Goal: Task Accomplishment & Management: Complete application form

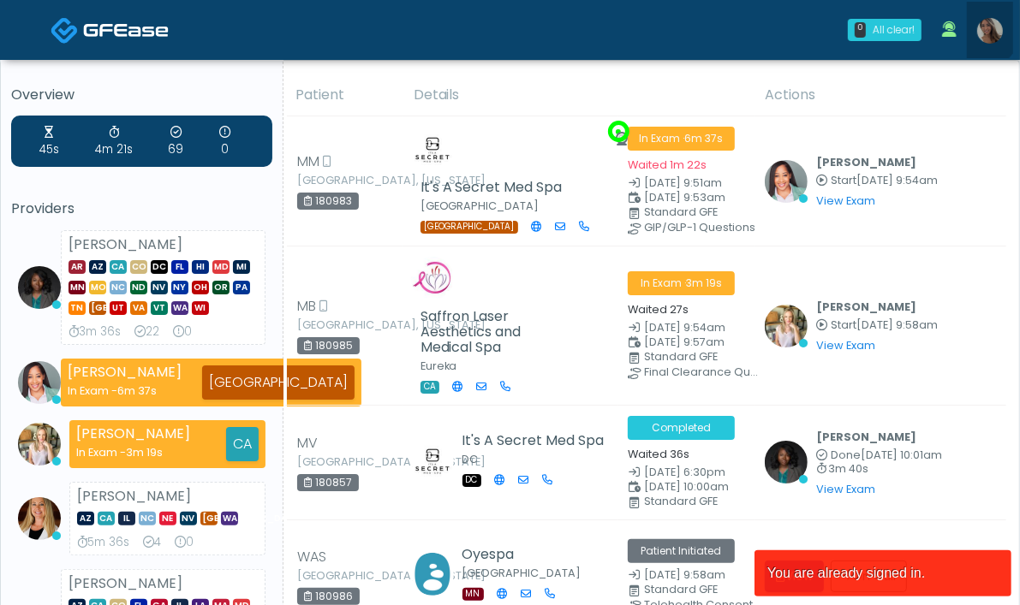
click at [975, 27] on link at bounding box center [989, 30] width 46 height 56
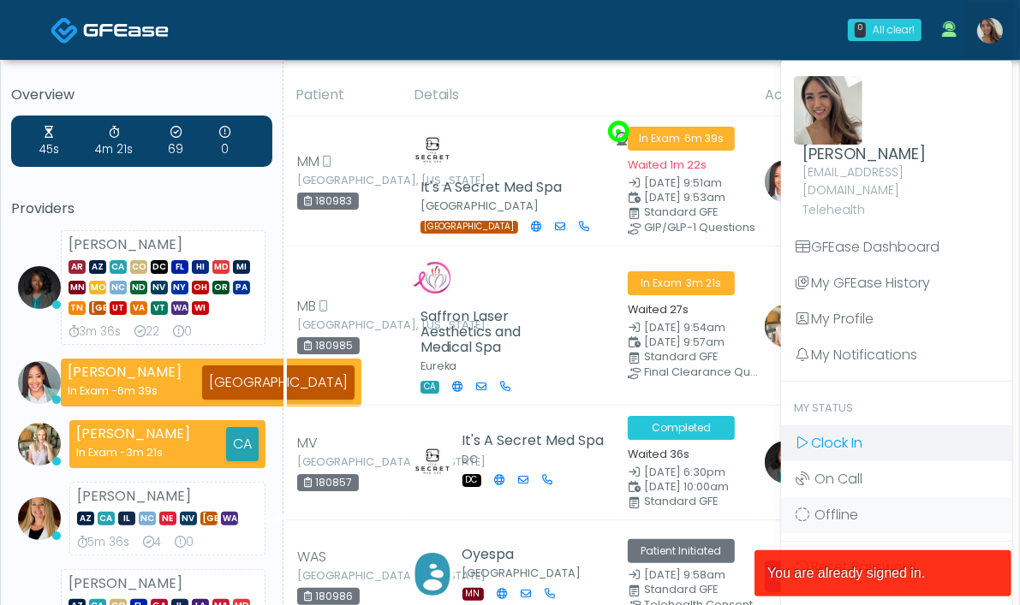
click at [847, 425] on link "Clock In" at bounding box center [896, 443] width 231 height 36
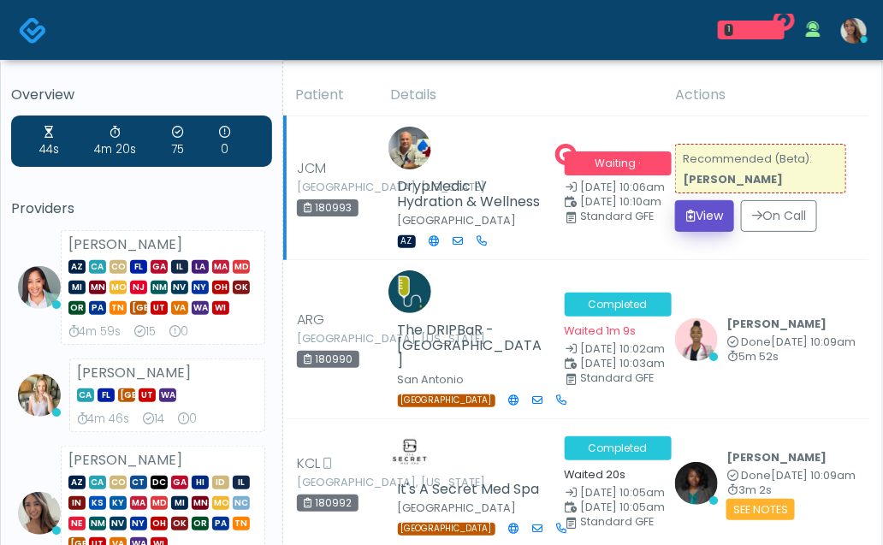
click at [710, 205] on button "View" at bounding box center [704, 216] width 59 height 32
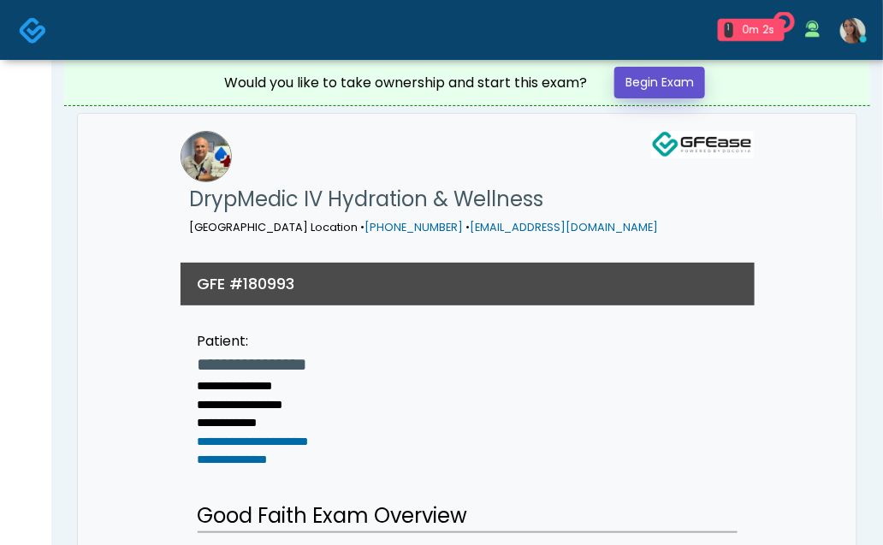
click at [669, 73] on link "Begin Exam" at bounding box center [660, 83] width 91 height 32
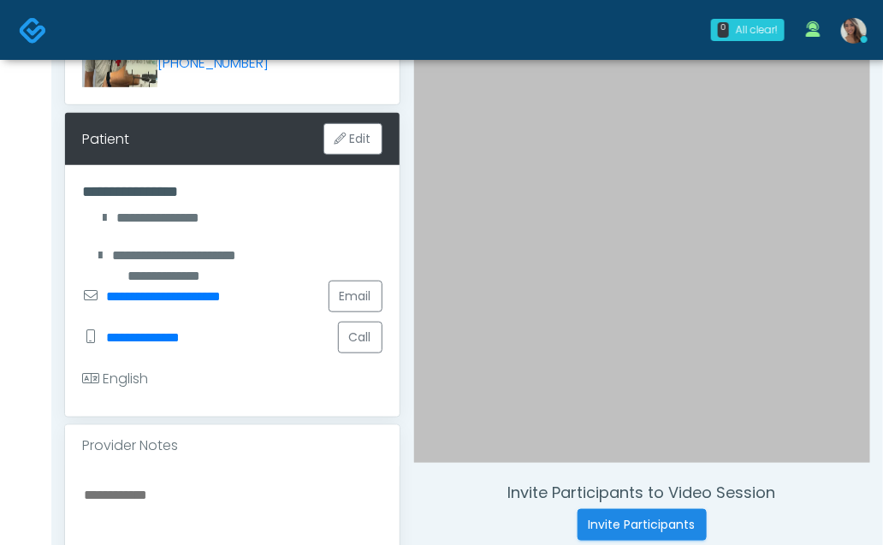
scroll to position [259, 0]
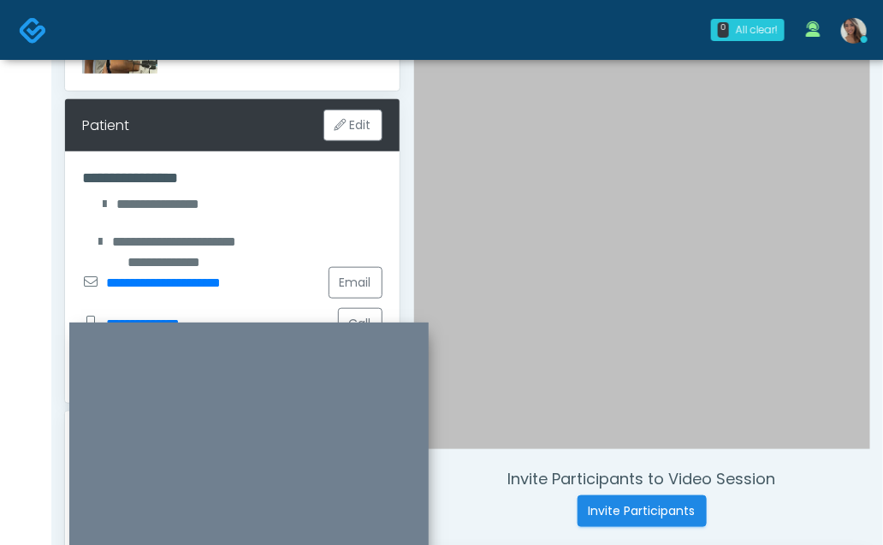
click at [520, 420] on div at bounding box center [642, 164] width 457 height 572
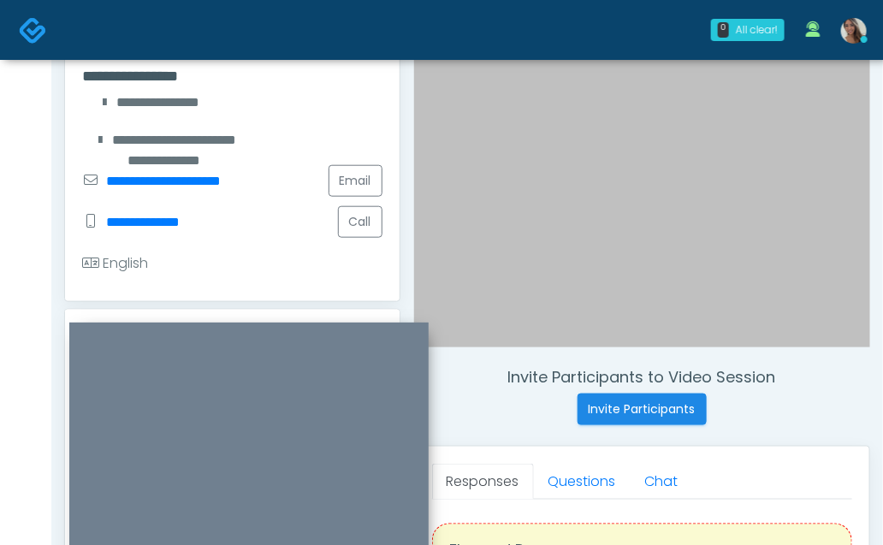
scroll to position [366, 0]
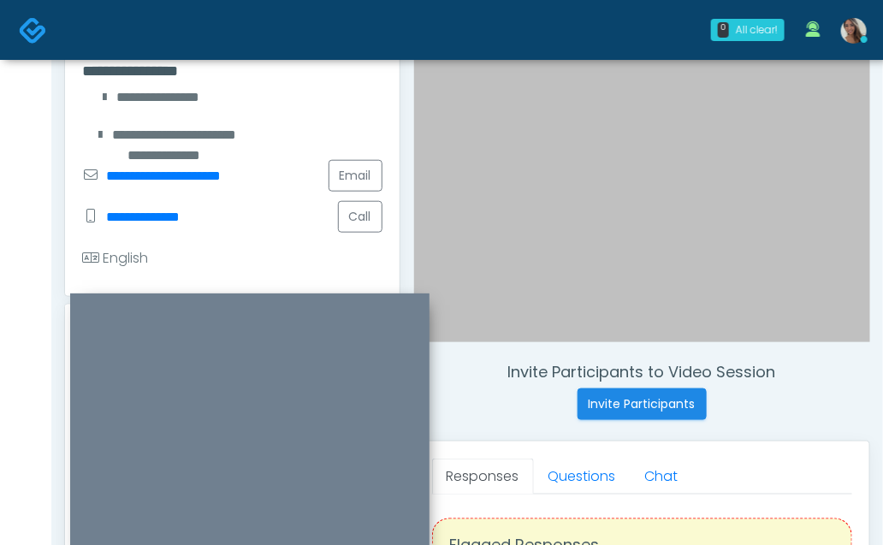
drag, startPoint x: 269, startPoint y: 330, endPoint x: 267, endPoint y: 299, distance: 31.7
click at [267, 299] on div at bounding box center [250, 429] width 360 height 270
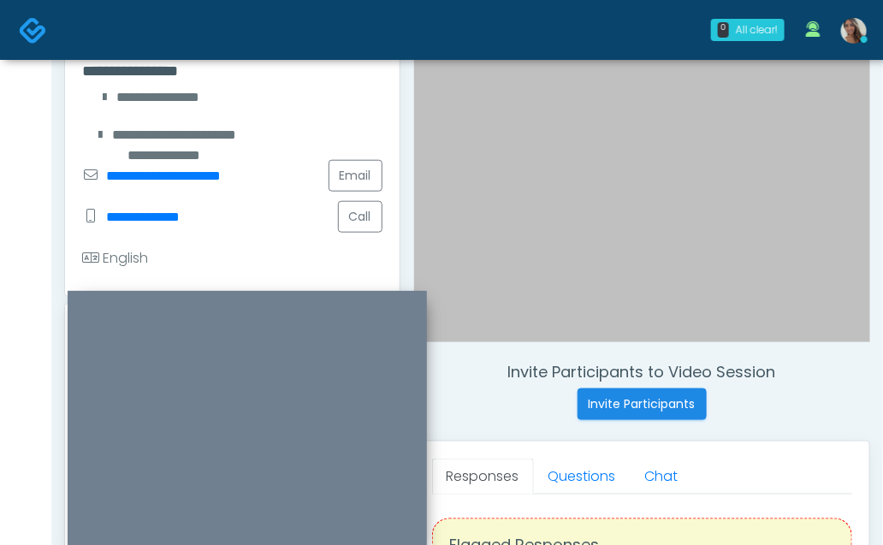
click at [590, 209] on div at bounding box center [642, 57] width 457 height 572
click at [366, 304] on div at bounding box center [248, 426] width 360 height 270
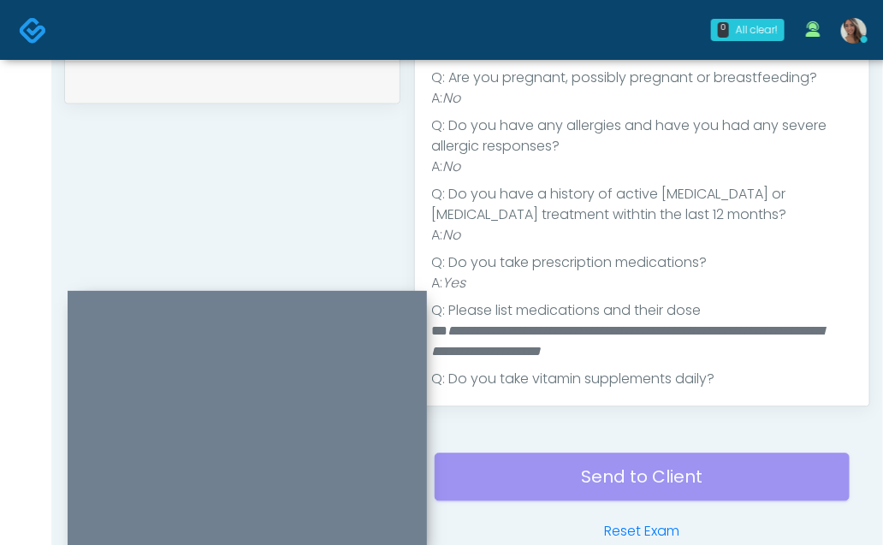
scroll to position [164, 0]
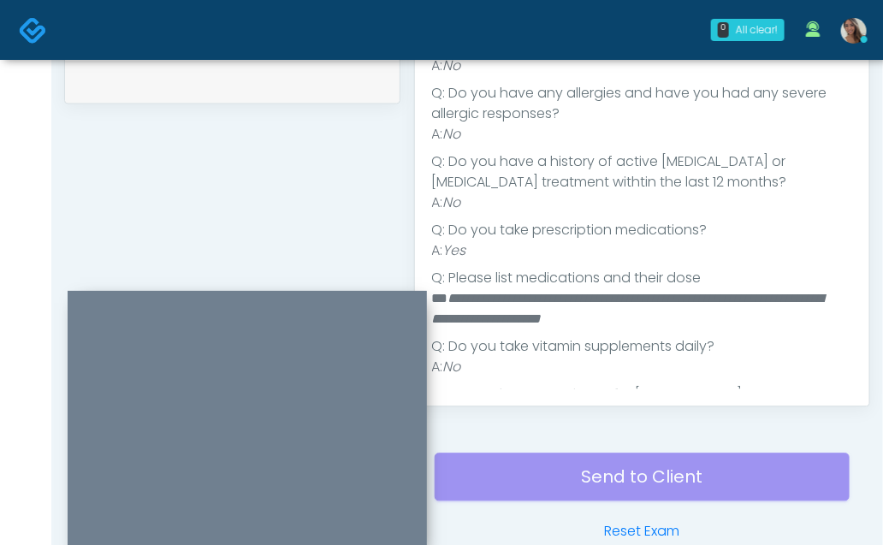
click at [622, 292] on em "**********" at bounding box center [628, 308] width 392 height 33
copy em "**********"
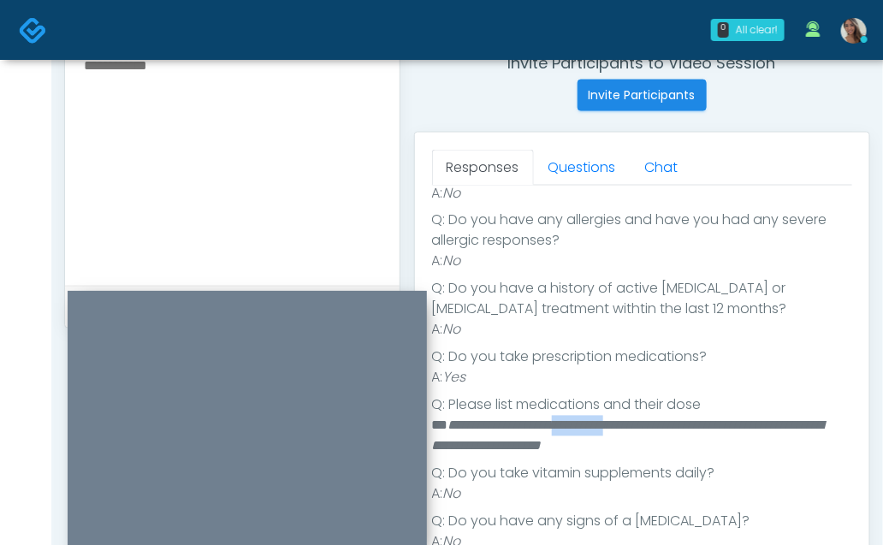
scroll to position [632, 0]
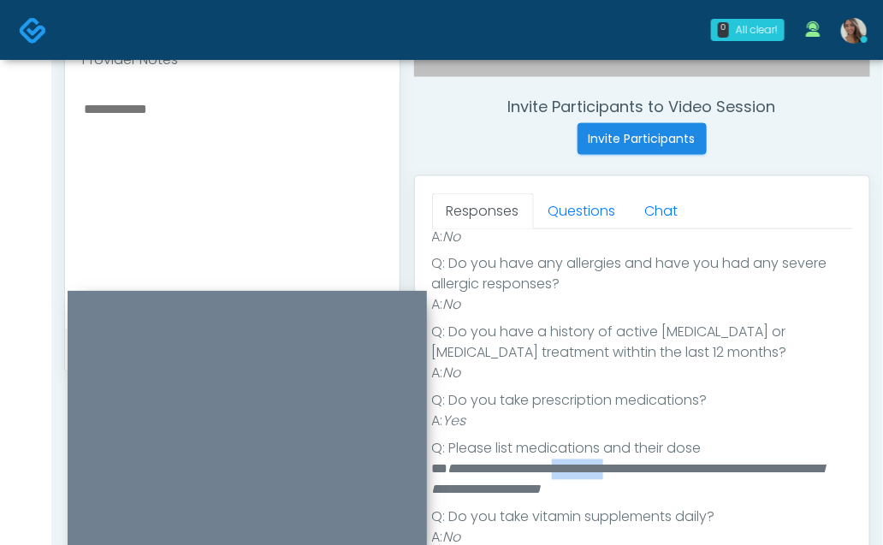
click at [216, 156] on textarea at bounding box center [232, 202] width 300 height 209
click at [570, 205] on link "Questions" at bounding box center [582, 211] width 97 height 36
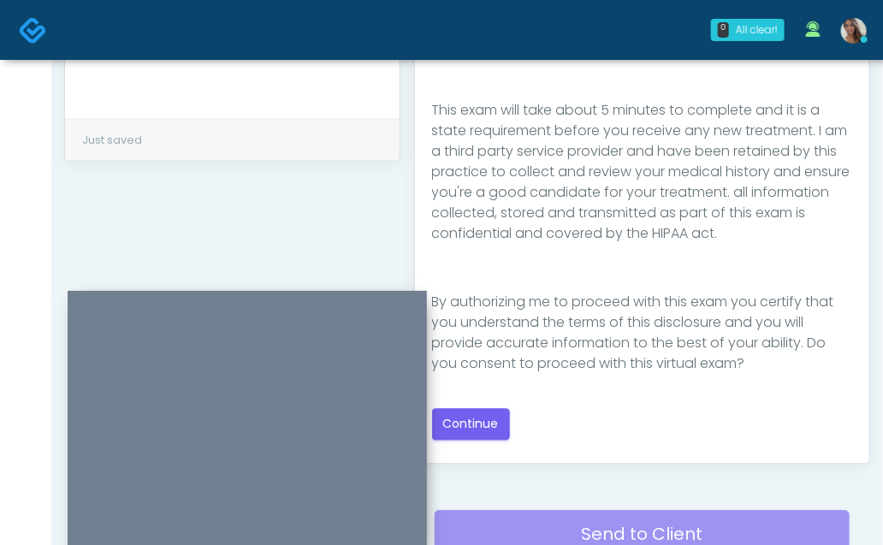
scroll to position [898, 0]
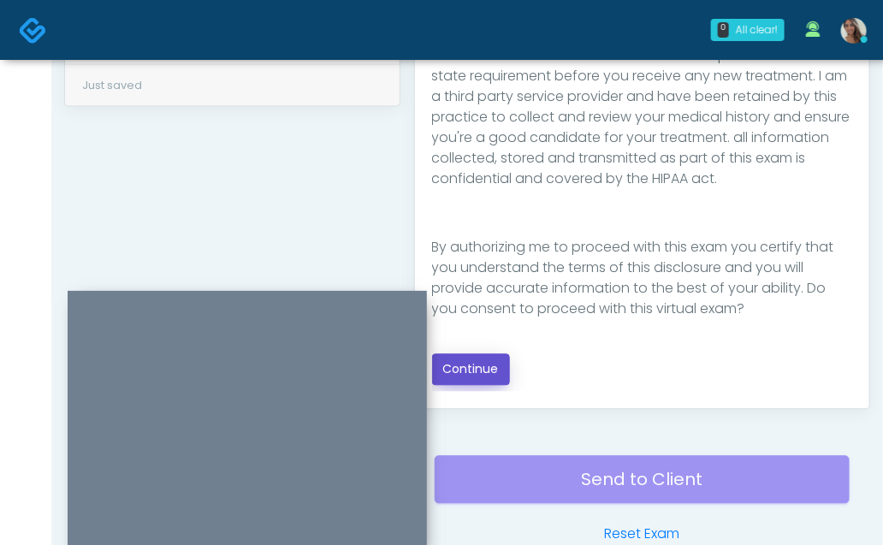
click at [497, 368] on button "Continue" at bounding box center [471, 370] width 78 height 32
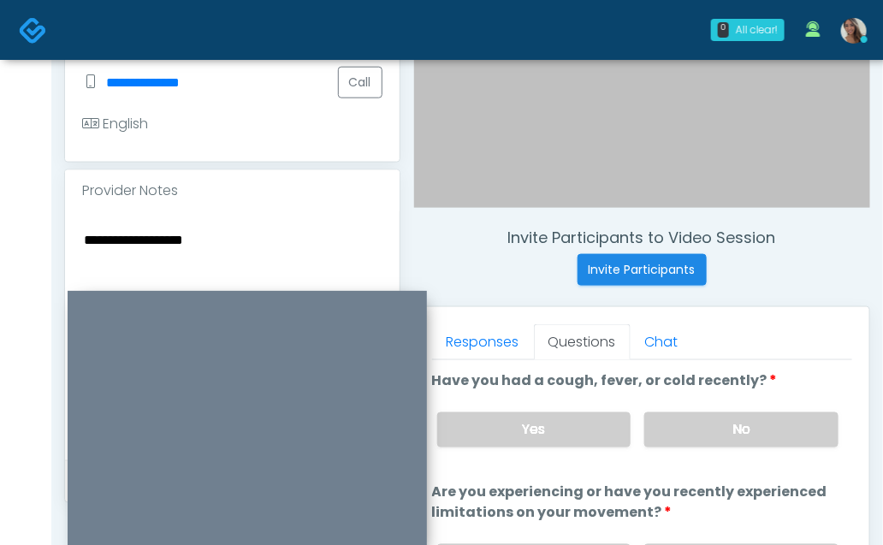
scroll to position [517, 0]
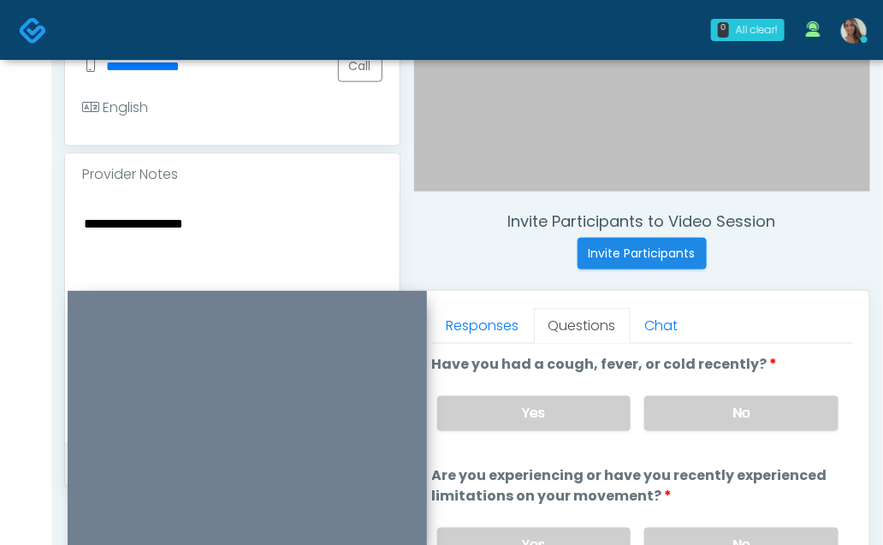
click at [234, 223] on textarea "**********" at bounding box center [232, 316] width 300 height 209
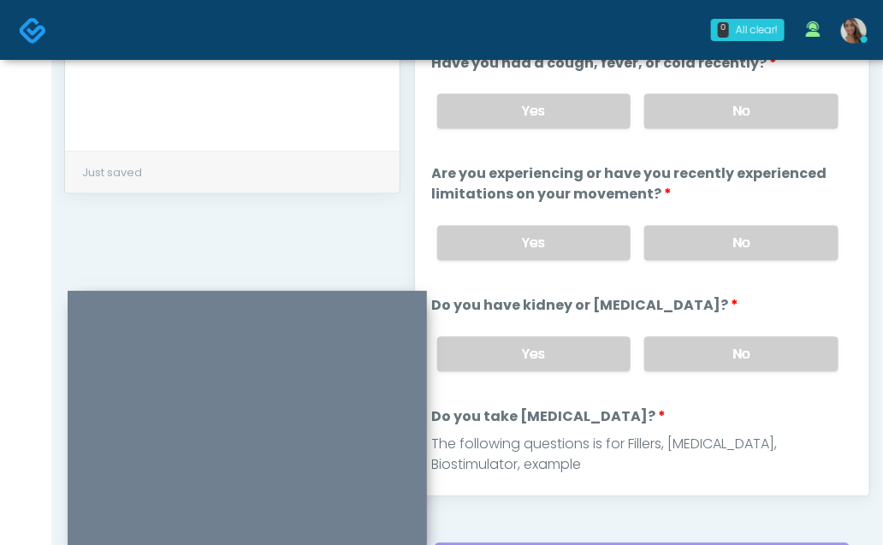
scroll to position [0, 0]
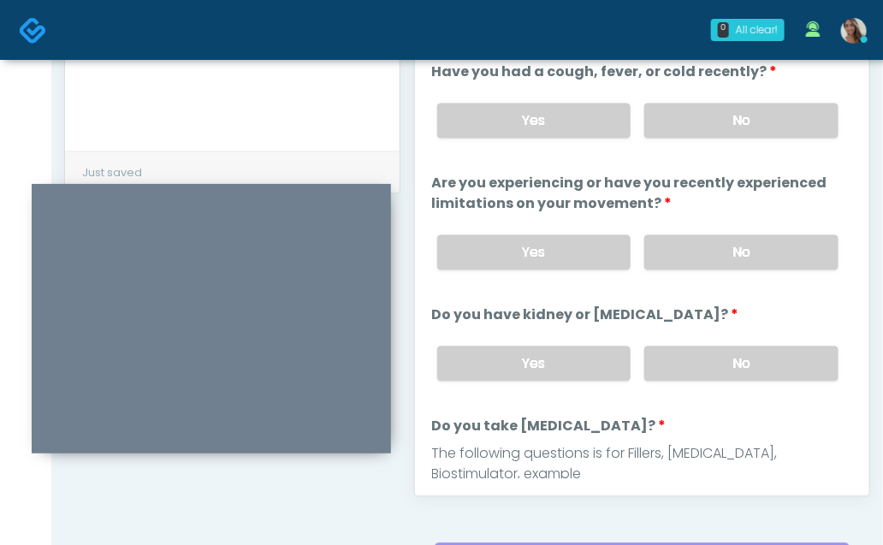
drag, startPoint x: 373, startPoint y: 300, endPoint x: 338, endPoint y: 194, distance: 111.0
click at [338, 194] on div at bounding box center [212, 319] width 360 height 270
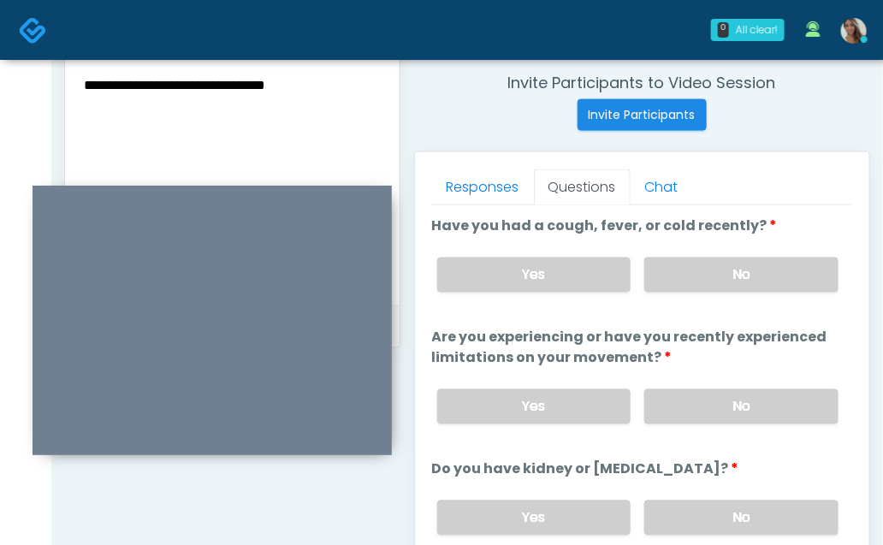
scroll to position [654, 0]
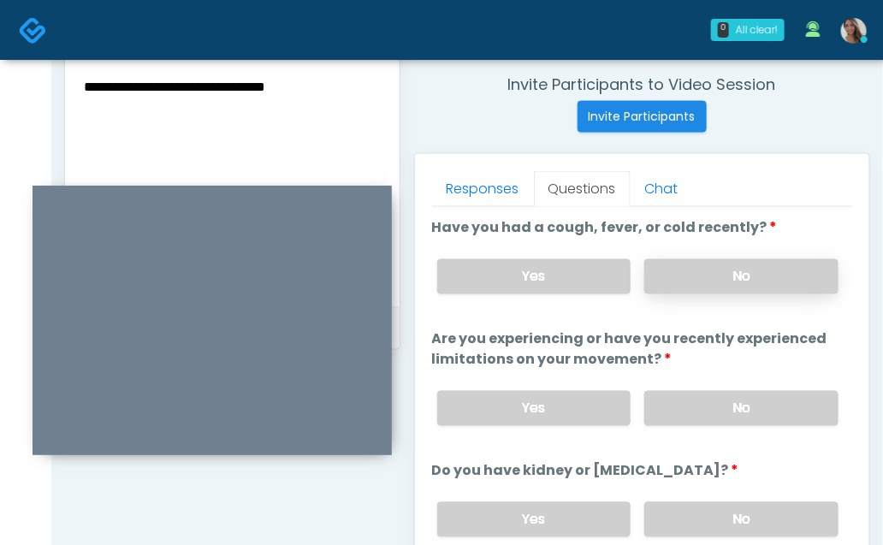
click at [727, 276] on label "No" at bounding box center [742, 276] width 194 height 35
click at [711, 406] on label "No" at bounding box center [742, 408] width 194 height 35
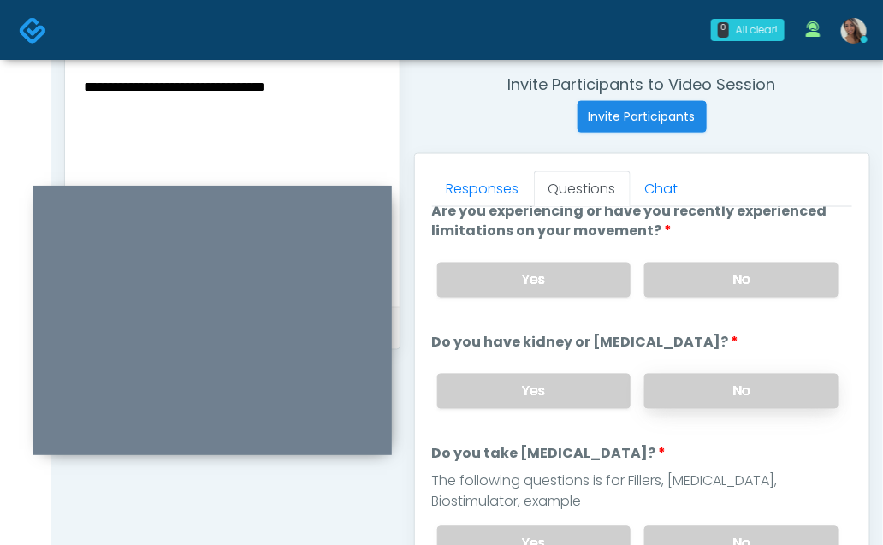
click at [699, 374] on label "No" at bounding box center [742, 391] width 194 height 35
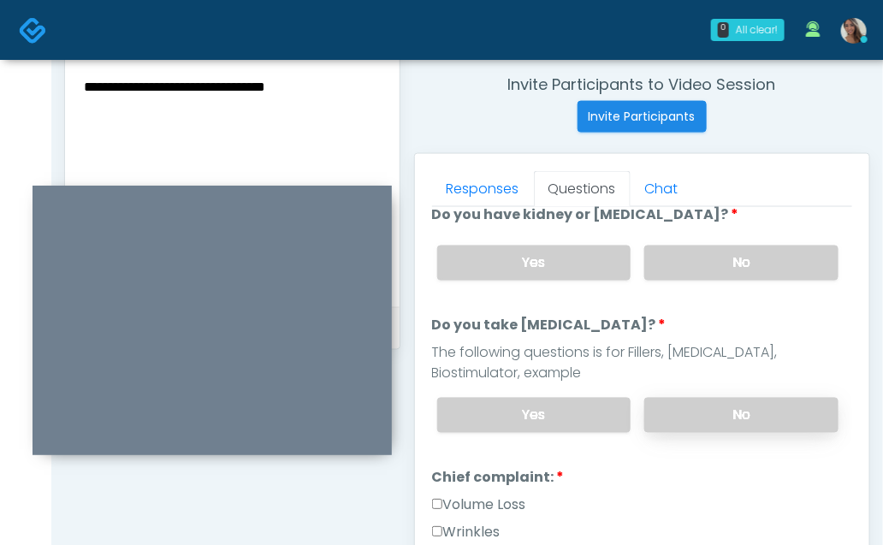
click at [694, 398] on label "No" at bounding box center [742, 415] width 194 height 35
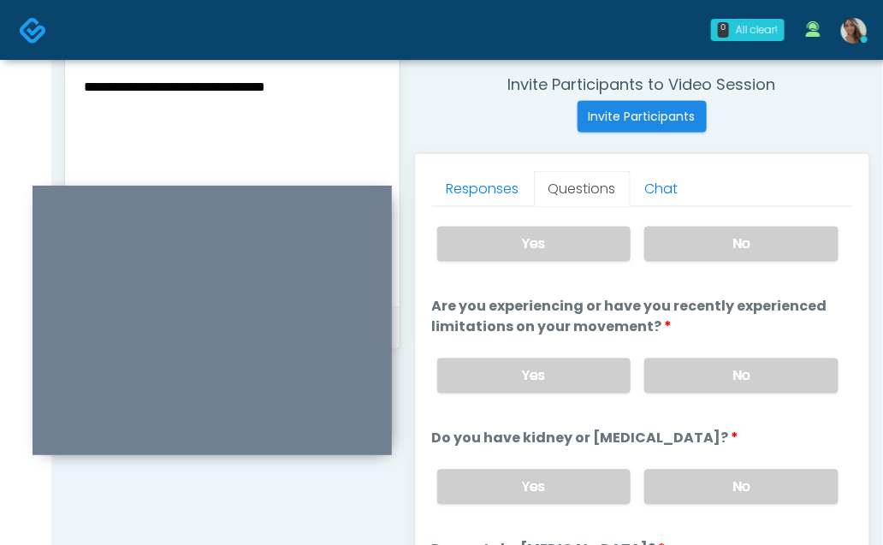
scroll to position [0, 0]
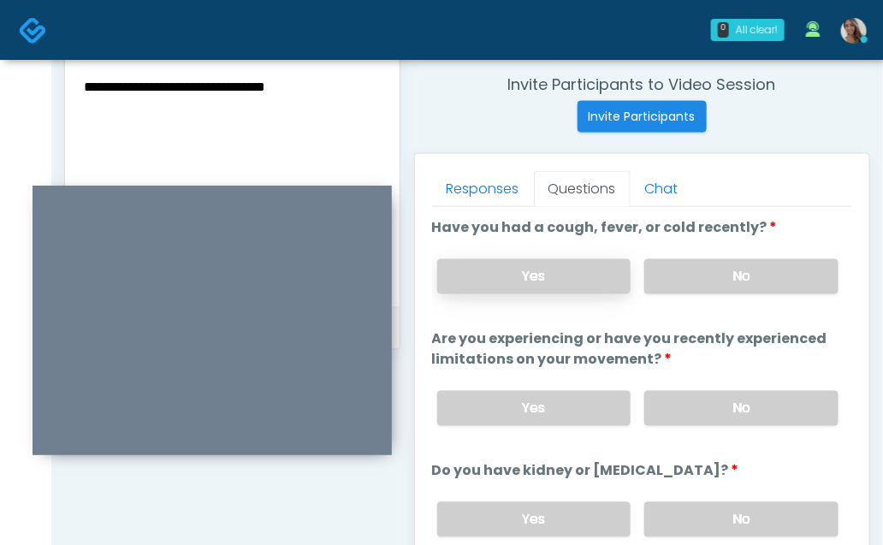
click at [610, 277] on label "Yes" at bounding box center [534, 276] width 194 height 35
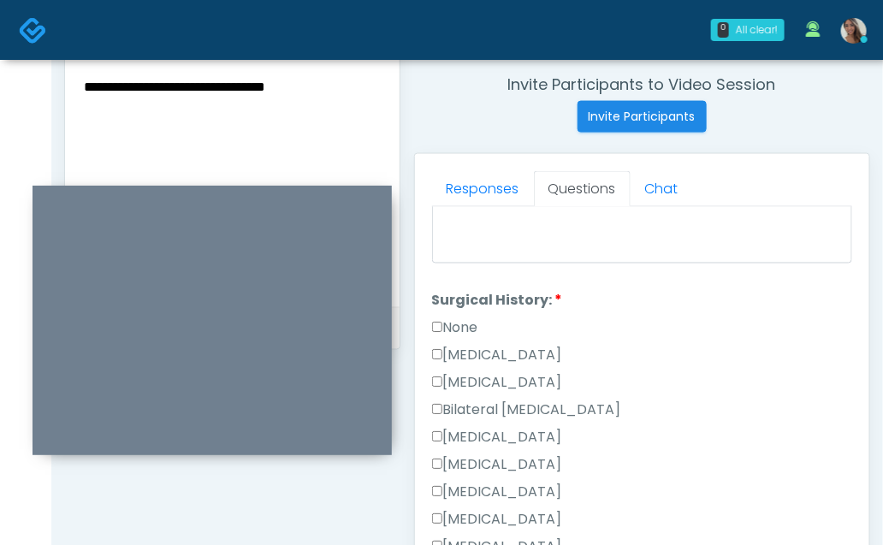
scroll to position [948, 0]
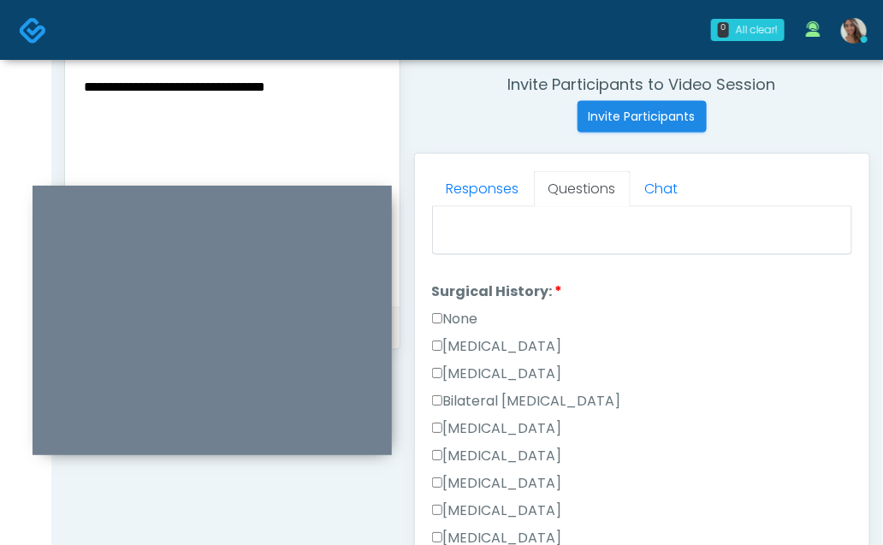
click at [461, 314] on label "None" at bounding box center [455, 320] width 46 height 21
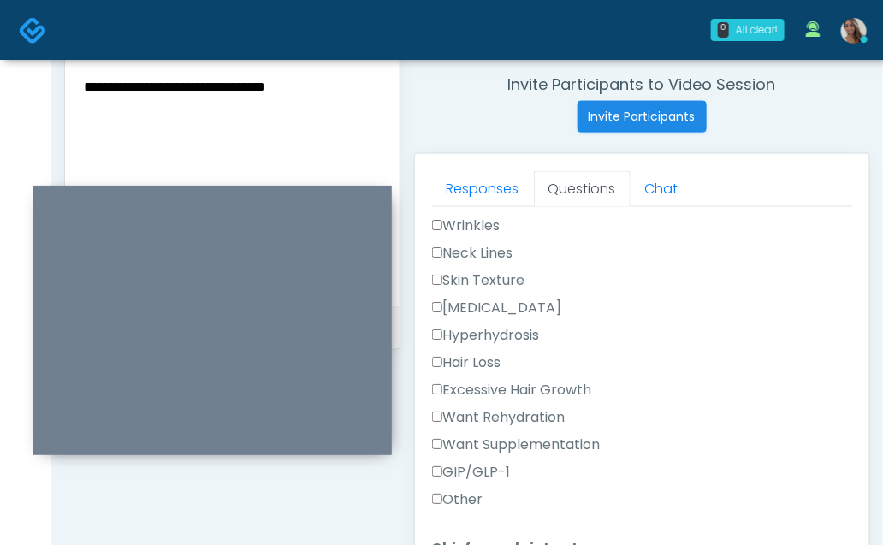
scroll to position [571, 0]
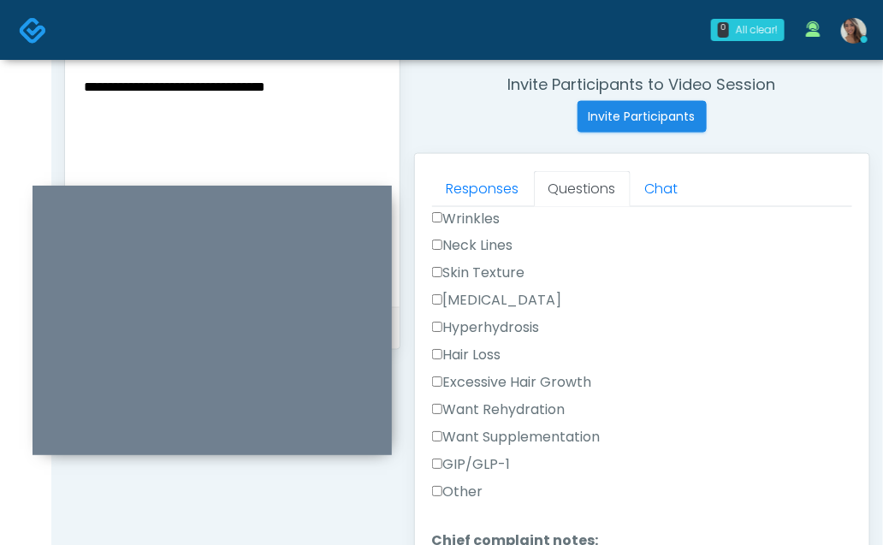
click at [521, 401] on label "Want Rehydration" at bounding box center [499, 411] width 134 height 21
click at [519, 428] on label "Want Supplementation" at bounding box center [516, 438] width 169 height 21
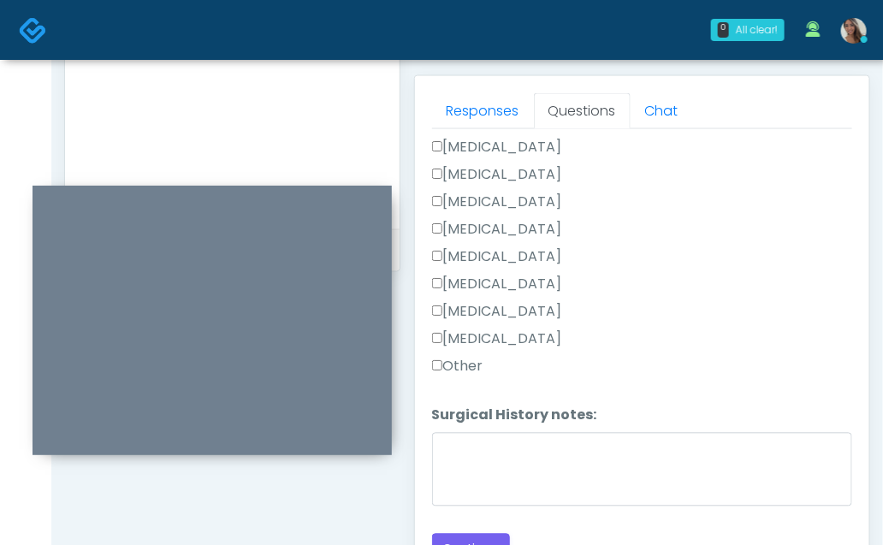
scroll to position [782, 0]
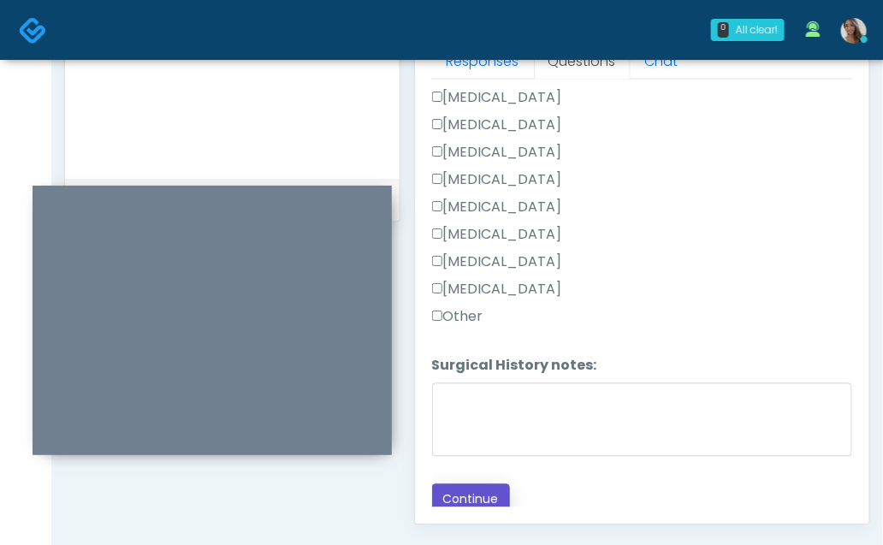
click at [471, 494] on button "Continue" at bounding box center [471, 501] width 78 height 32
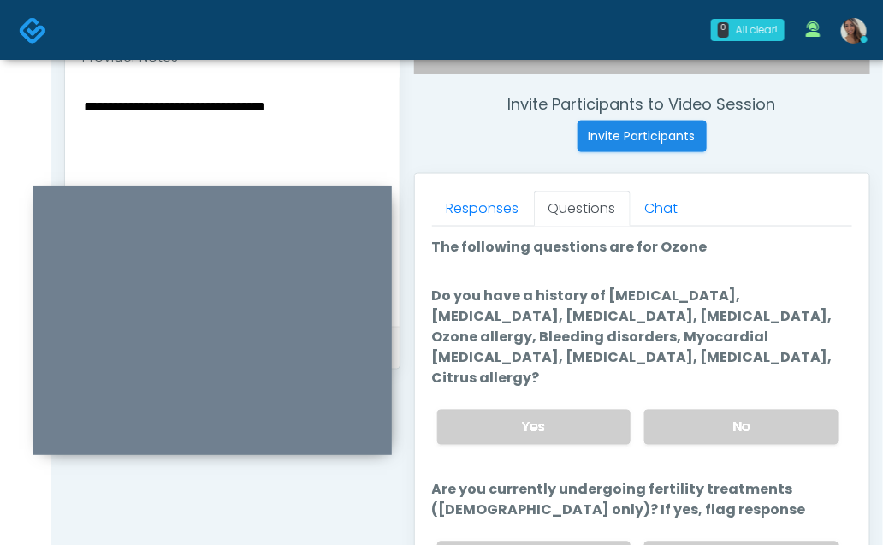
scroll to position [620, 0]
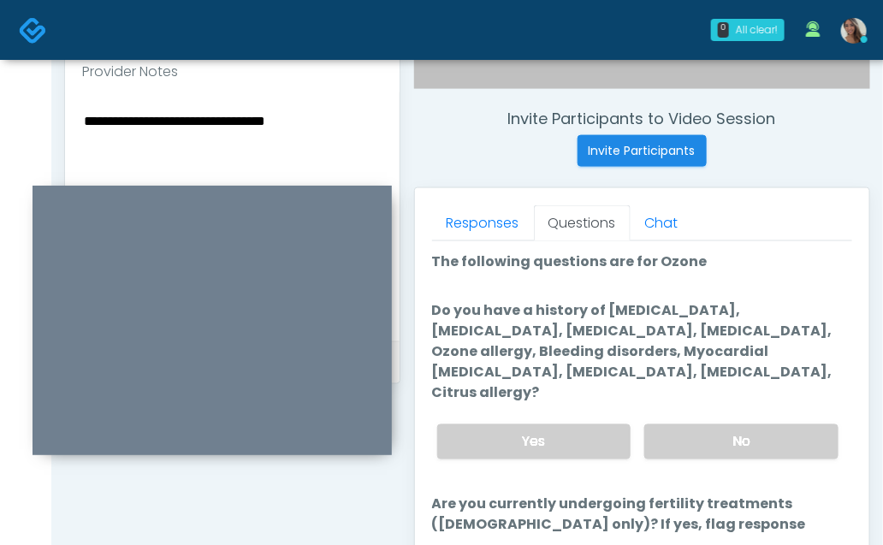
click at [638, 344] on label "Do you have a history of Hyperthyroidism, Hypotension, Hypocalcemia, Hypoglycem…" at bounding box center [642, 352] width 421 height 103
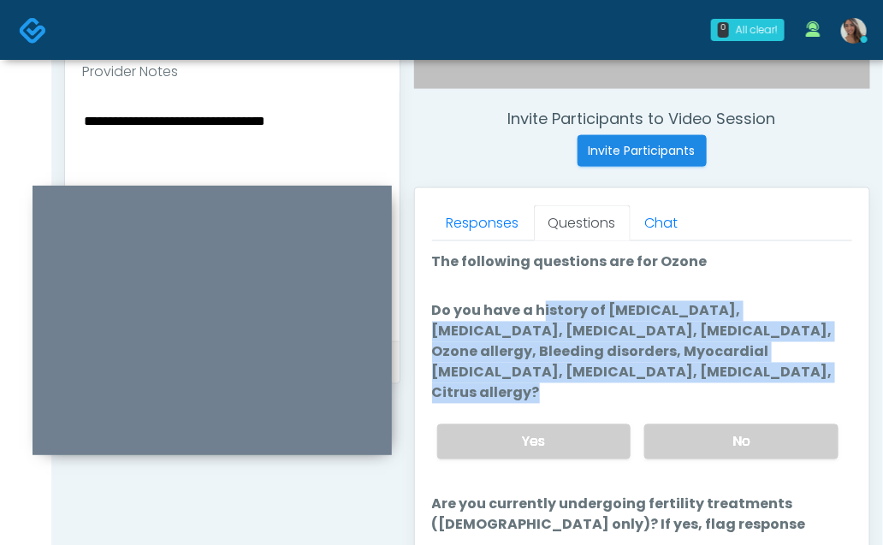
click at [658, 348] on label "Do you have a history of Hyperthyroidism, Hypotension, Hypocalcemia, Hypoglycem…" at bounding box center [642, 352] width 421 height 103
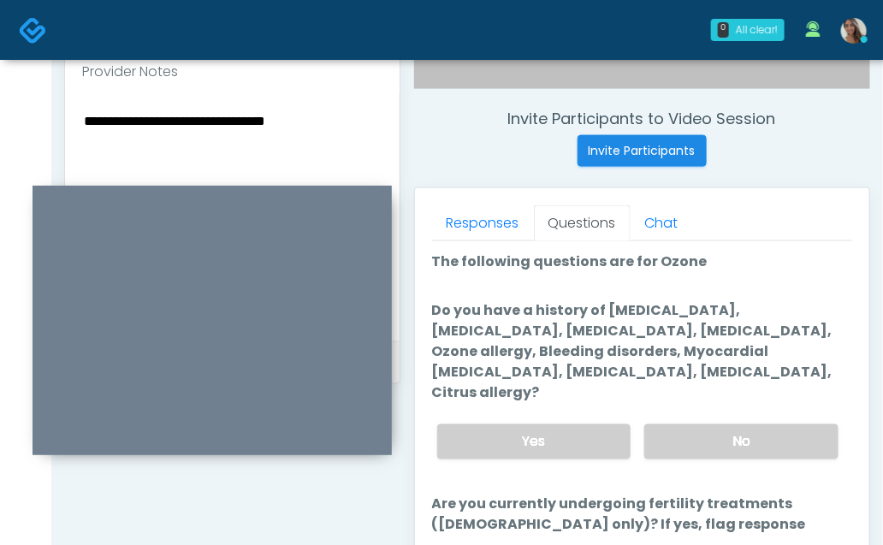
click at [318, 128] on textarea "**********" at bounding box center [232, 214] width 300 height 209
click at [695, 425] on label "No" at bounding box center [742, 442] width 194 height 35
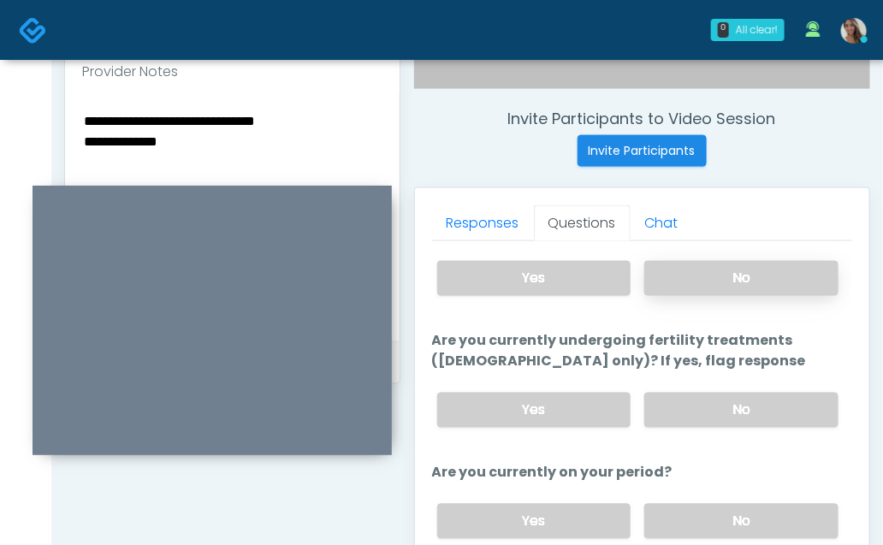
scroll to position [165, 0]
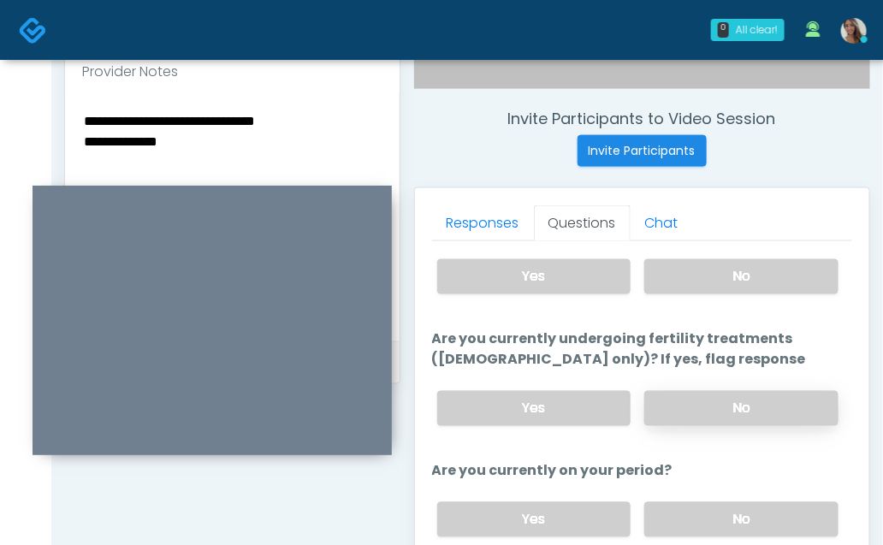
click at [689, 391] on label "No" at bounding box center [742, 408] width 194 height 35
click at [693, 502] on label "No" at bounding box center [742, 519] width 194 height 35
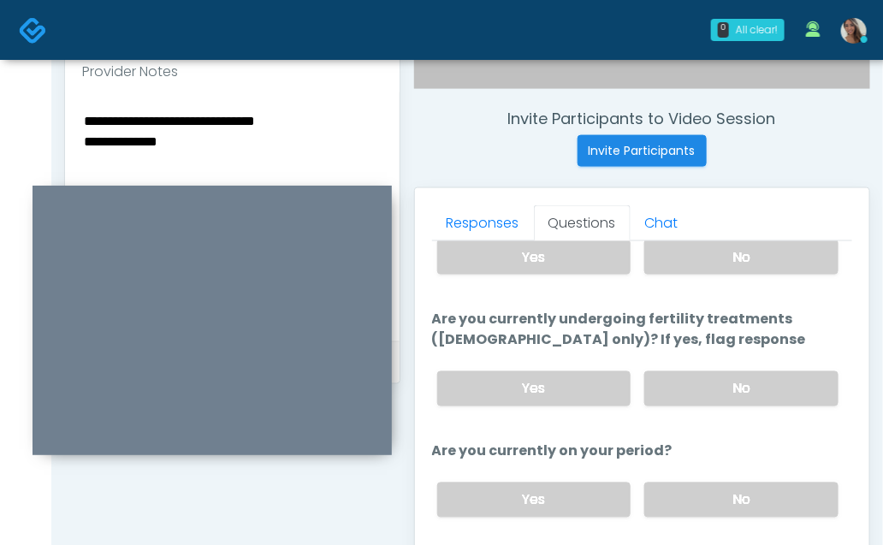
scroll to position [687, 0]
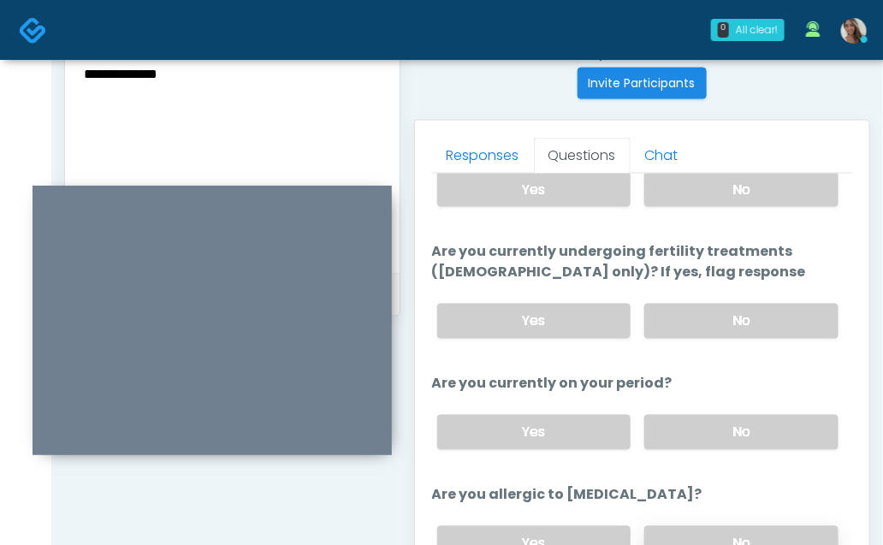
click at [700, 526] on label "No" at bounding box center [742, 543] width 194 height 35
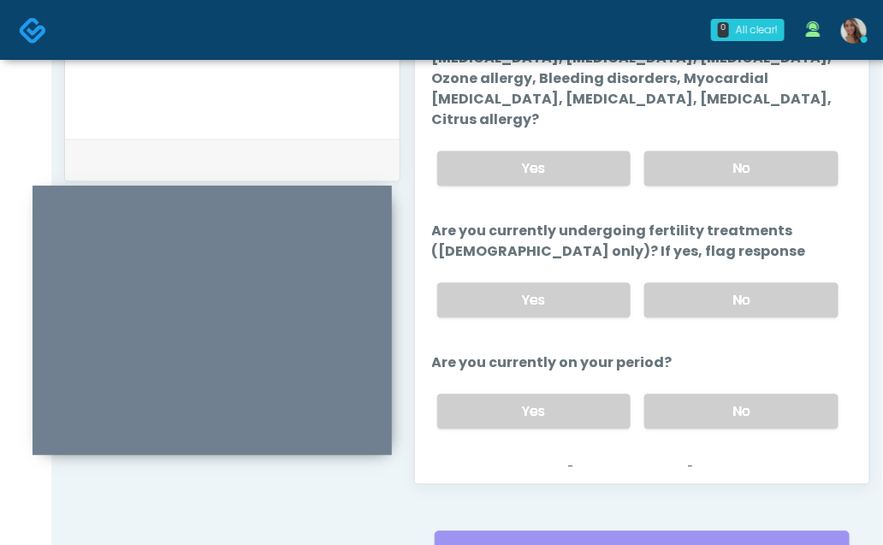
scroll to position [185, 0]
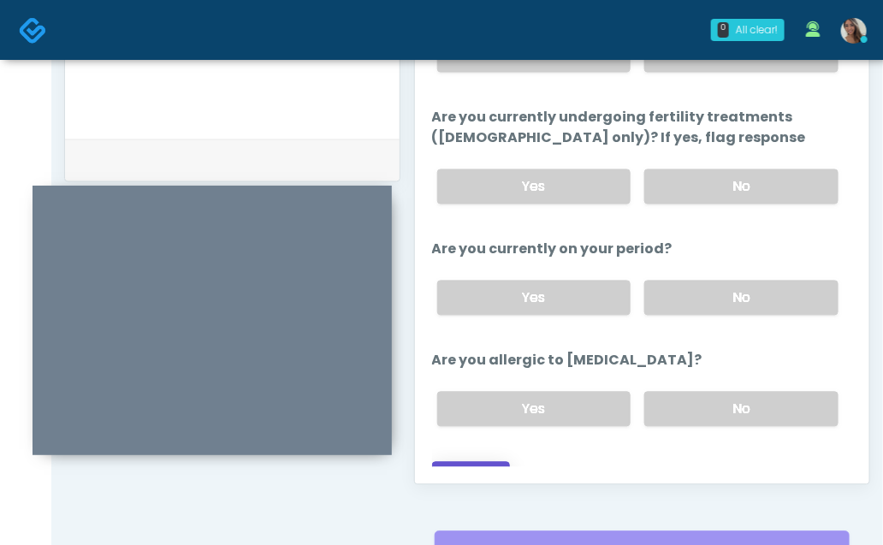
click at [468, 462] on button "Continue" at bounding box center [471, 478] width 78 height 32
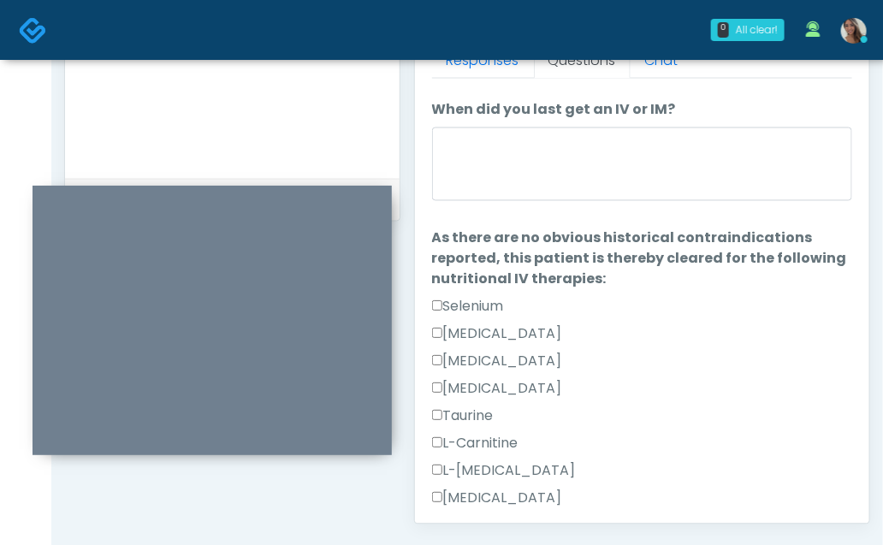
scroll to position [0, 0]
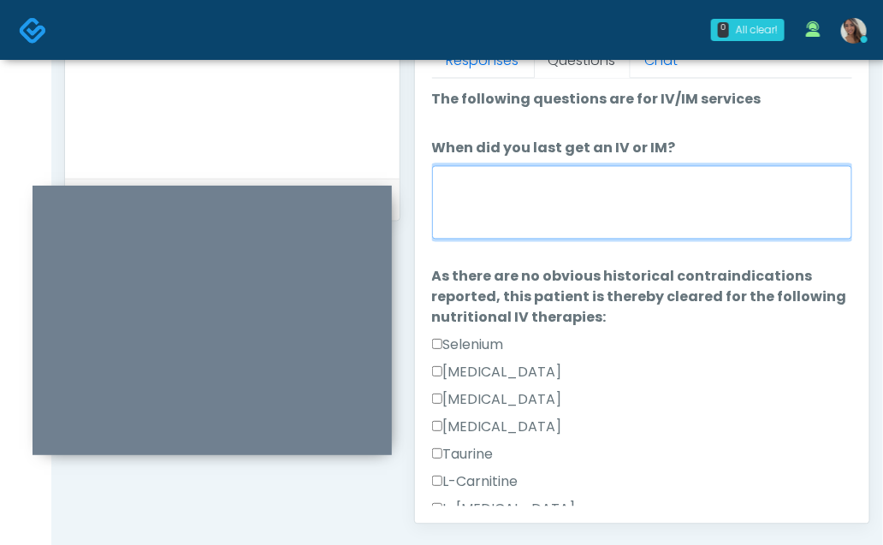
click at [563, 193] on textarea "When did you last get an IV or IM?" at bounding box center [642, 203] width 421 height 74
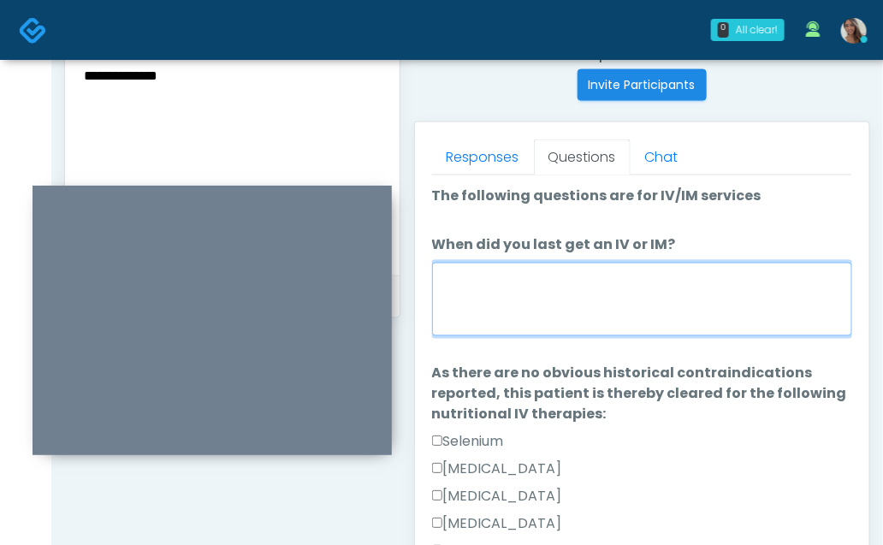
scroll to position [669, 0]
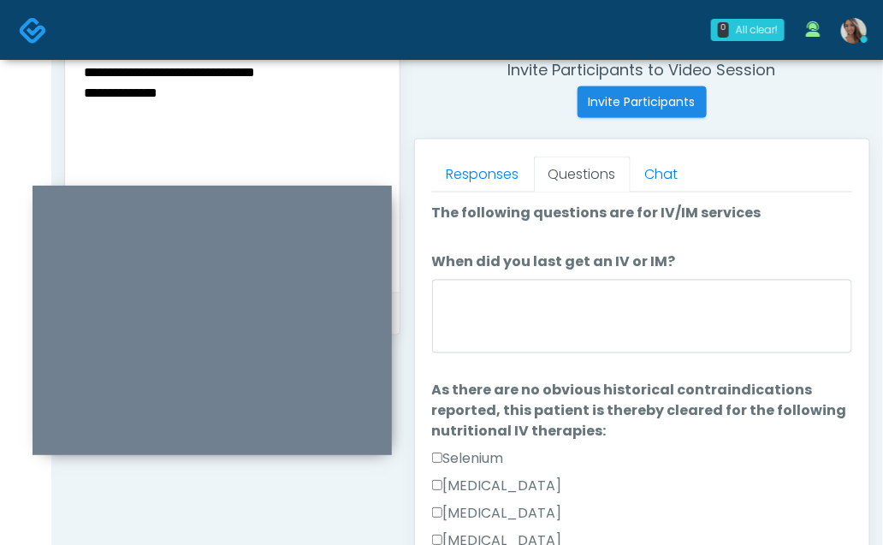
click at [229, 116] on textarea "**********" at bounding box center [232, 165] width 300 height 209
type textarea "**********"
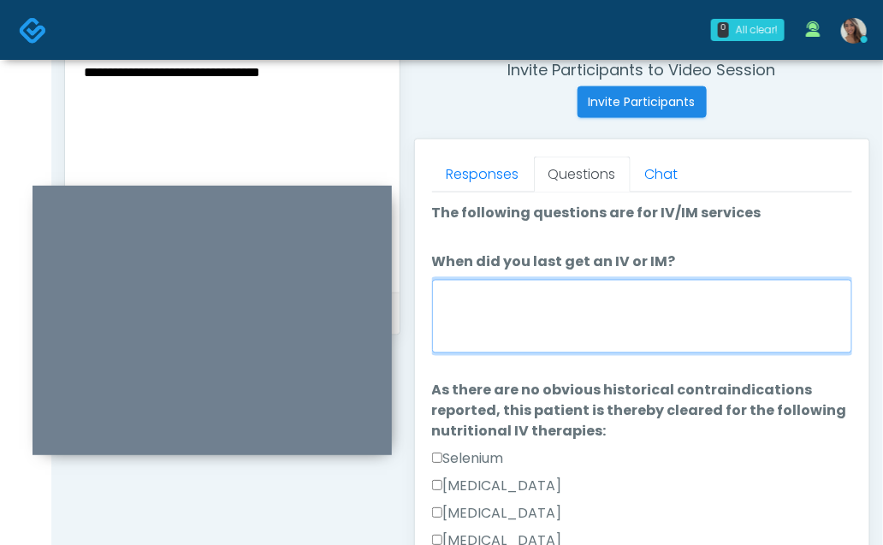
click at [508, 307] on textarea "When did you last get an IV or IM?" at bounding box center [642, 317] width 421 height 74
paste textarea "**********"
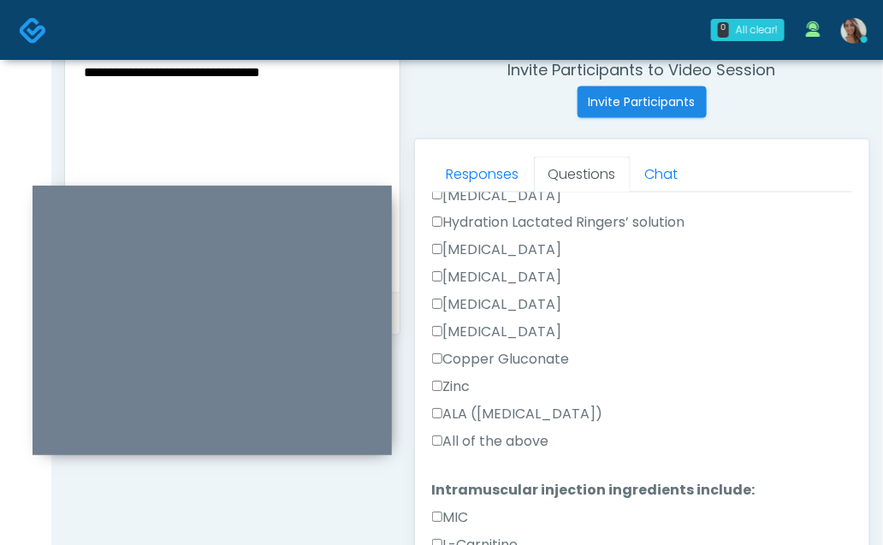
type textarea "**********"
click at [488, 444] on label "All of the above" at bounding box center [490, 442] width 117 height 21
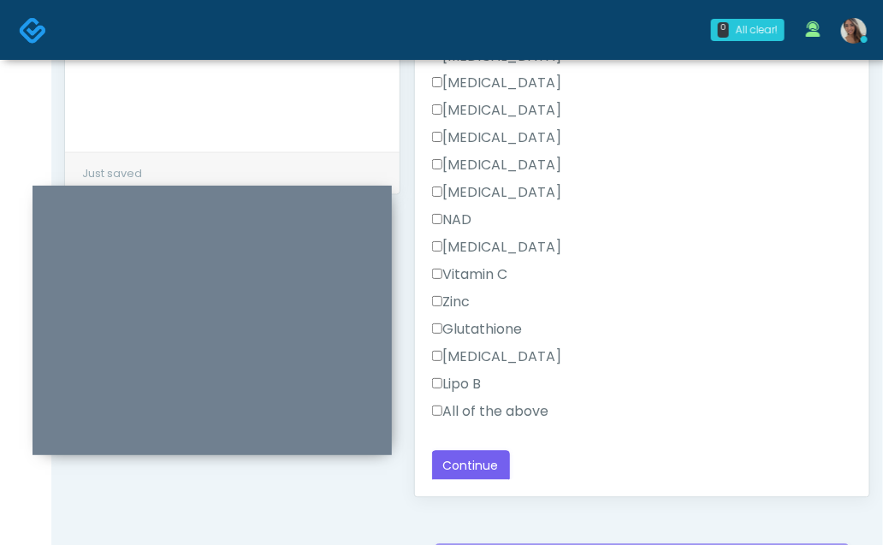
scroll to position [842, 0]
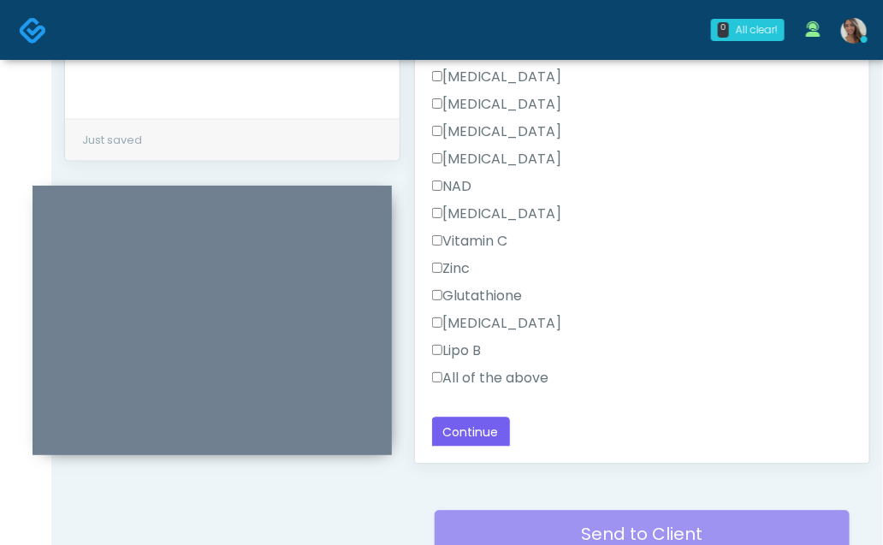
click at [486, 372] on label "All of the above" at bounding box center [490, 379] width 117 height 21
click at [476, 425] on button "Continue" at bounding box center [471, 434] width 78 height 32
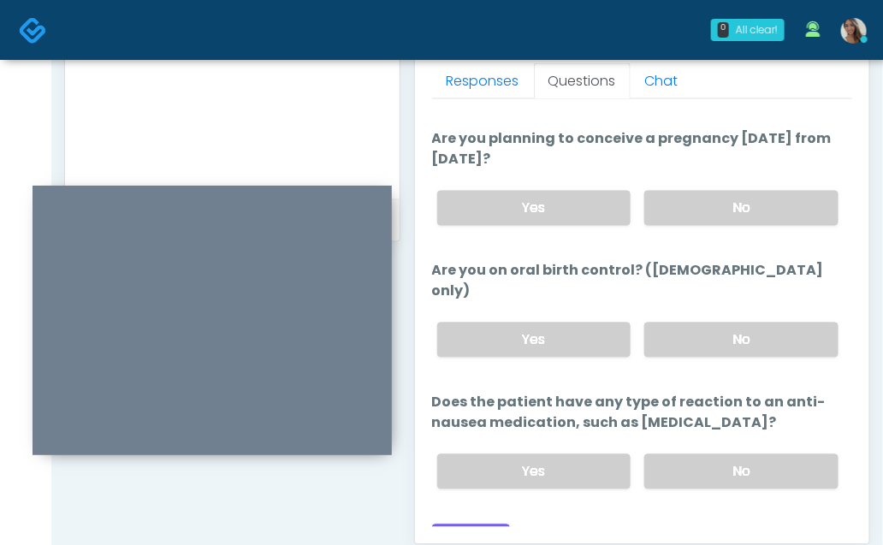
scroll to position [757, 0]
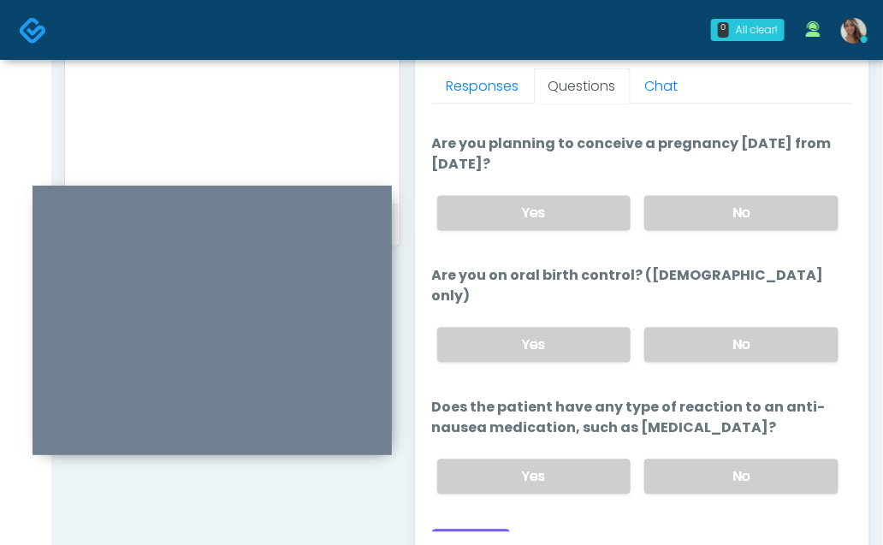
click at [746, 446] on div "Yes No" at bounding box center [639, 477] width 430 height 62
click at [738, 460] on label "No" at bounding box center [742, 477] width 194 height 35
click at [743, 328] on label "No" at bounding box center [742, 345] width 194 height 35
click at [730, 209] on label "No" at bounding box center [742, 213] width 194 height 35
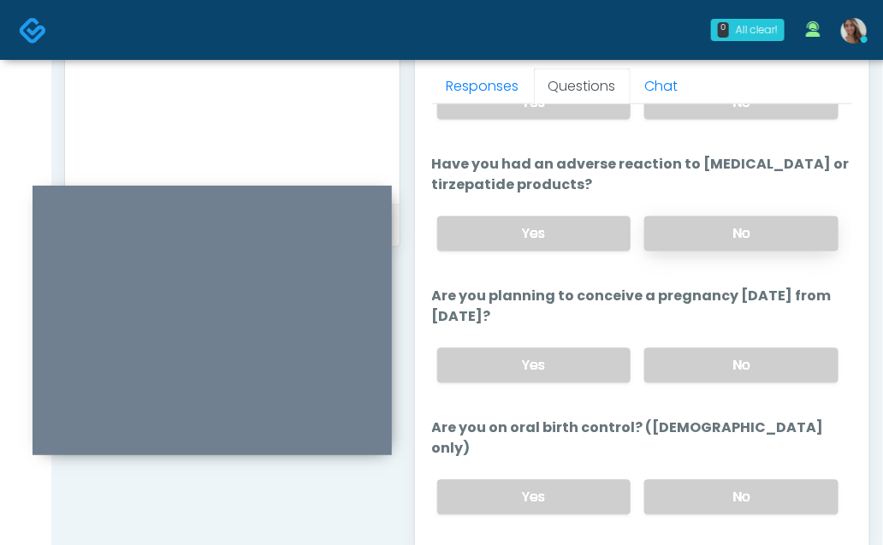
click at [702, 232] on label "No" at bounding box center [742, 234] width 194 height 35
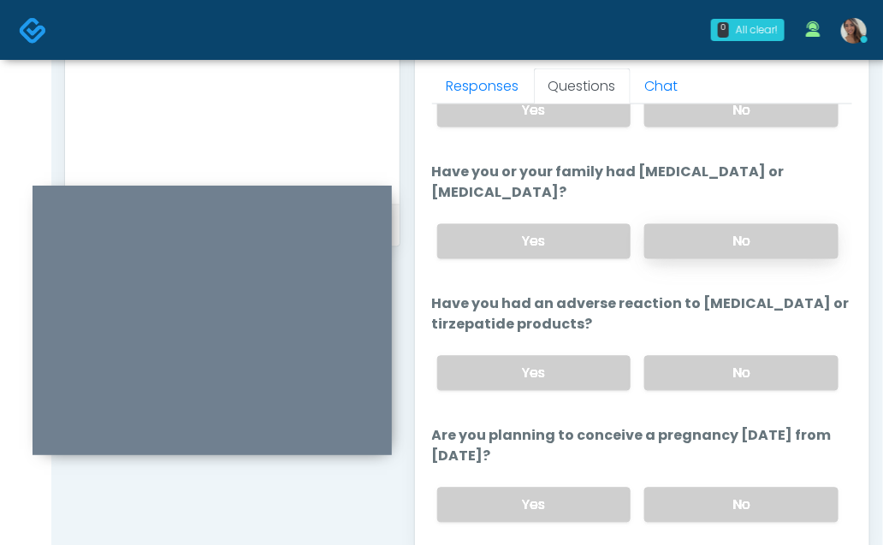
click at [701, 235] on label "No" at bounding box center [742, 241] width 194 height 35
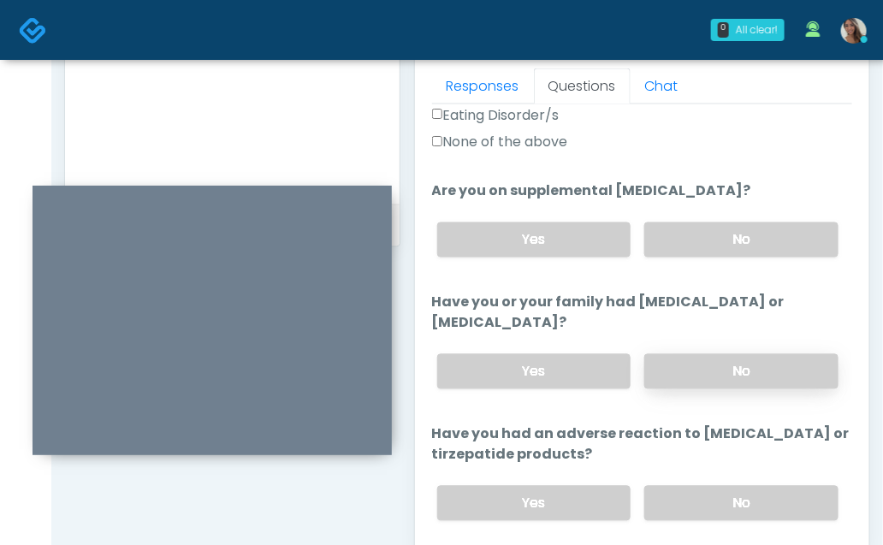
scroll to position [0, 0]
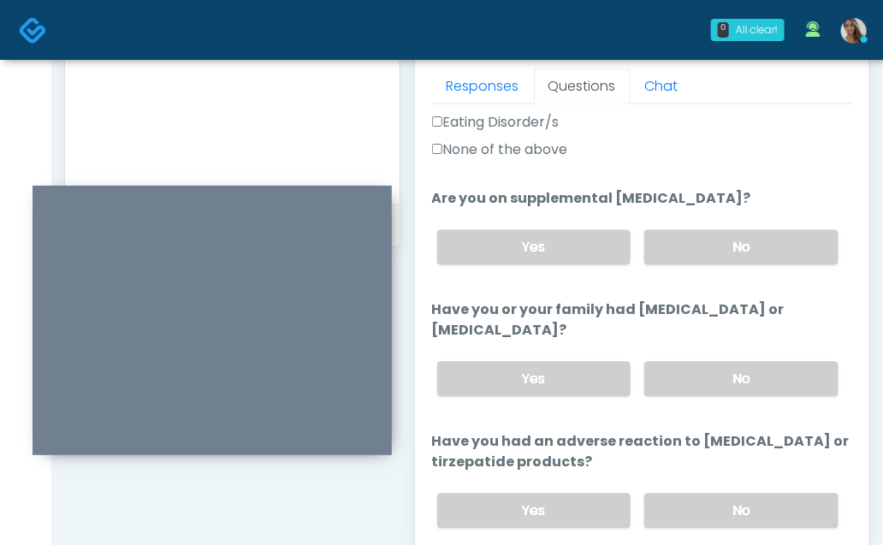
click at [702, 267] on div "Yes No" at bounding box center [639, 248] width 430 height 62
click at [700, 234] on label "No" at bounding box center [742, 247] width 194 height 35
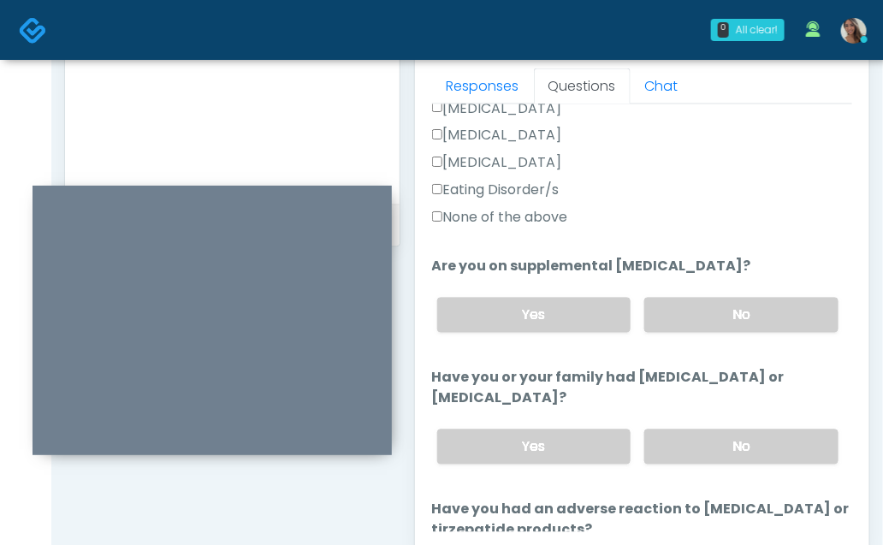
click at [541, 214] on label "None of the above" at bounding box center [500, 218] width 136 height 21
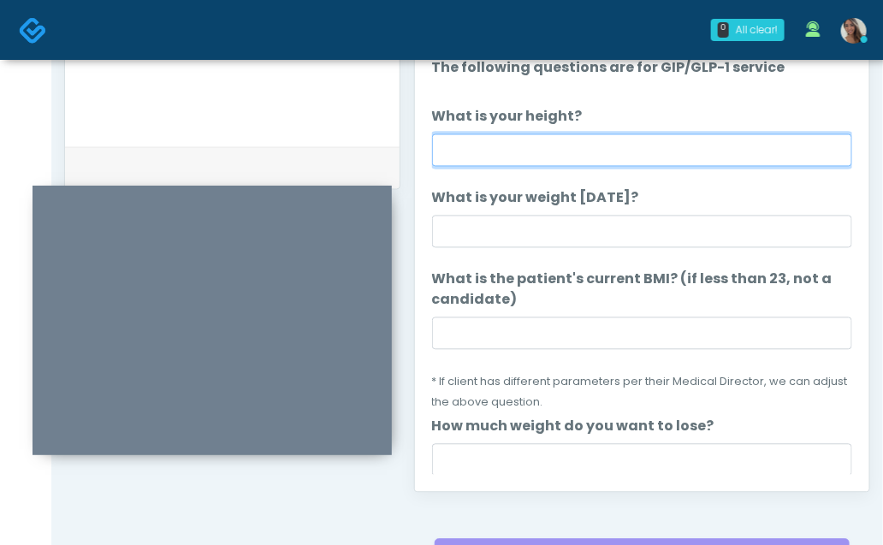
click at [655, 148] on input "What is your height?" at bounding box center [642, 150] width 421 height 33
type input "*****"
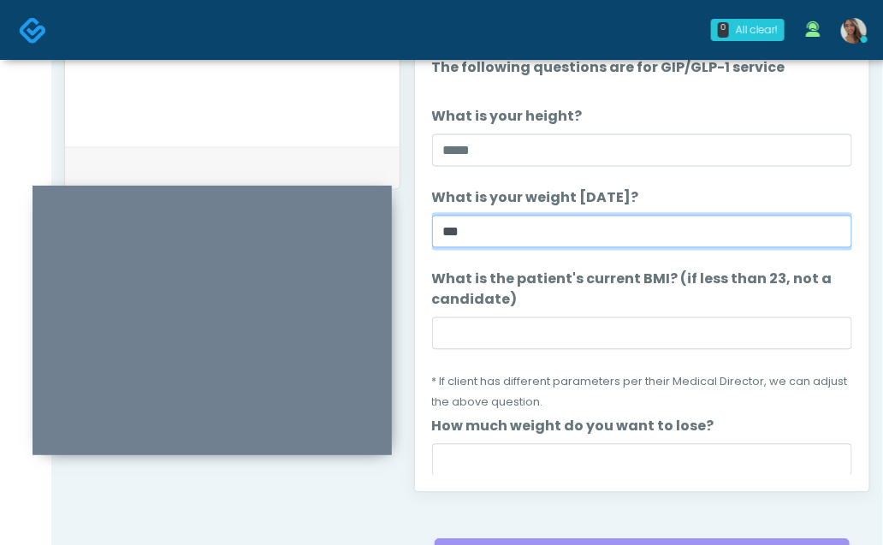
type input "***"
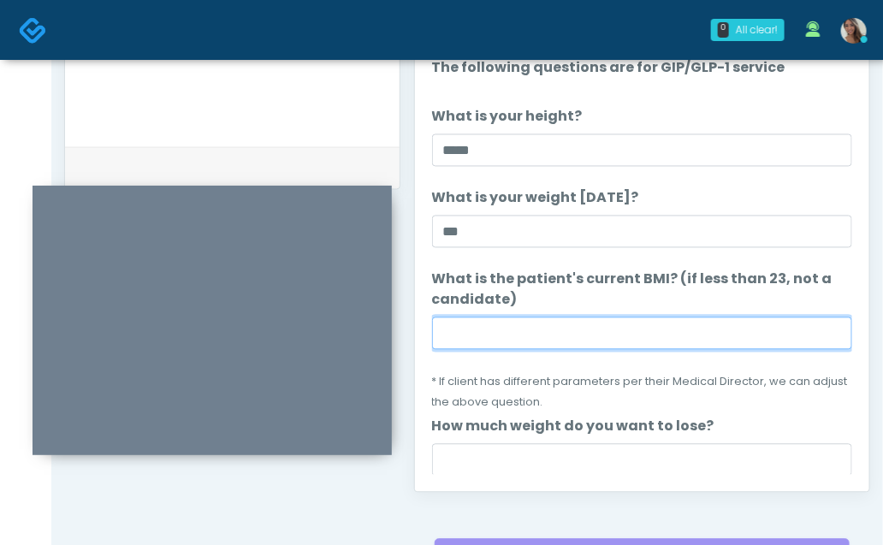
paste input "****"
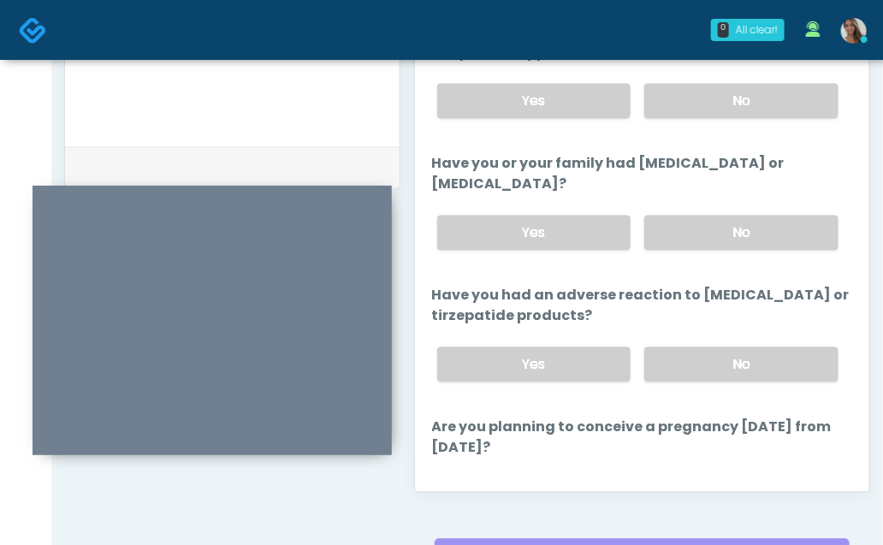
scroll to position [1064, 0]
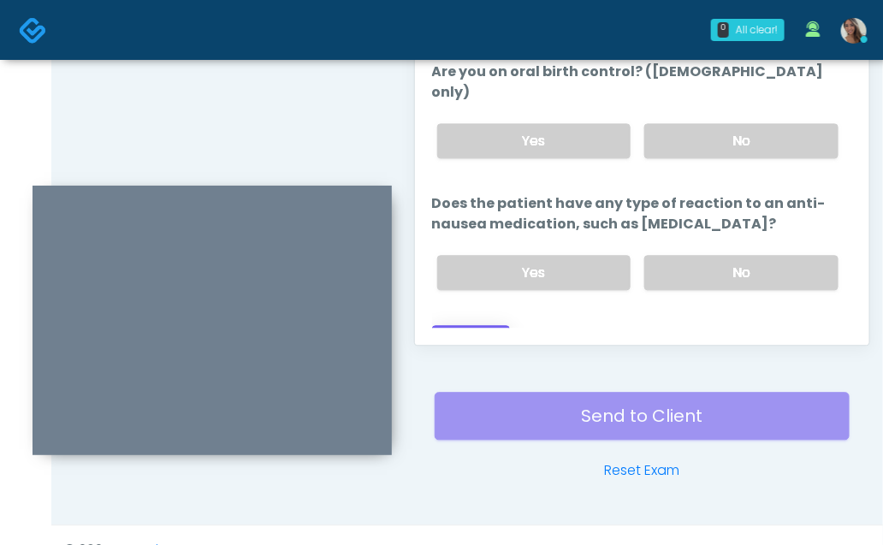
type input "****"
click at [473, 325] on button "Continue" at bounding box center [471, 341] width 78 height 32
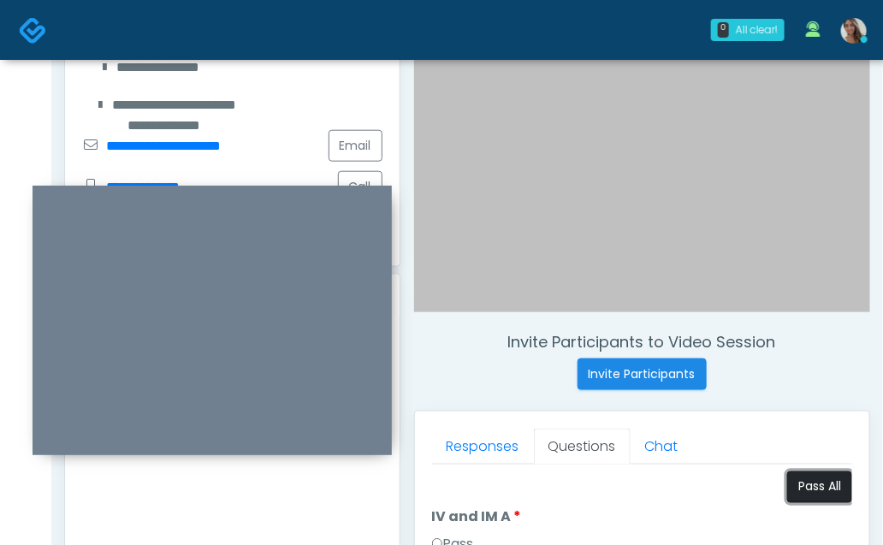
click at [799, 476] on button "Pass All" at bounding box center [820, 488] width 65 height 32
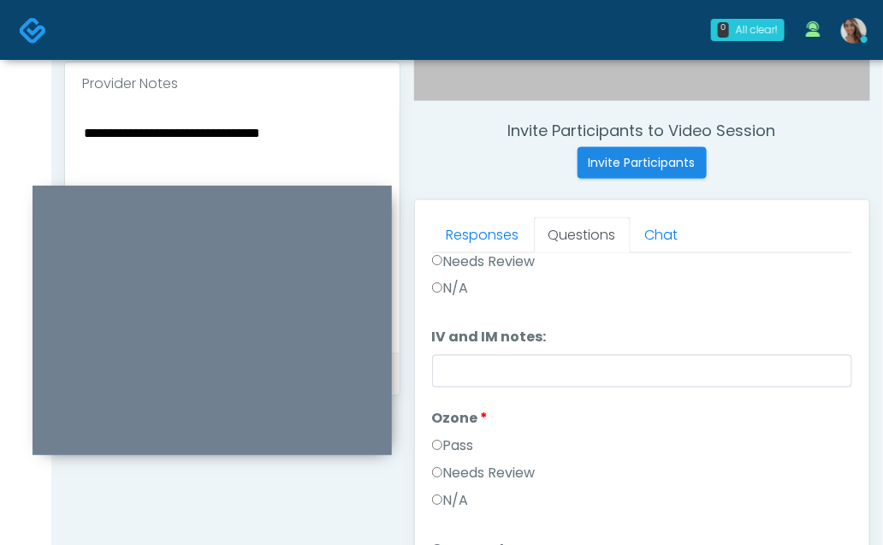
click at [150, 128] on textarea "**********" at bounding box center [232, 226] width 300 height 209
click at [74, 119] on div "**********" at bounding box center [232, 228] width 335 height 249
click at [82, 130] on textarea "**********" at bounding box center [232, 226] width 300 height 209
click at [370, 129] on textarea "**********" at bounding box center [232, 226] width 300 height 209
type textarea "**********"
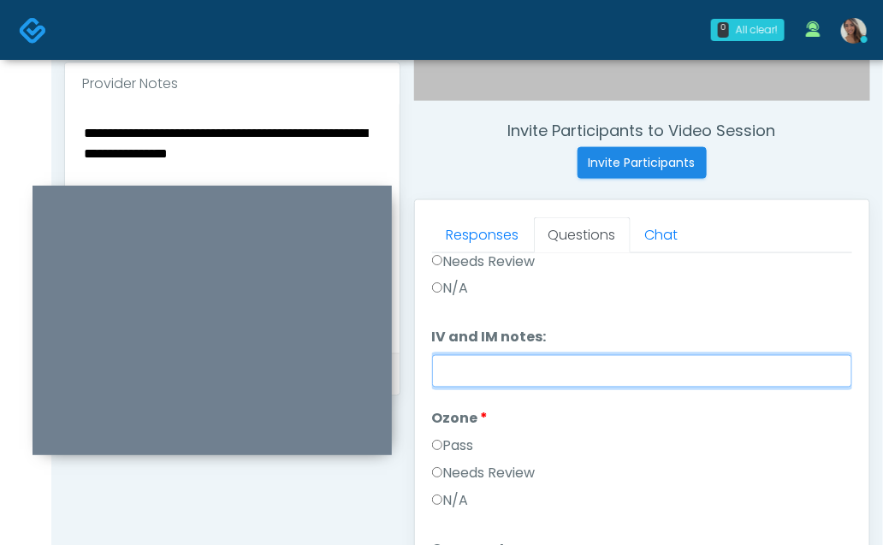
click at [571, 360] on input "IV and IM notes:" at bounding box center [642, 371] width 421 height 33
paste input "**********"
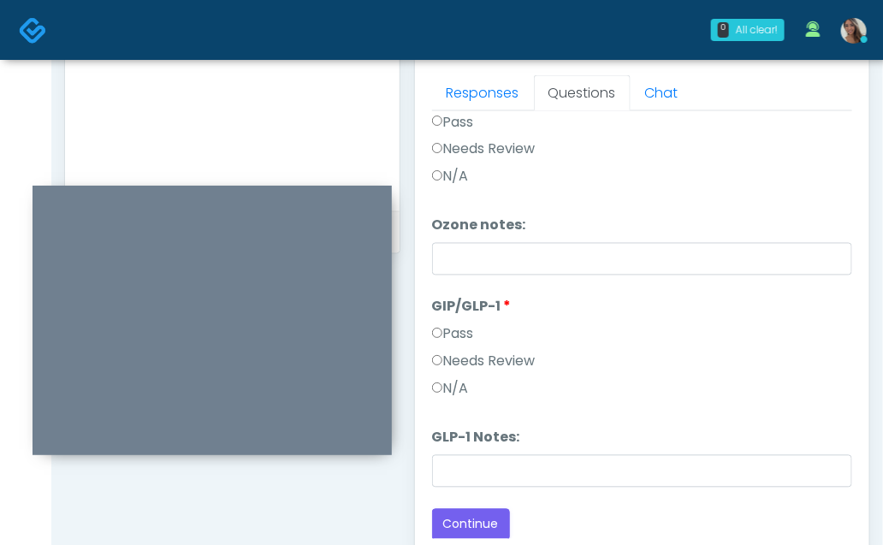
scroll to position [783, 0]
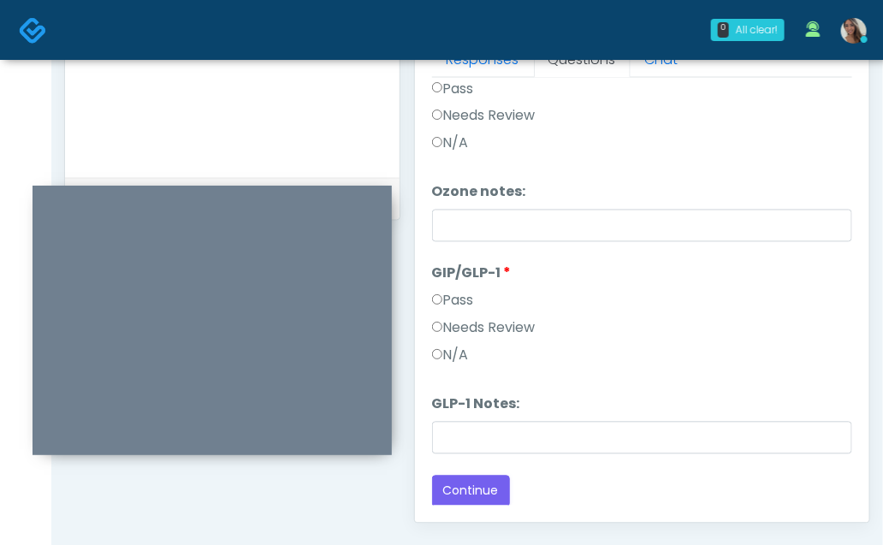
type input "**********"
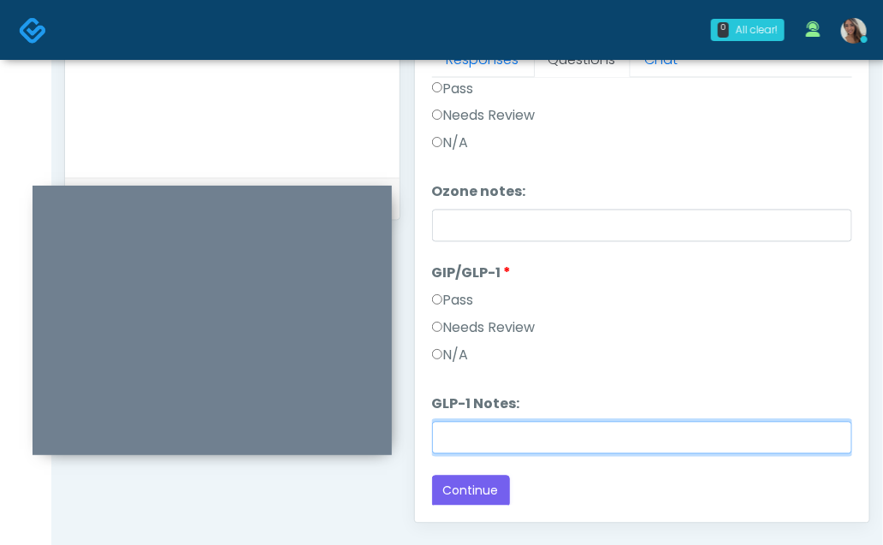
click at [497, 438] on input "GLP-1 Notes:" at bounding box center [642, 438] width 421 height 33
type input "********"
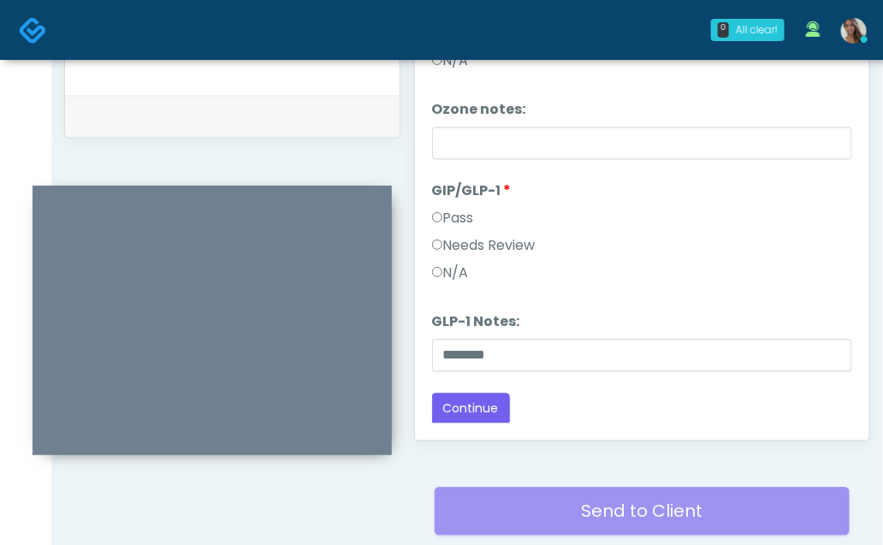
scroll to position [878, 0]
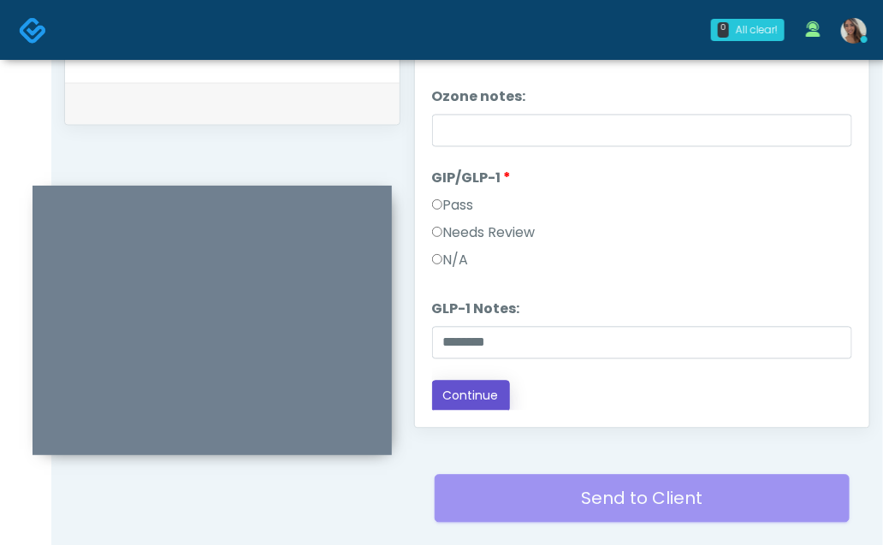
click at [493, 392] on button "Continue" at bounding box center [471, 397] width 78 height 32
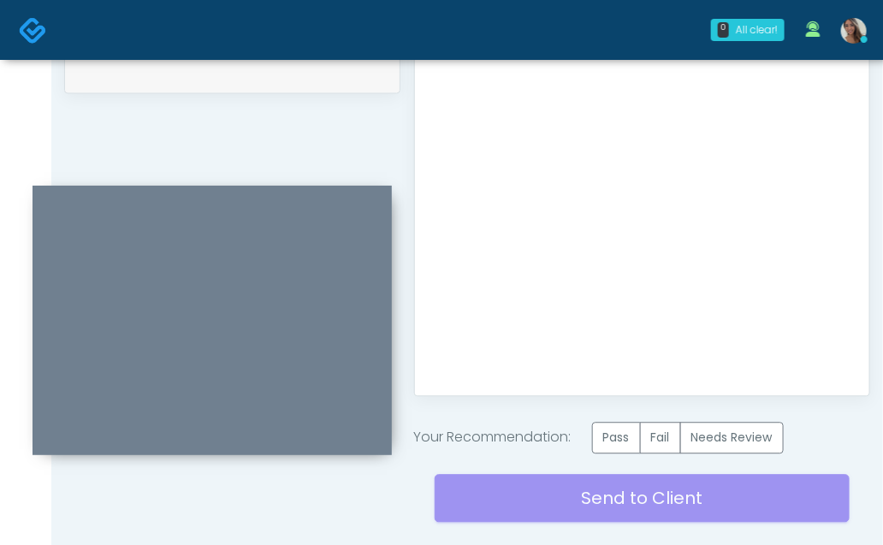
scroll to position [1018, 0]
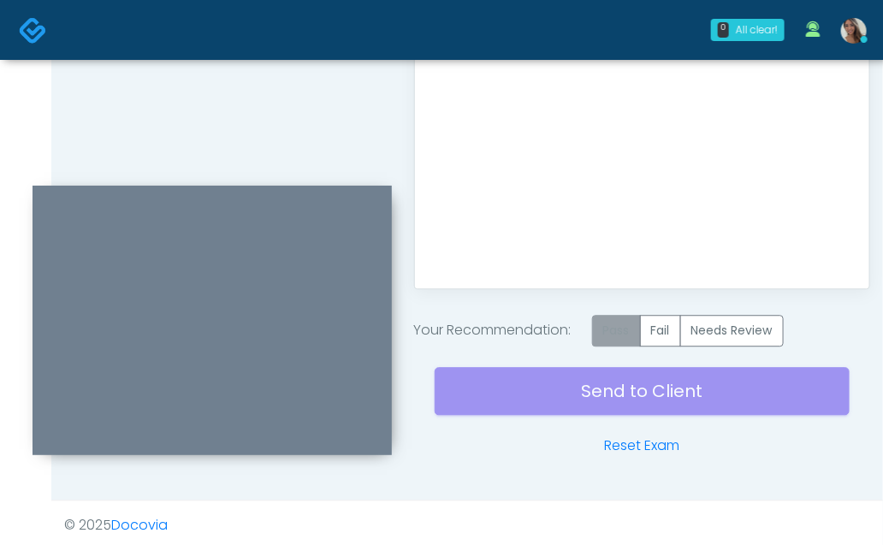
click at [615, 317] on label "Pass" at bounding box center [616, 331] width 49 height 32
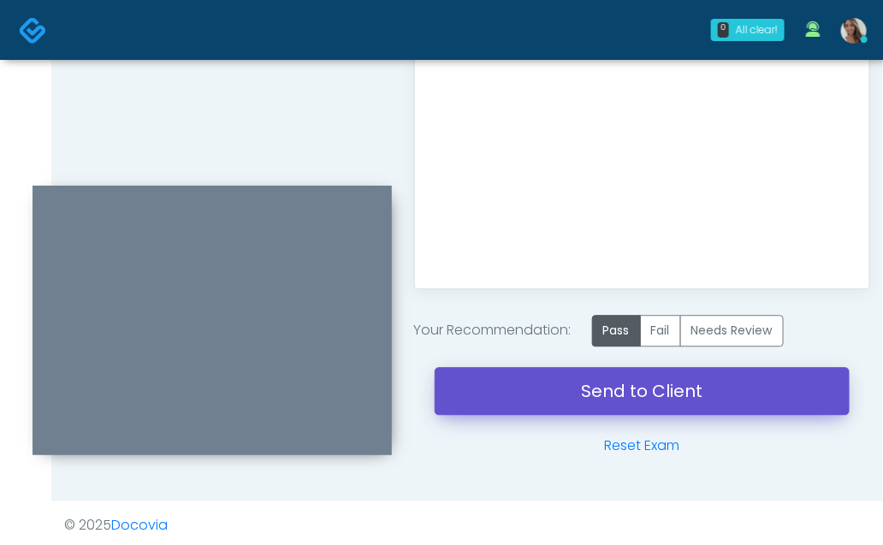
click at [609, 399] on link "Send to Client" at bounding box center [643, 391] width 416 height 48
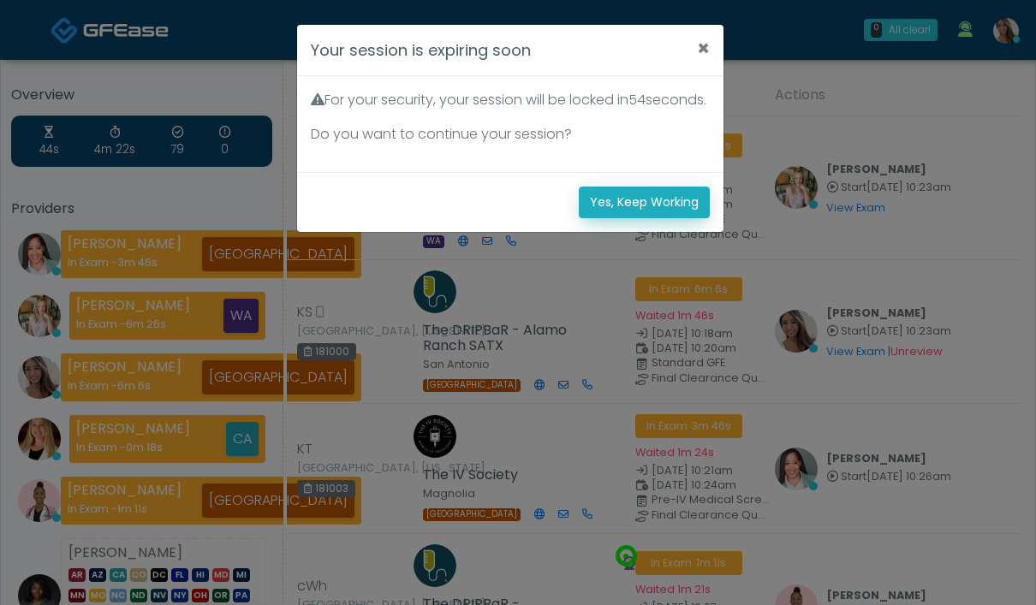
click at [673, 218] on button "Yes, Keep Working" at bounding box center [644, 203] width 131 height 32
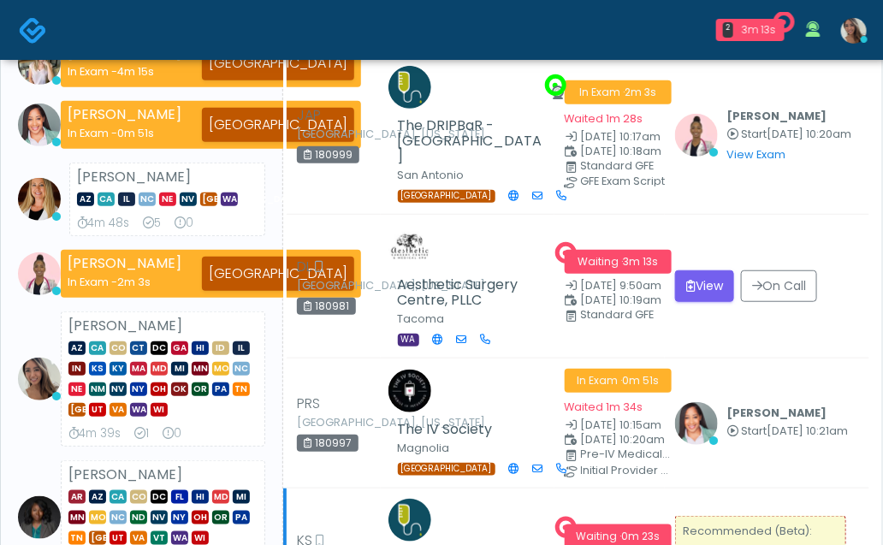
scroll to position [195, 0]
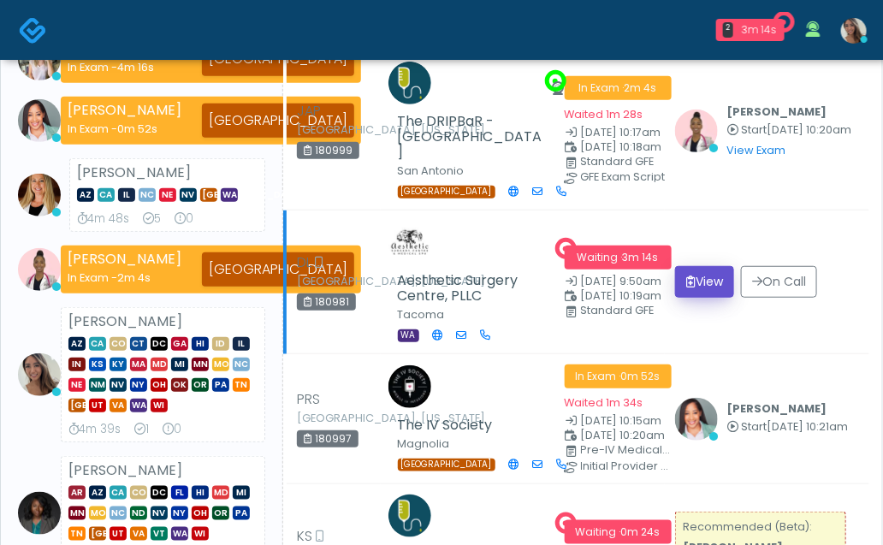
click at [717, 266] on button "View" at bounding box center [704, 282] width 59 height 32
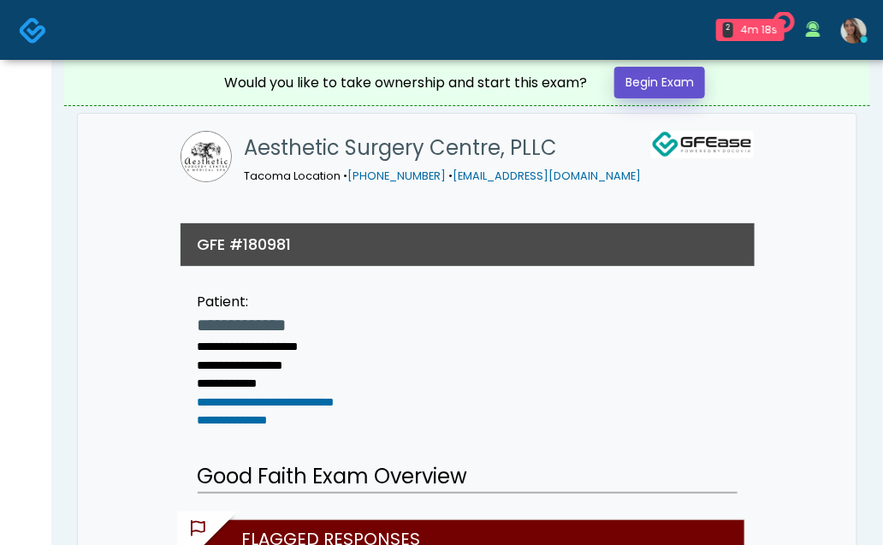
click at [656, 80] on link "Begin Exam" at bounding box center [660, 83] width 91 height 32
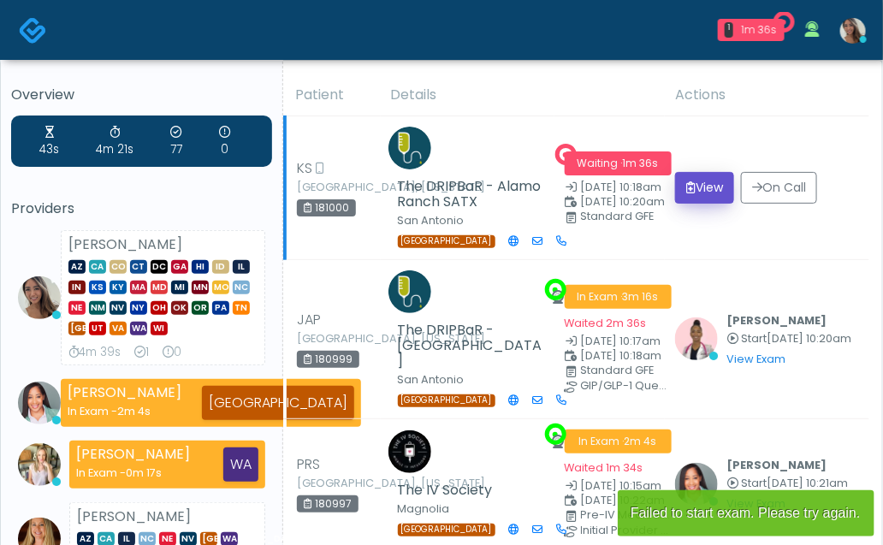
click at [710, 176] on button "View" at bounding box center [704, 188] width 59 height 32
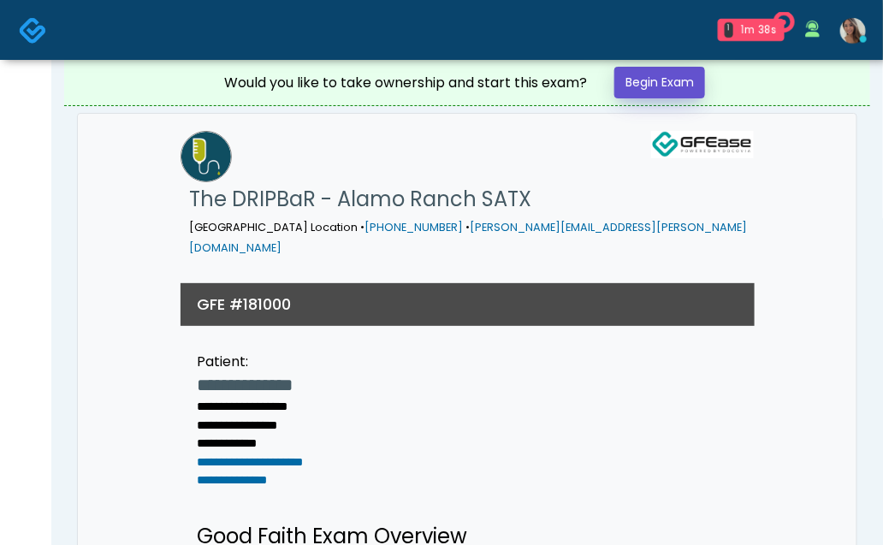
click at [672, 80] on link "Begin Exam" at bounding box center [660, 83] width 91 height 32
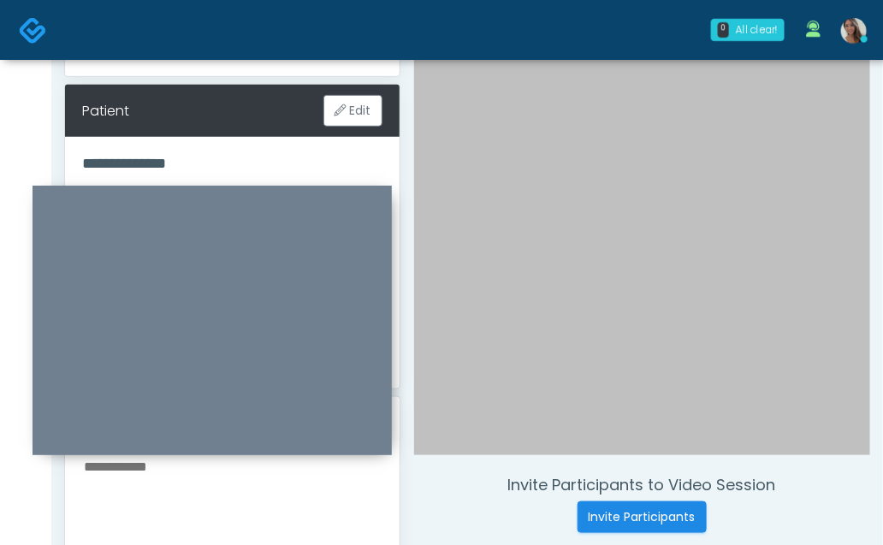
scroll to position [282, 0]
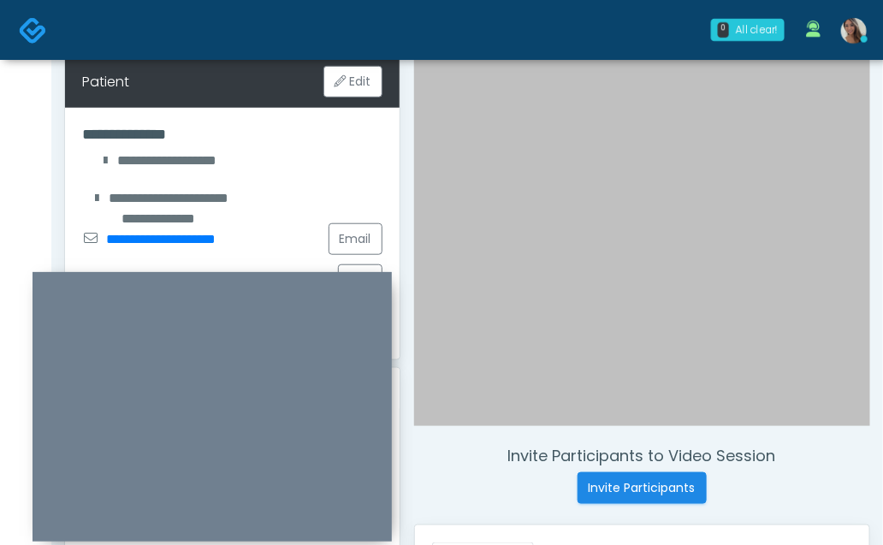
drag, startPoint x: 335, startPoint y: 192, endPoint x: 335, endPoint y: 278, distance: 86.5
click at [335, 278] on div at bounding box center [213, 407] width 360 height 270
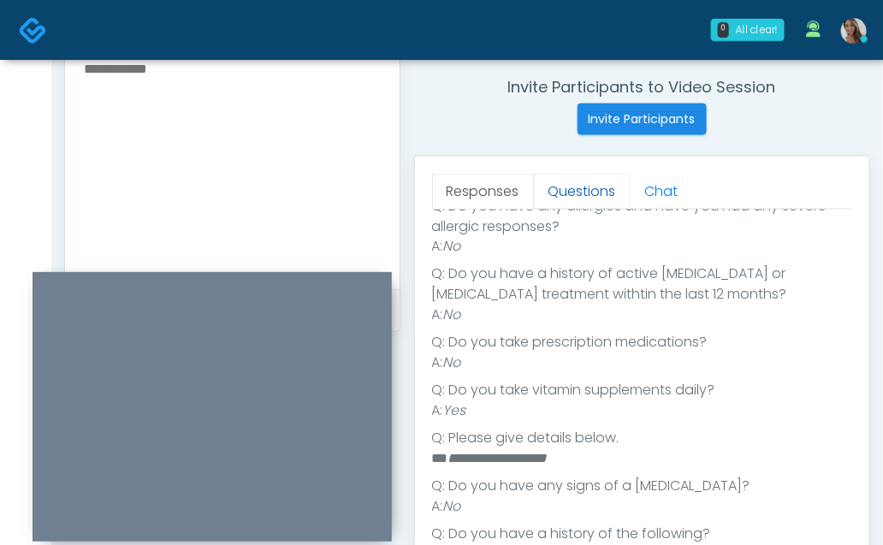
scroll to position [304, 0]
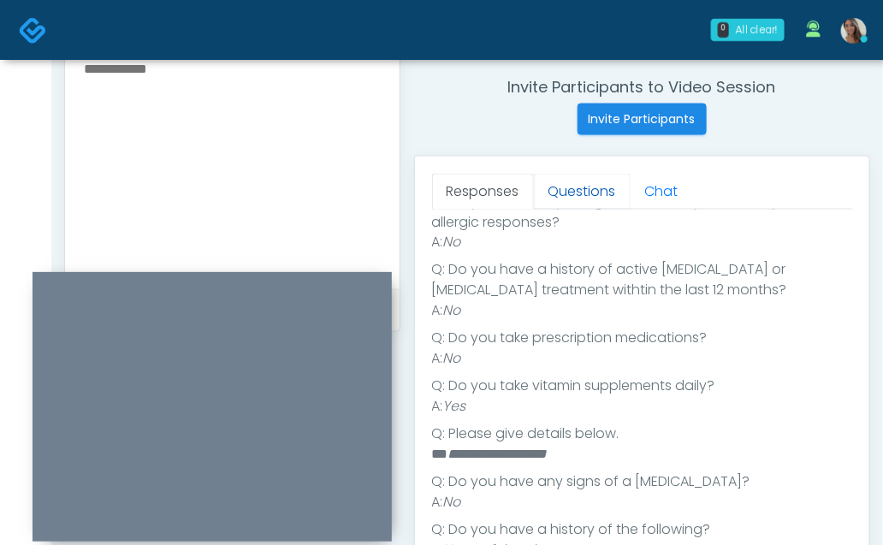
click at [583, 186] on link "Questions" at bounding box center [582, 192] width 97 height 36
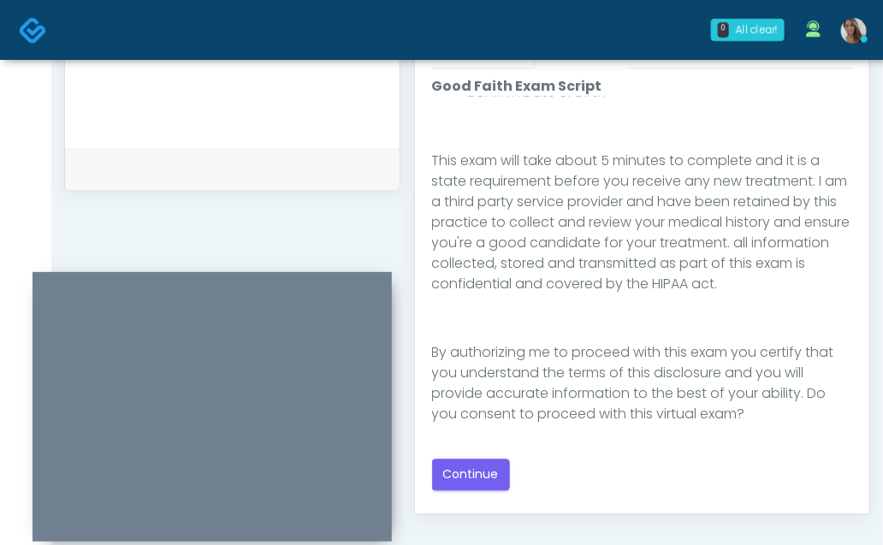
scroll to position [820, 0]
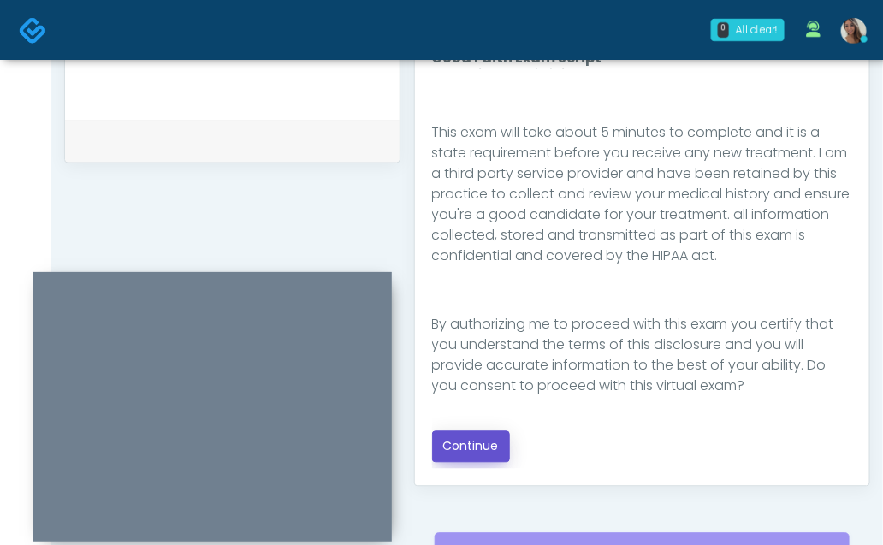
click at [489, 443] on button "Continue" at bounding box center [471, 447] width 78 height 32
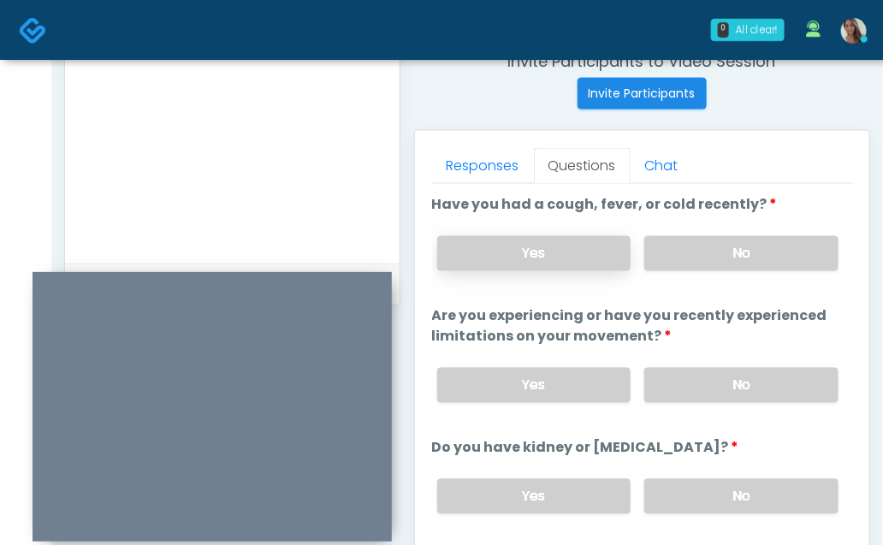
scroll to position [649, 0]
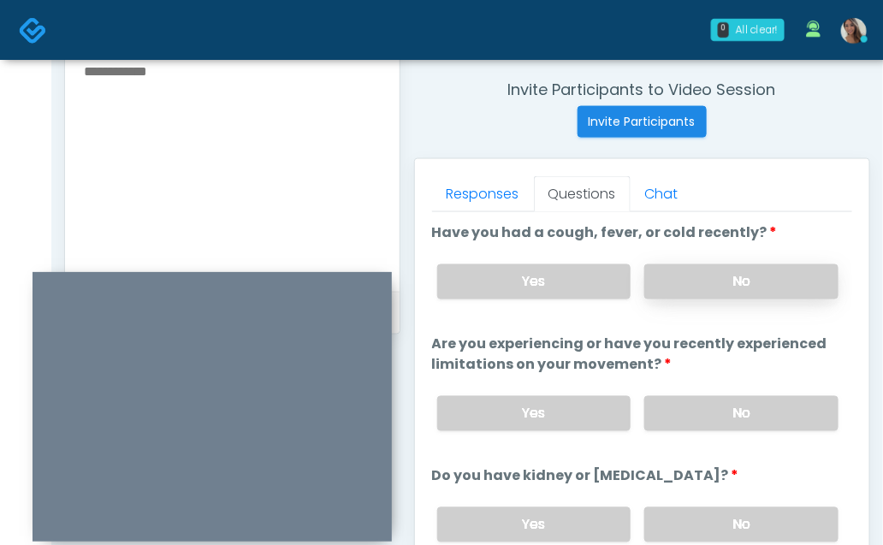
click at [732, 280] on label "No" at bounding box center [742, 282] width 194 height 35
click at [722, 389] on div "Yes No" at bounding box center [639, 414] width 430 height 62
click at [716, 435] on div "Yes No" at bounding box center [639, 414] width 430 height 62
click at [711, 413] on label "No" at bounding box center [742, 413] width 194 height 35
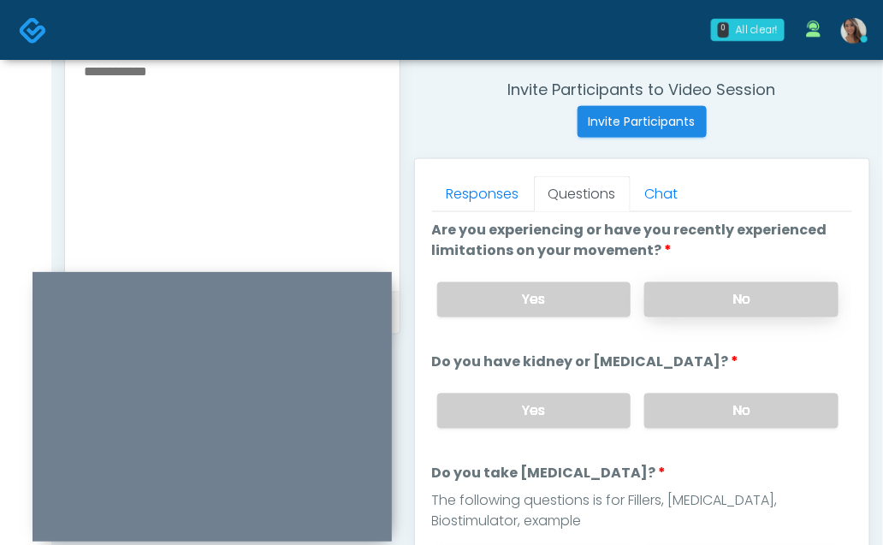
scroll to position [122, 0]
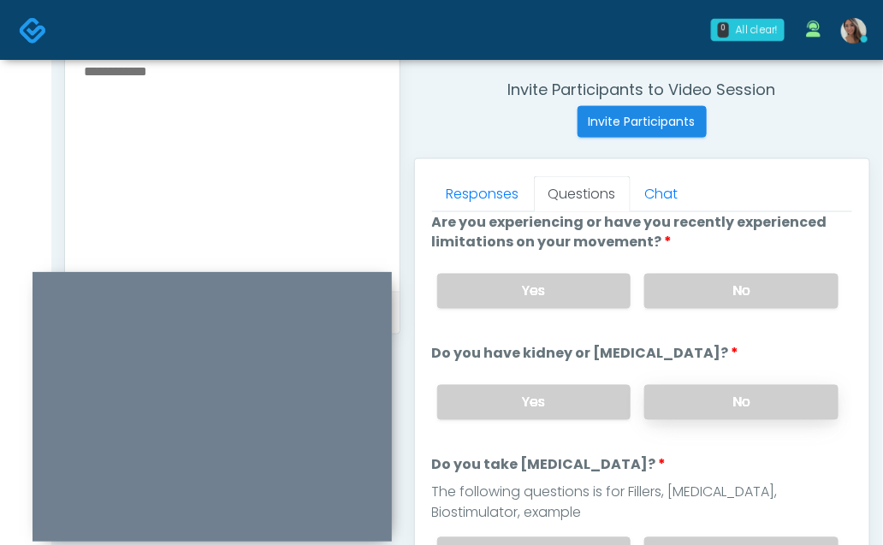
click at [705, 403] on label "No" at bounding box center [742, 402] width 194 height 35
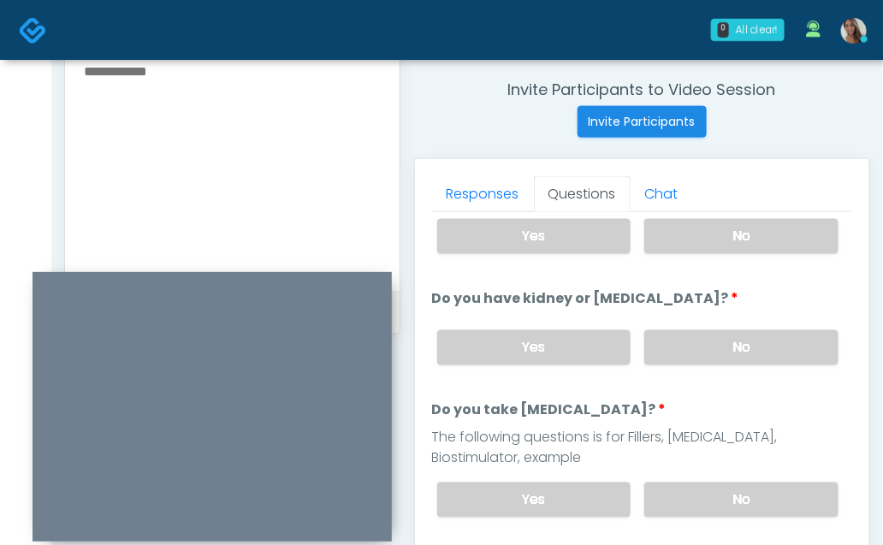
scroll to position [184, 0]
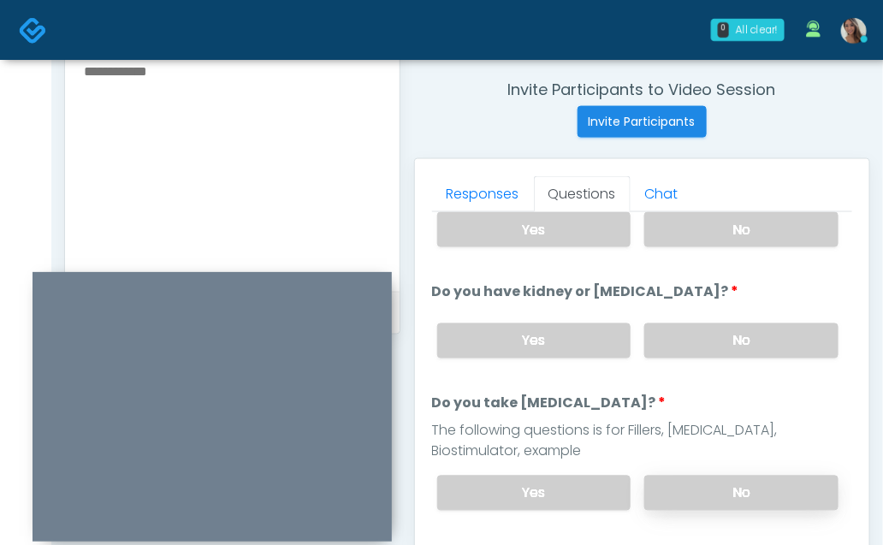
click at [697, 484] on label "No" at bounding box center [742, 493] width 194 height 35
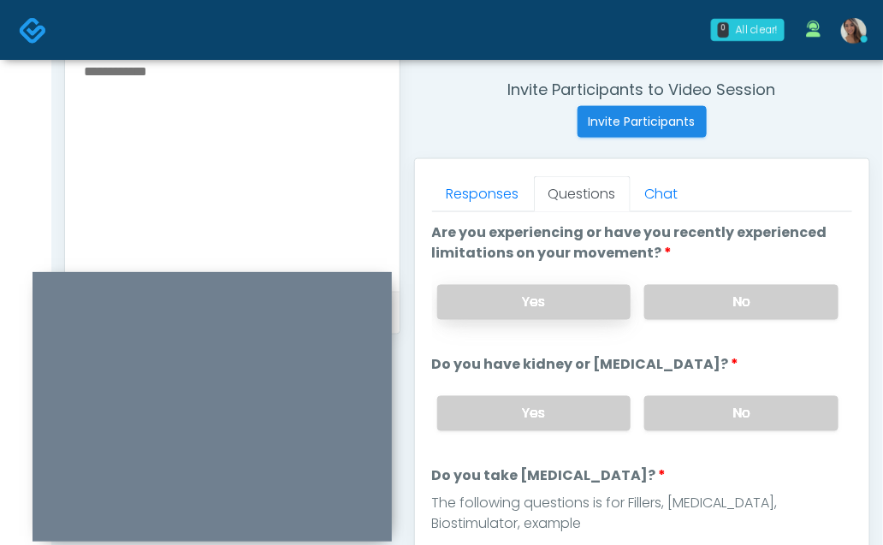
scroll to position [0, 0]
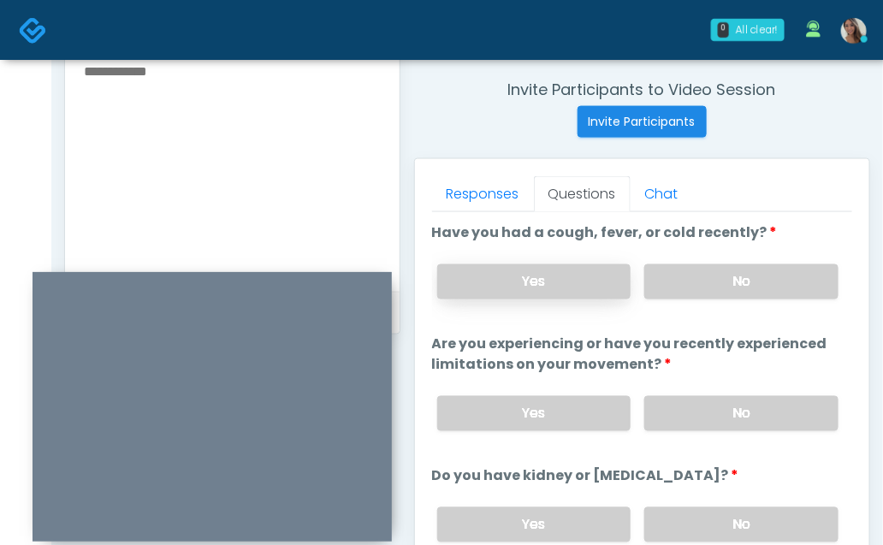
click at [571, 283] on label "Yes" at bounding box center [534, 282] width 194 height 35
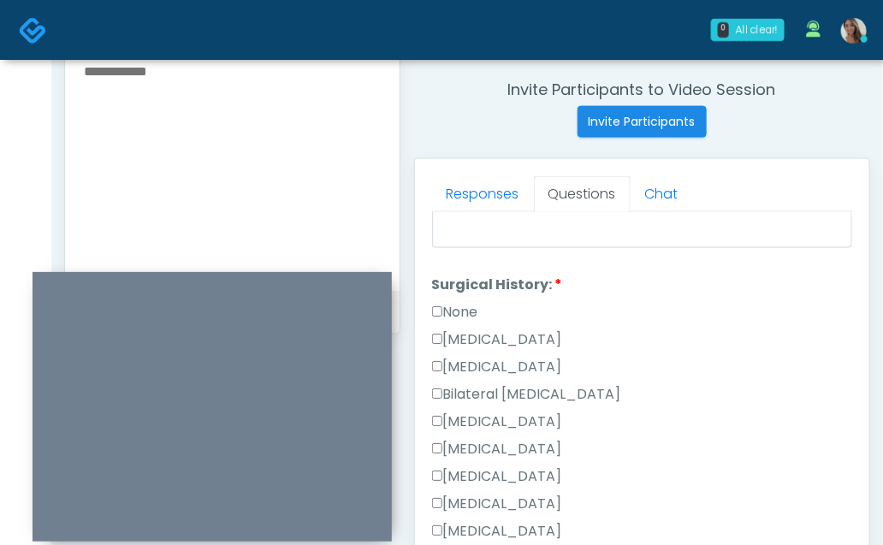
click at [457, 303] on label "None" at bounding box center [455, 313] width 46 height 21
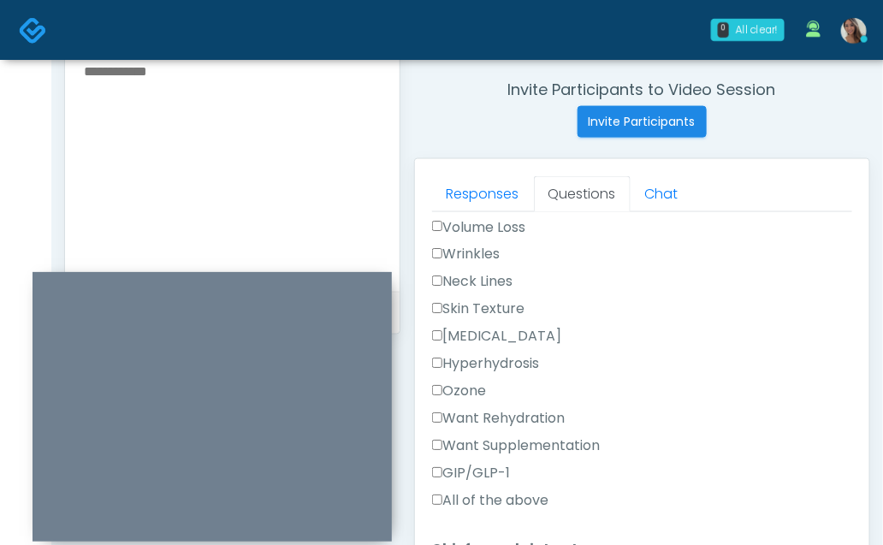
scroll to position [552, 0]
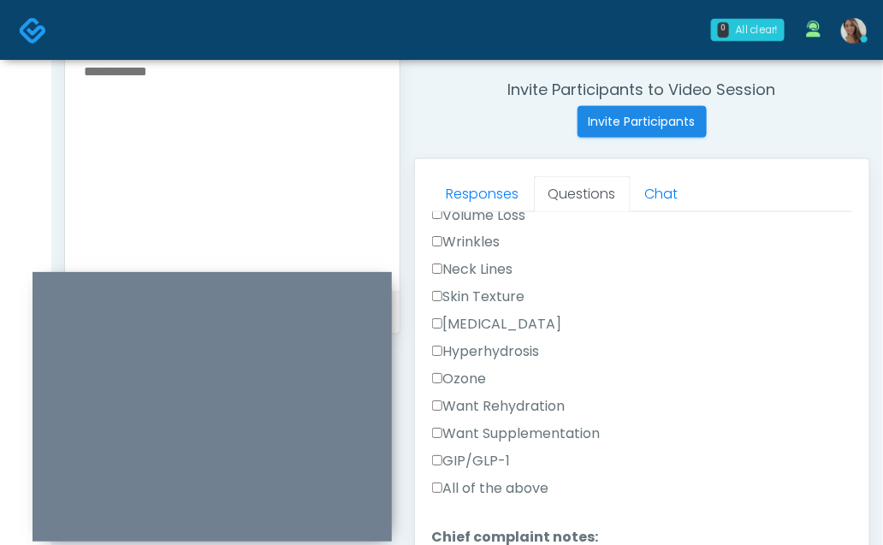
click at [565, 425] on label "Want Supplementation" at bounding box center [516, 435] width 169 height 21
click at [538, 397] on label "Want Rehydration" at bounding box center [499, 407] width 134 height 21
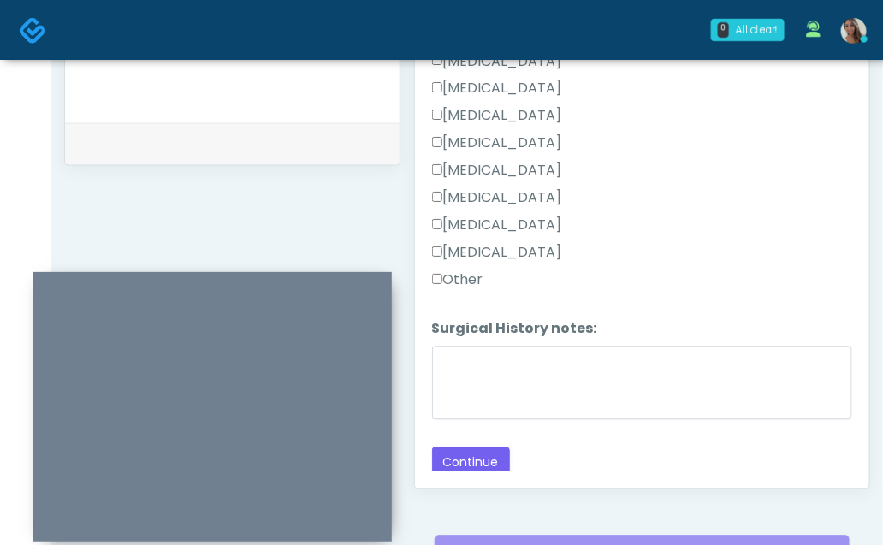
scroll to position [835, 0]
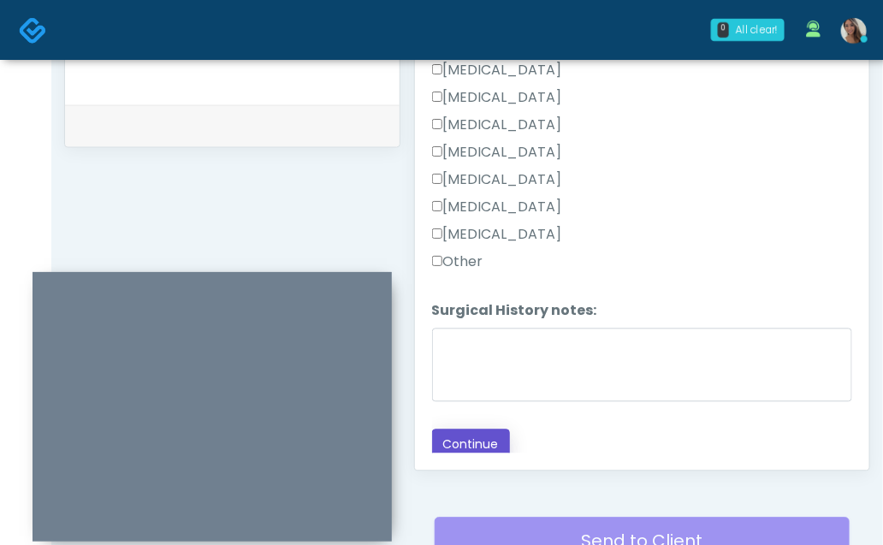
click at [472, 437] on button "Continue" at bounding box center [471, 446] width 78 height 32
click at [345, 147] on div "Just saved" at bounding box center [232, 126] width 335 height 42
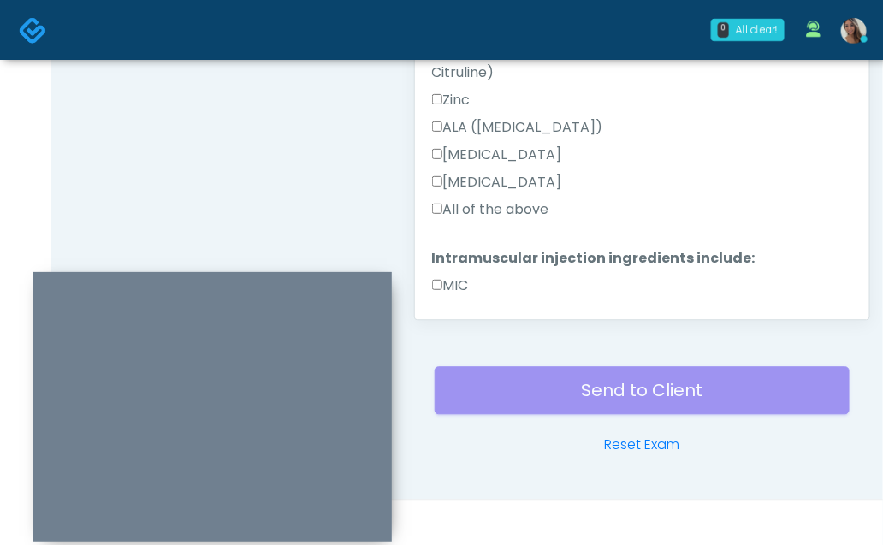
scroll to position [622, 0]
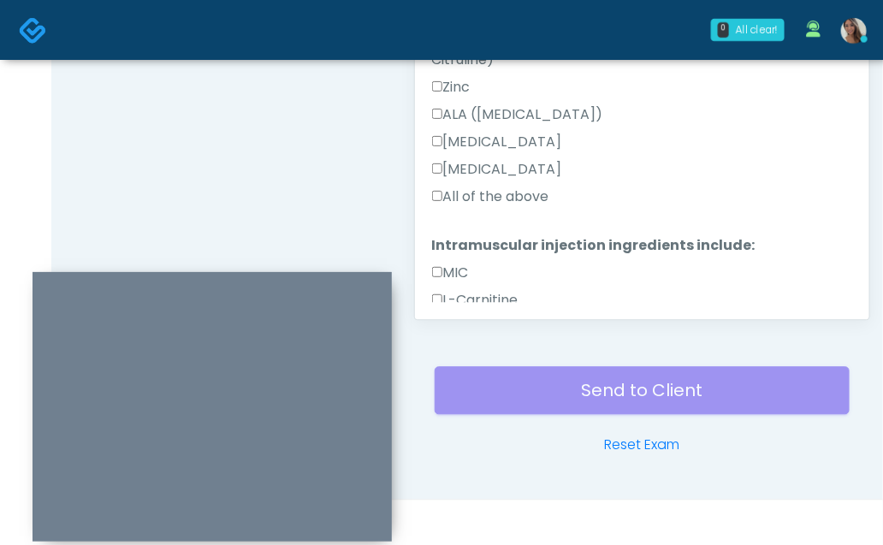
click at [509, 187] on label "All of the above" at bounding box center [490, 197] width 117 height 21
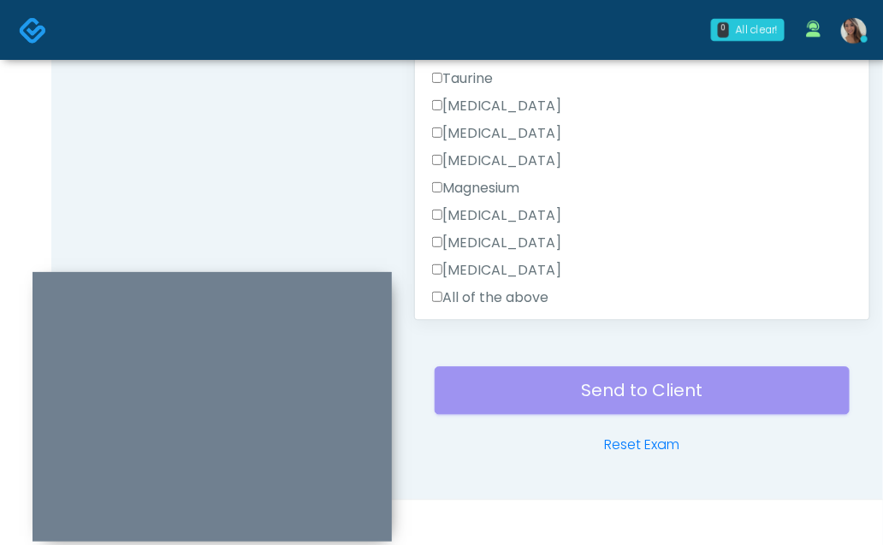
scroll to position [1380, 0]
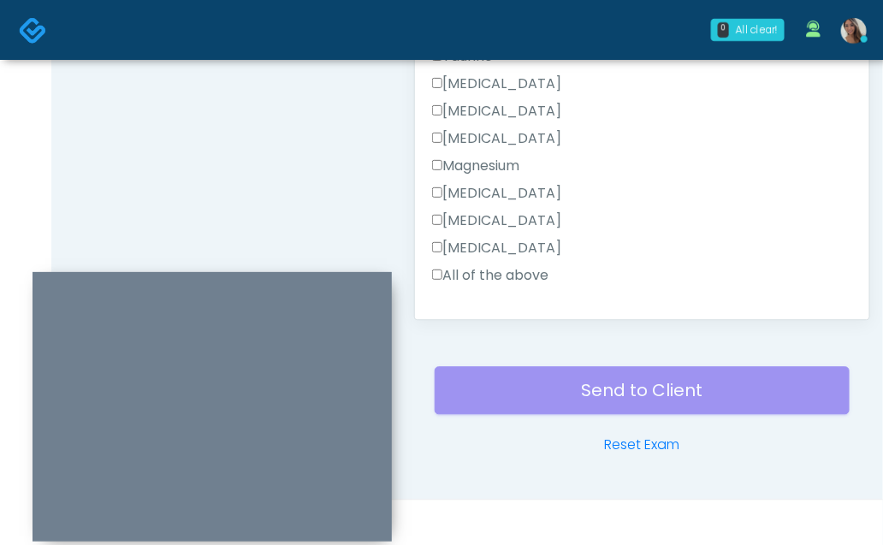
click at [497, 265] on label "All of the above" at bounding box center [490, 275] width 117 height 21
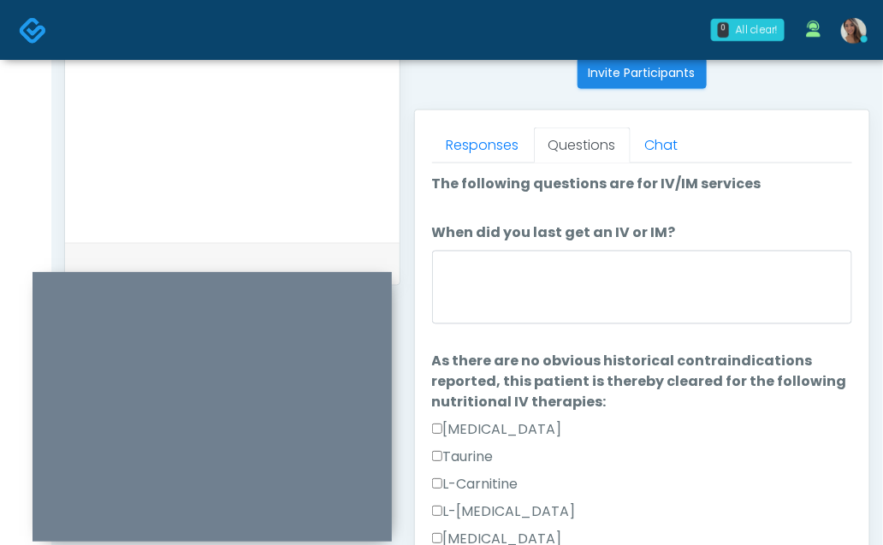
scroll to position [690, 0]
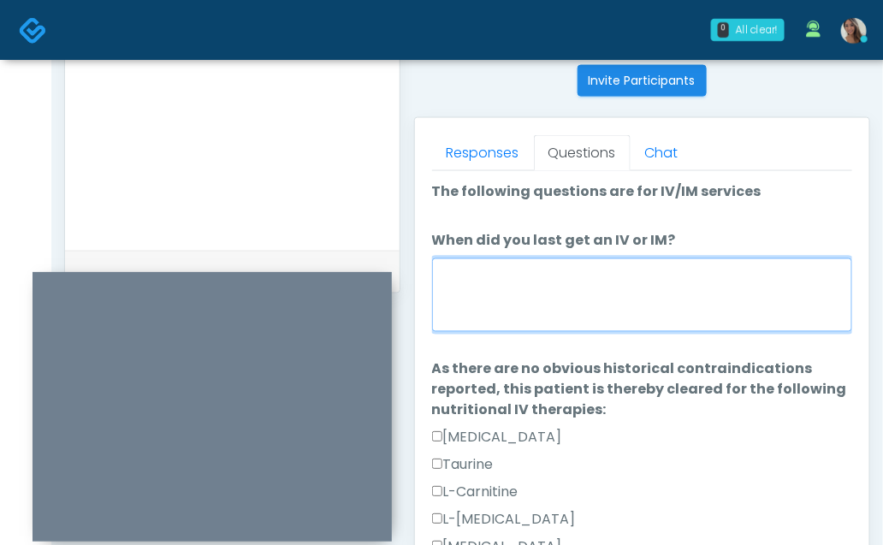
click at [547, 311] on textarea "When did you last get an IV or IM?" at bounding box center [642, 296] width 421 height 74
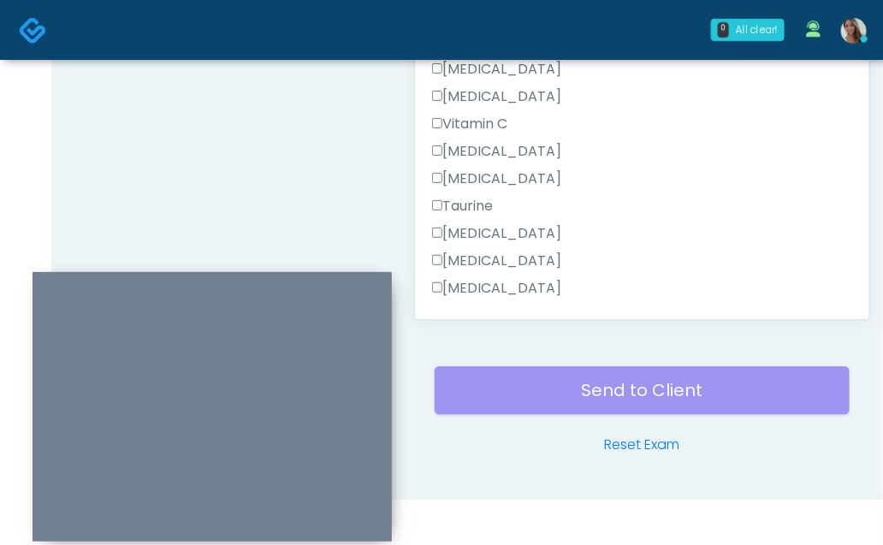
scroll to position [1380, 0]
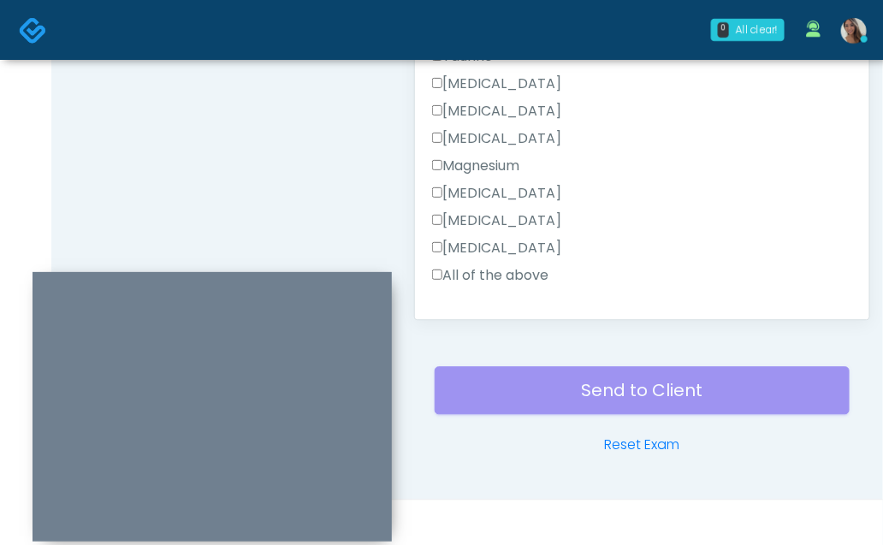
type textarea "**********"
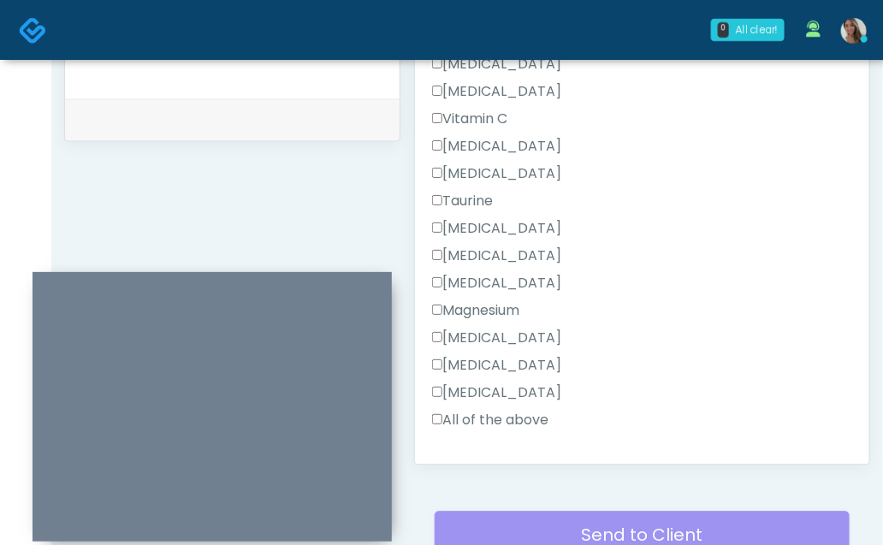
scroll to position [864, 0]
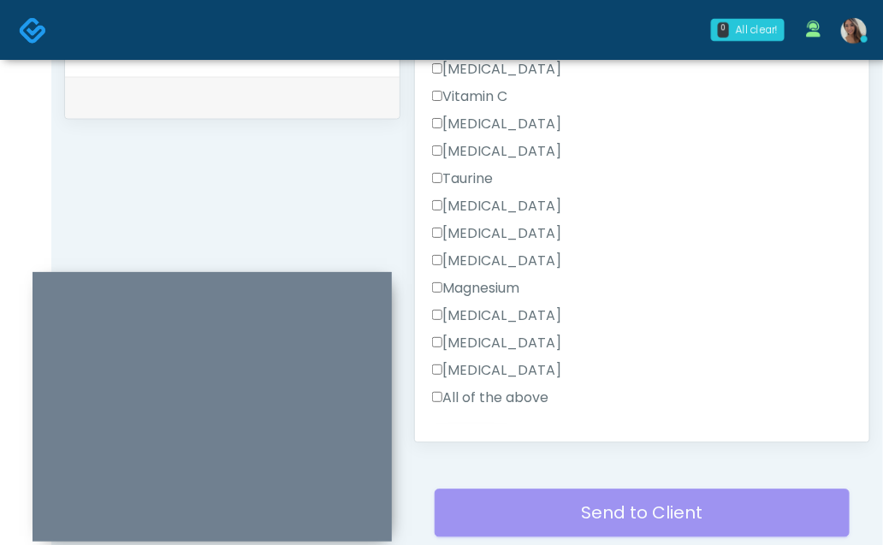
click at [460, 437] on button "Continue" at bounding box center [471, 453] width 78 height 32
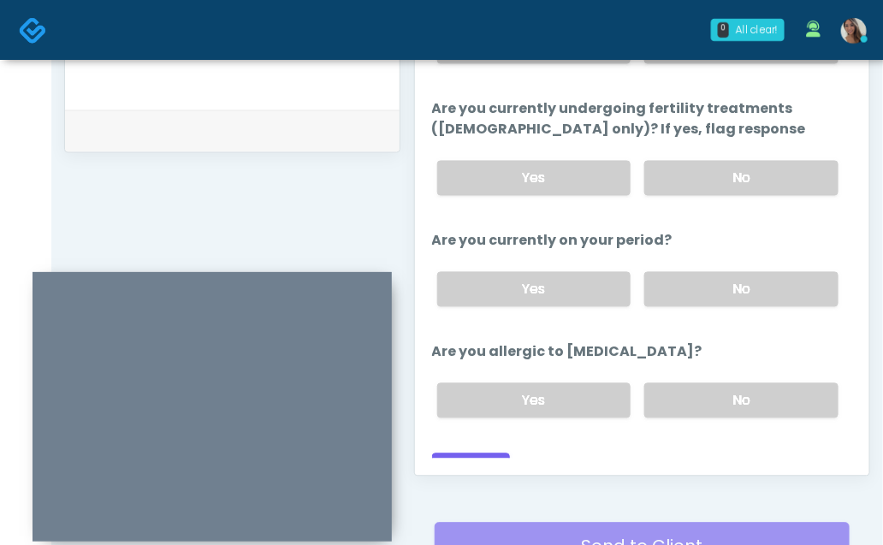
scroll to position [820, 0]
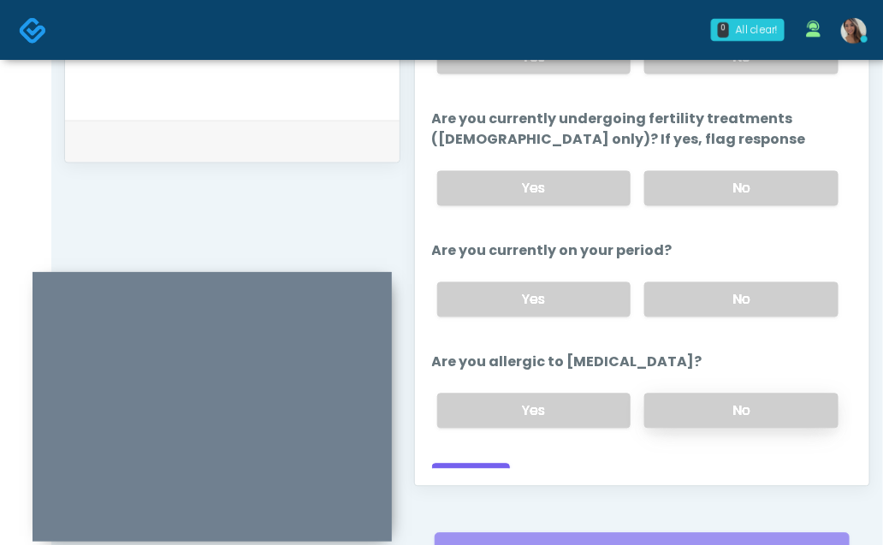
click at [726, 394] on label "No" at bounding box center [742, 411] width 194 height 35
click at [731, 294] on div "Yes No" at bounding box center [639, 300] width 430 height 62
click at [731, 282] on label "No" at bounding box center [742, 299] width 194 height 35
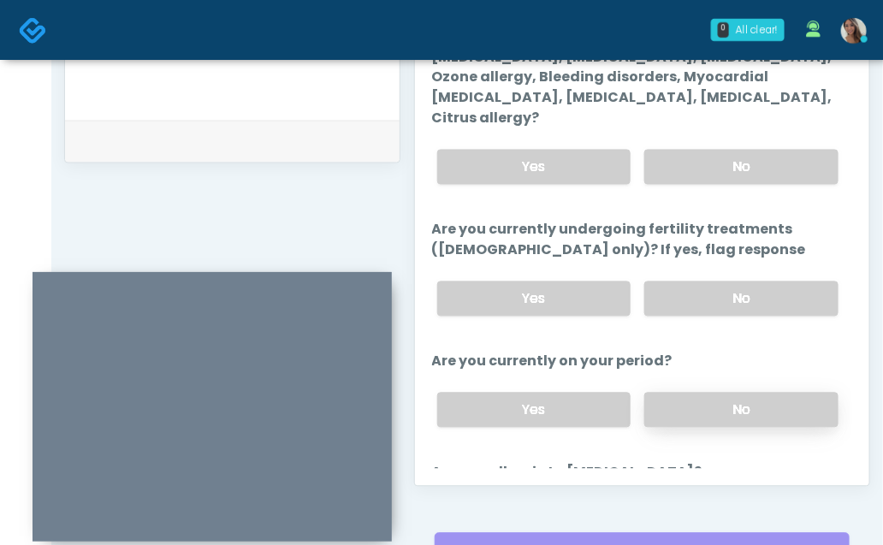
scroll to position [97, 0]
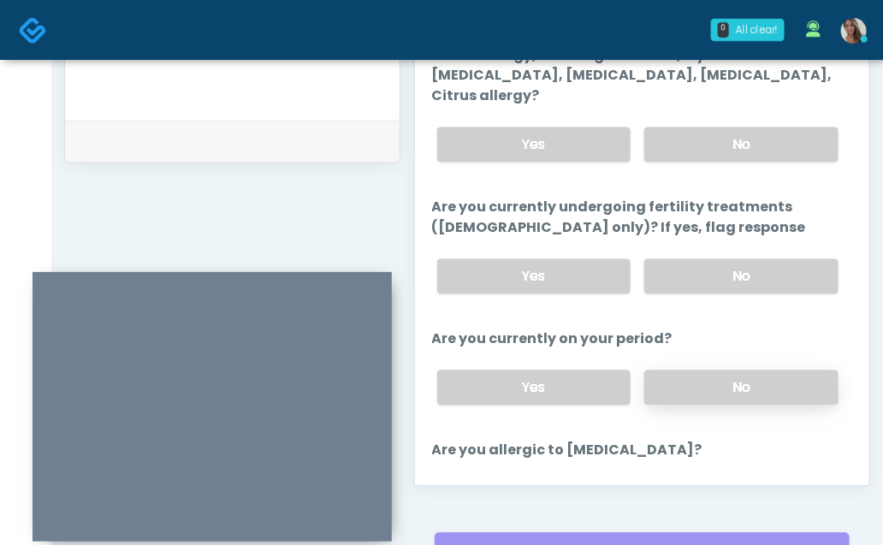
click at [731, 272] on div "Yes No" at bounding box center [639, 277] width 430 height 62
click at [720, 259] on label "No" at bounding box center [742, 276] width 194 height 35
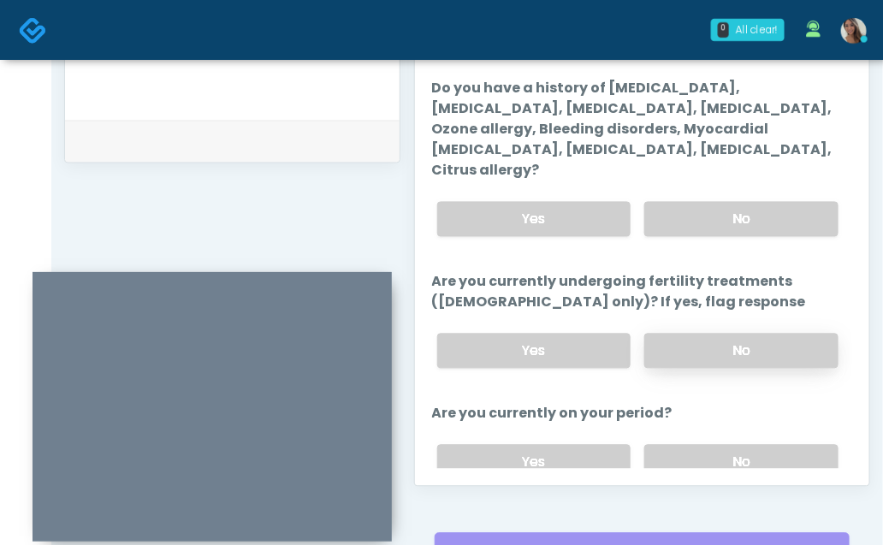
scroll to position [9, 0]
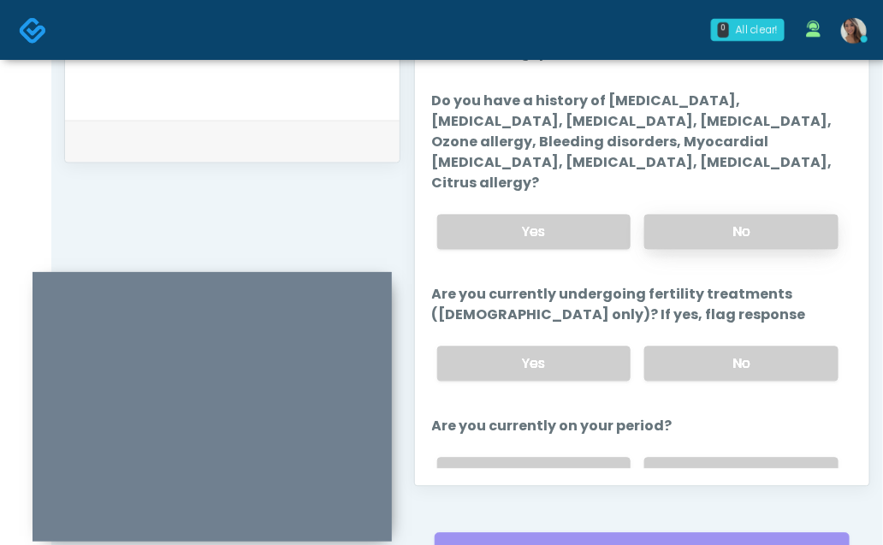
click at [700, 215] on label "No" at bounding box center [742, 232] width 194 height 35
click at [685, 285] on label "Are you currently undergoing fertility treatments (female only)? If yes, flag r…" at bounding box center [642, 305] width 421 height 41
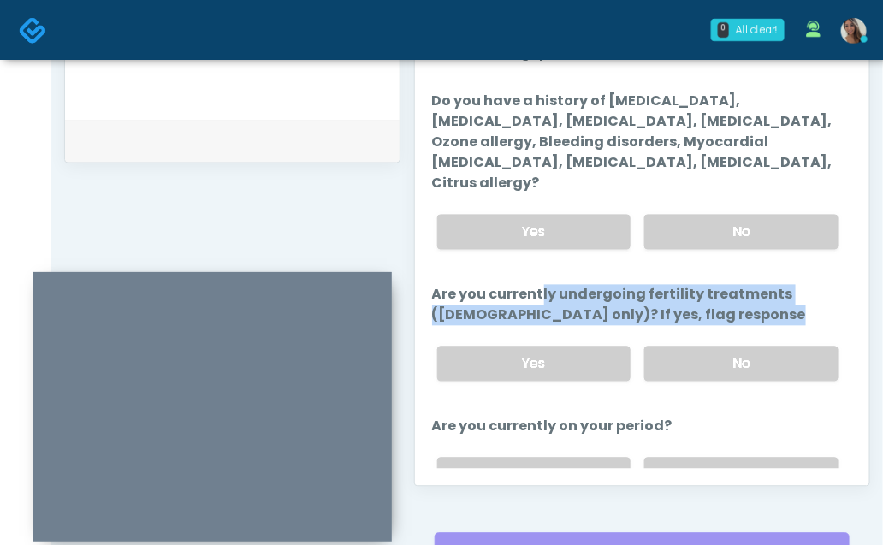
click at [685, 285] on label "Are you currently undergoing fertility treatments (female only)? If yes, flag r…" at bounding box center [642, 305] width 421 height 41
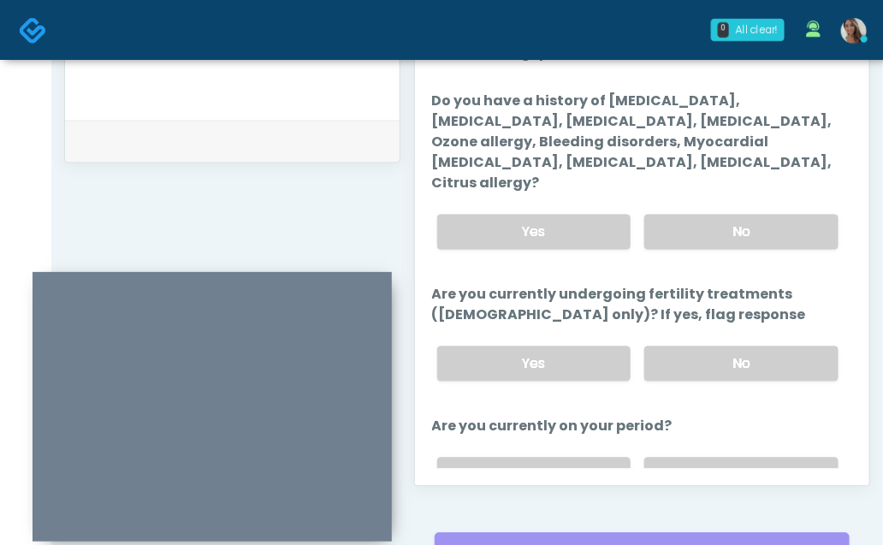
click at [651, 82] on ol "The following questions are for Ozone The following questions are for Ozone Do …" at bounding box center [642, 330] width 421 height 575
click at [283, 163] on div "Just saved" at bounding box center [232, 142] width 335 height 42
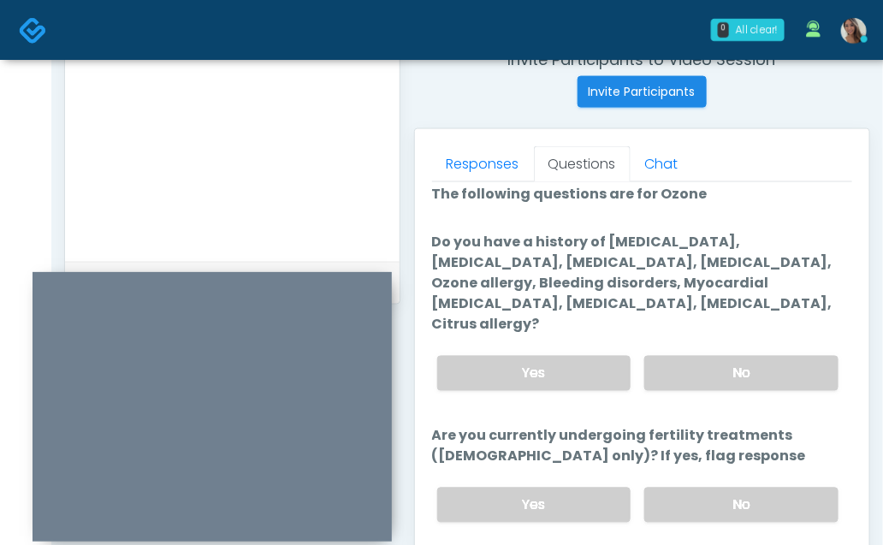
scroll to position [0, 0]
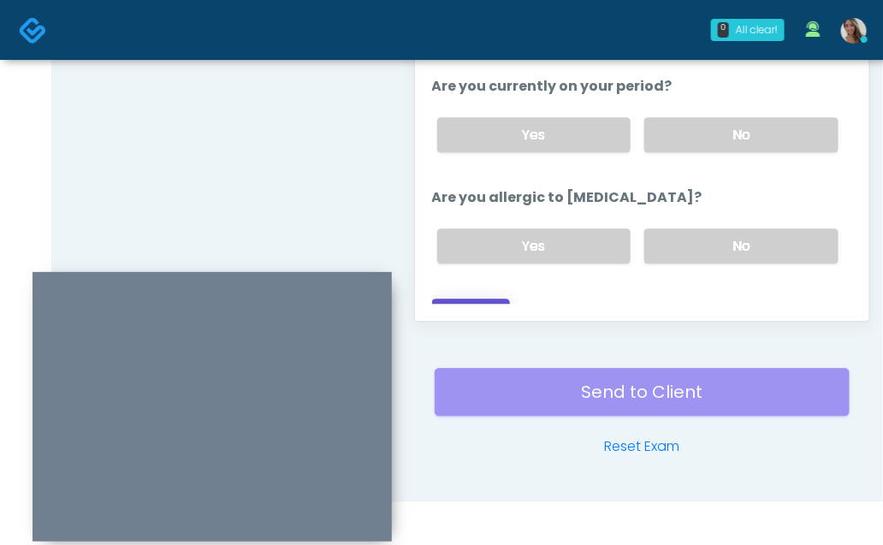
click at [476, 299] on button "Continue" at bounding box center [471, 315] width 78 height 32
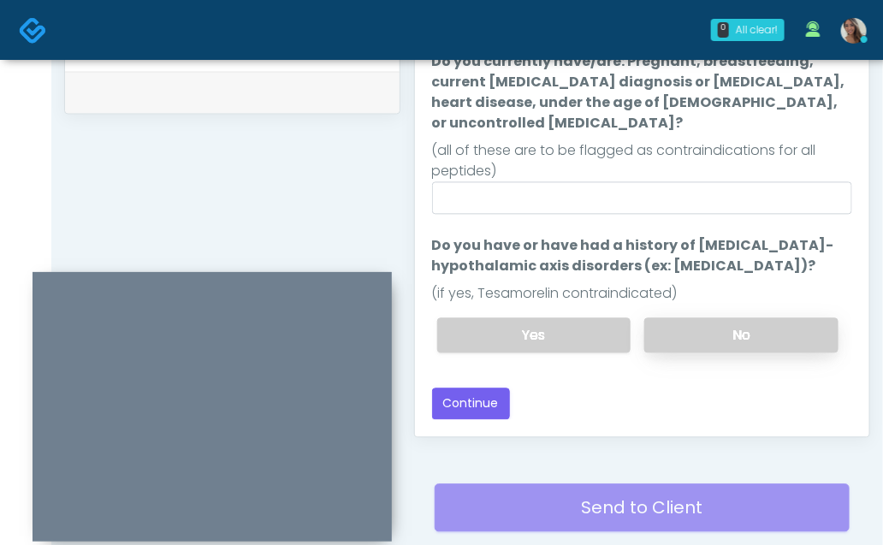
click at [711, 318] on label "No" at bounding box center [742, 335] width 194 height 35
click at [632, 196] on ol "The following questions are for Peptides The following questions are for Peptid…" at bounding box center [642, 185] width 421 height 364
click at [615, 189] on ol "The following questions are for Peptides The following questions are for Peptid…" at bounding box center [642, 185] width 421 height 364
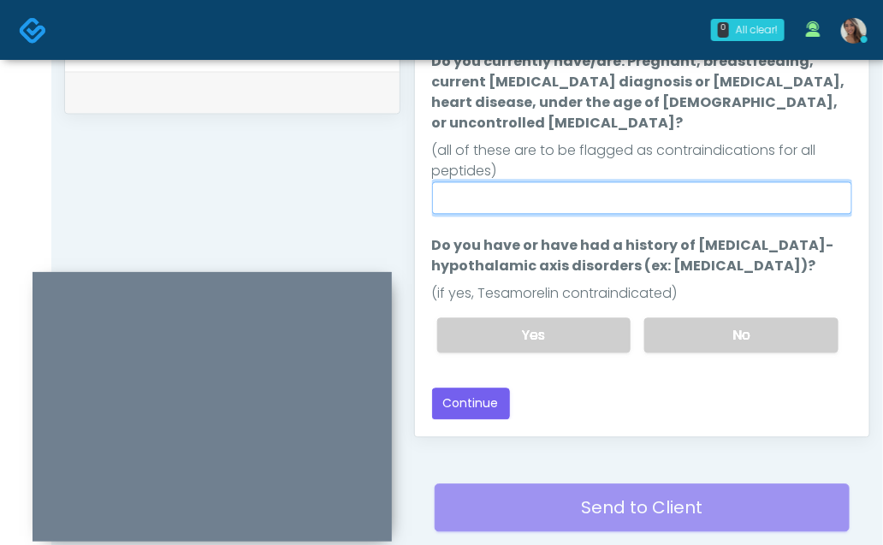
click at [586, 181] on input "Do you currently have/are: Pregnant, breastfeeding, current cancer diagnosis or…" at bounding box center [642, 197] width 421 height 33
type input "**"
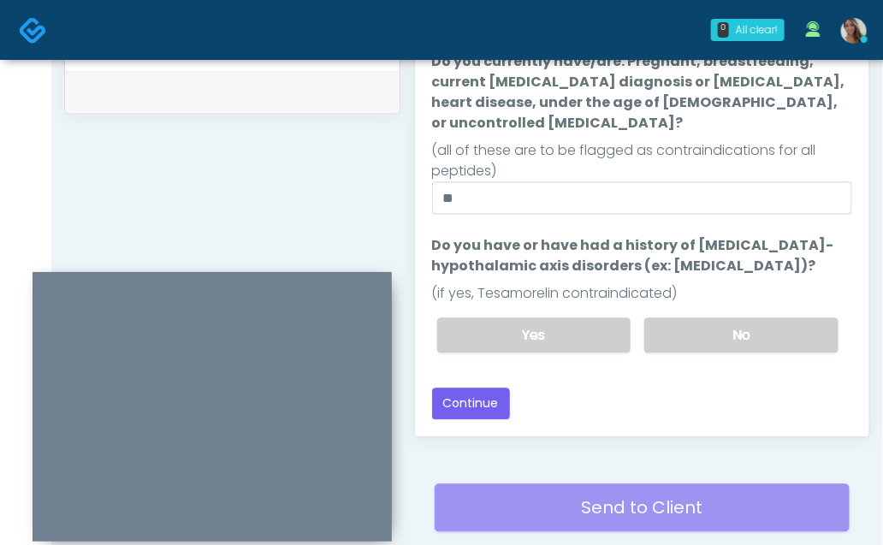
drag, startPoint x: 592, startPoint y: 395, endPoint x: 579, endPoint y: 395, distance: 12.8
click at [584, 395] on div "Good Faith Exam Script Good Faith Exam Script INTRODUCTION Hello, my name is un…" at bounding box center [642, 205] width 421 height 428
click at [483, 389] on button "Continue" at bounding box center [471, 404] width 78 height 32
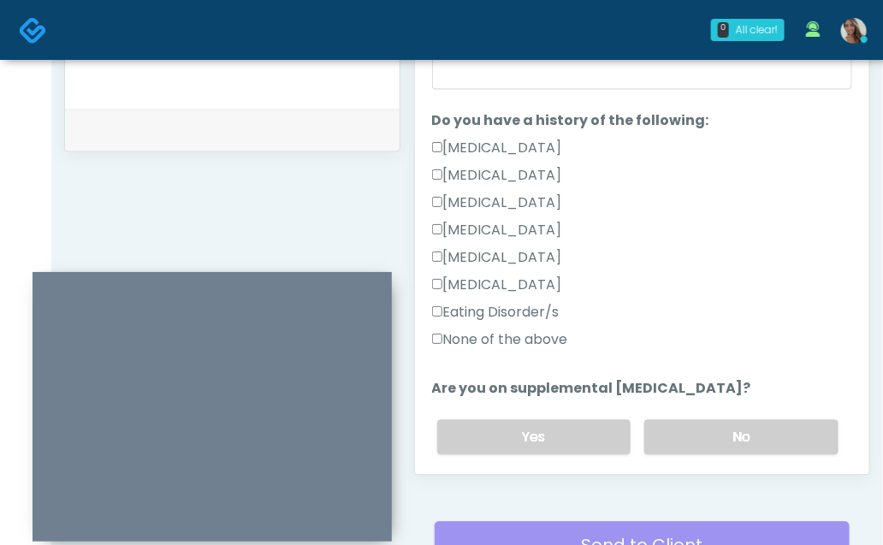
click at [531, 334] on label "None of the above" at bounding box center [500, 340] width 136 height 21
click at [687, 414] on div "Yes No" at bounding box center [639, 438] width 430 height 62
click at [687, 426] on label "No" at bounding box center [742, 437] width 194 height 35
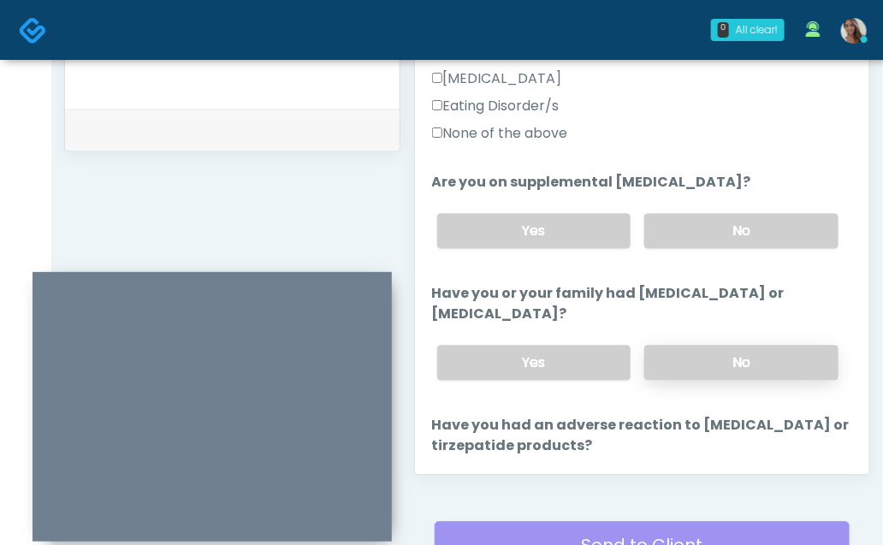
click at [694, 356] on label "No" at bounding box center [742, 363] width 194 height 35
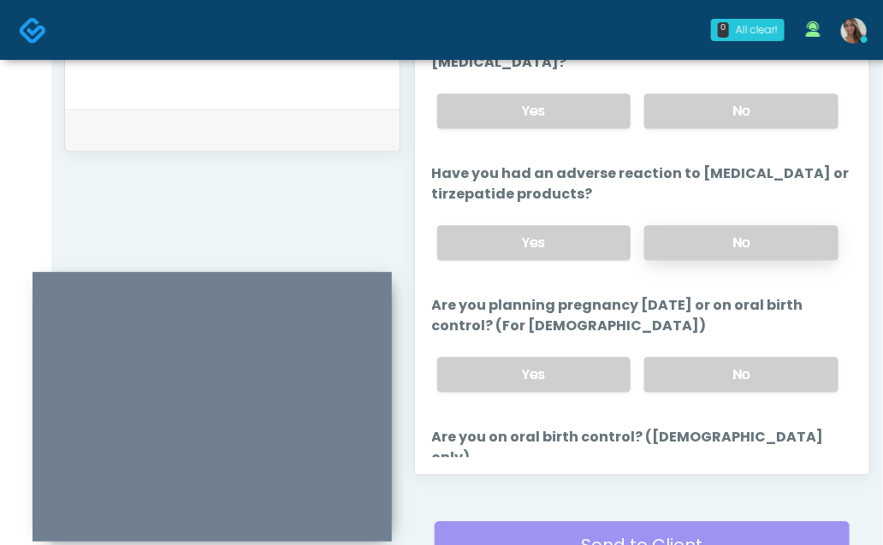
click at [699, 244] on label "No" at bounding box center [742, 243] width 194 height 35
click at [697, 345] on div "Yes No" at bounding box center [639, 375] width 430 height 62
click at [692, 365] on label "No" at bounding box center [742, 374] width 194 height 35
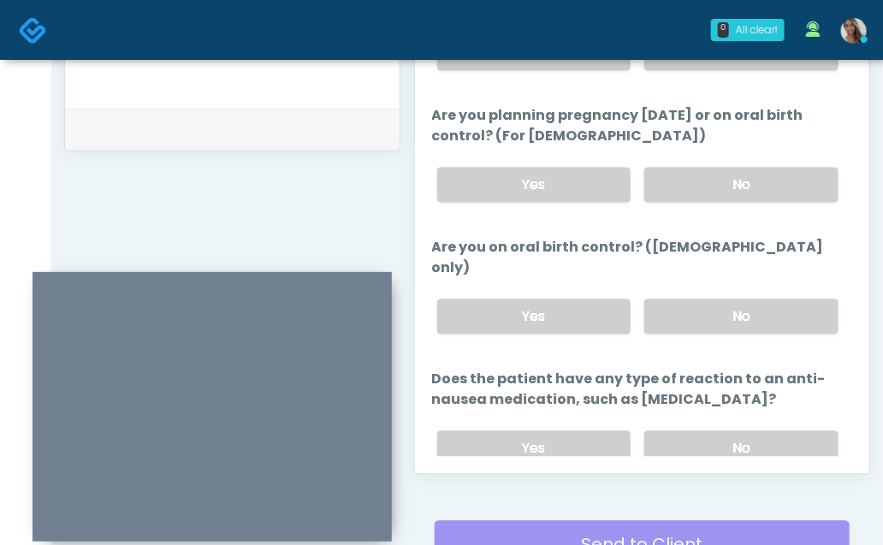
click at [699, 315] on div "Yes No" at bounding box center [639, 317] width 430 height 62
click at [692, 300] on label "No" at bounding box center [742, 317] width 194 height 35
click at [693, 431] on label "No" at bounding box center [742, 448] width 194 height 35
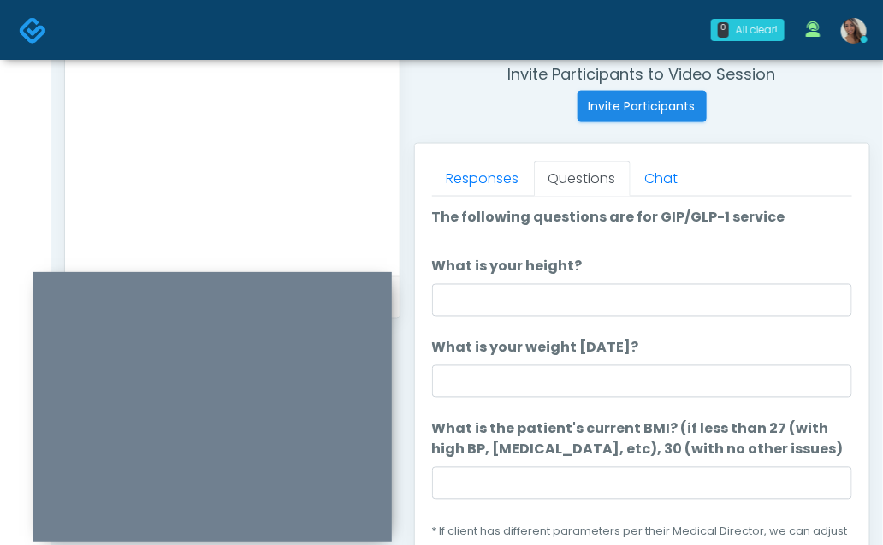
scroll to position [39, 0]
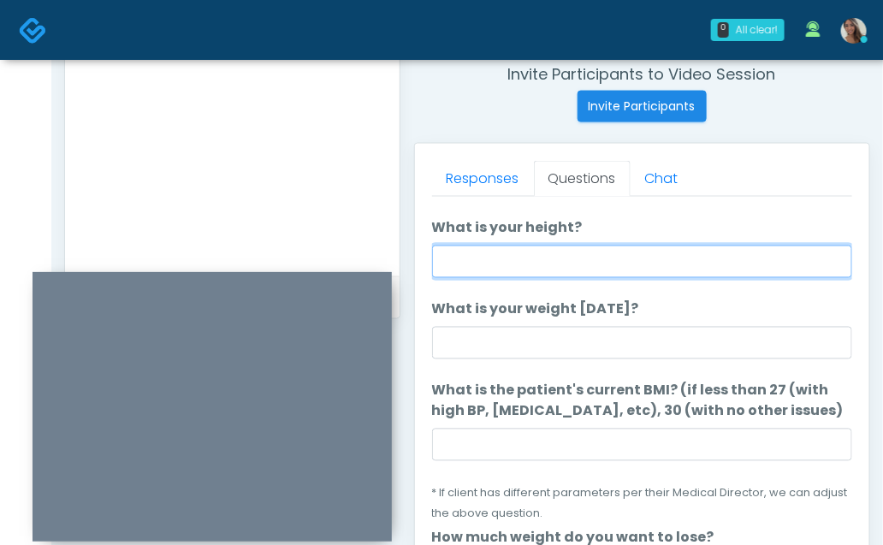
click at [650, 252] on input "What is your height?" at bounding box center [642, 262] width 421 height 33
type input "******"
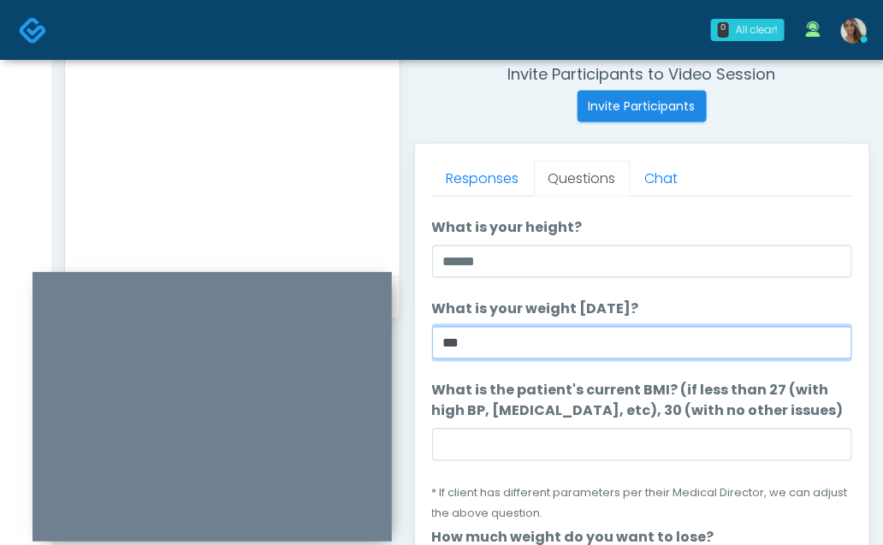
type input "***"
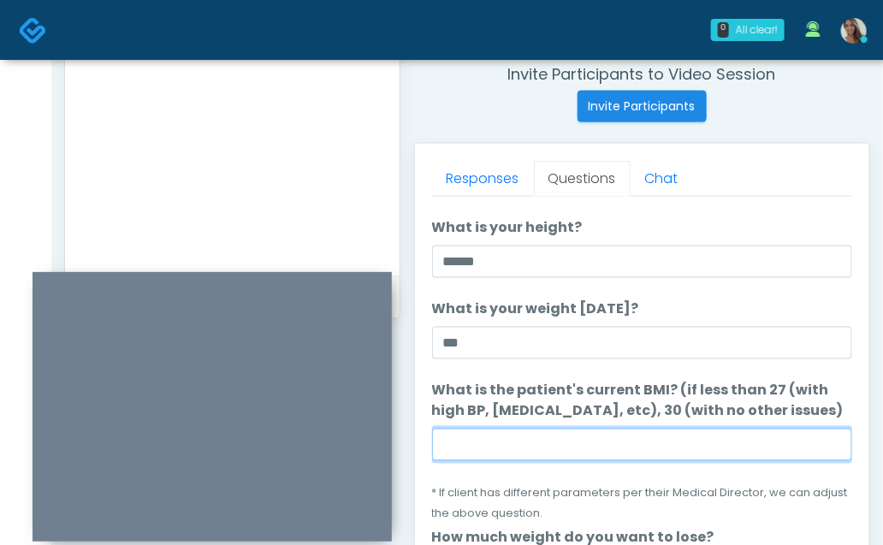
paste input "****"
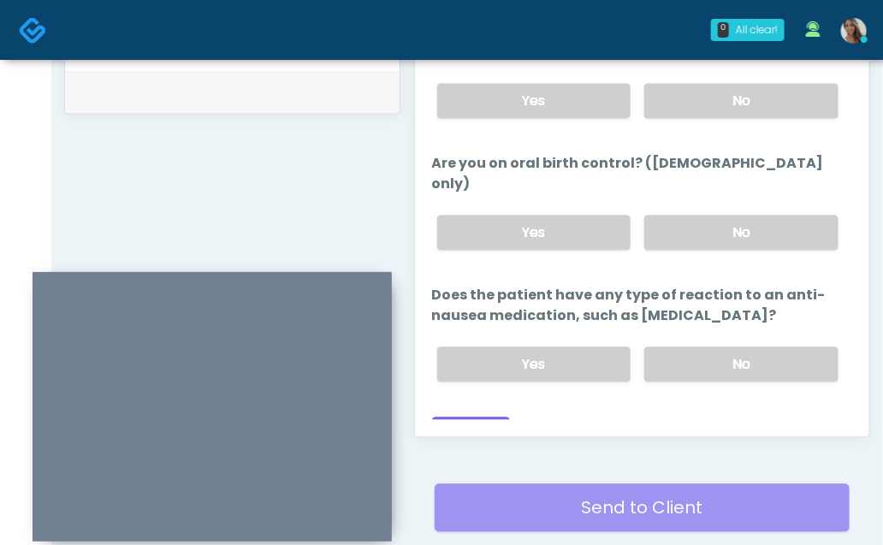
scroll to position [987, 0]
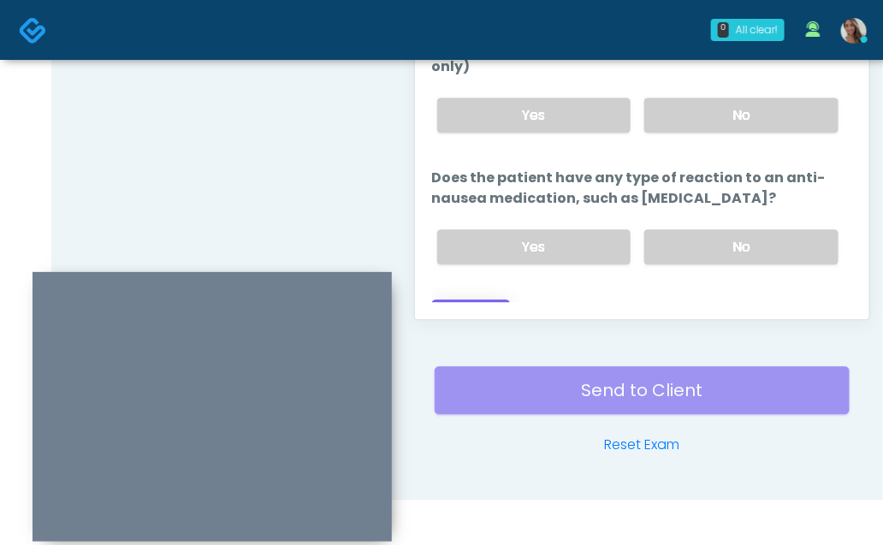
type input "****"
click at [473, 300] on button "Continue" at bounding box center [471, 316] width 78 height 32
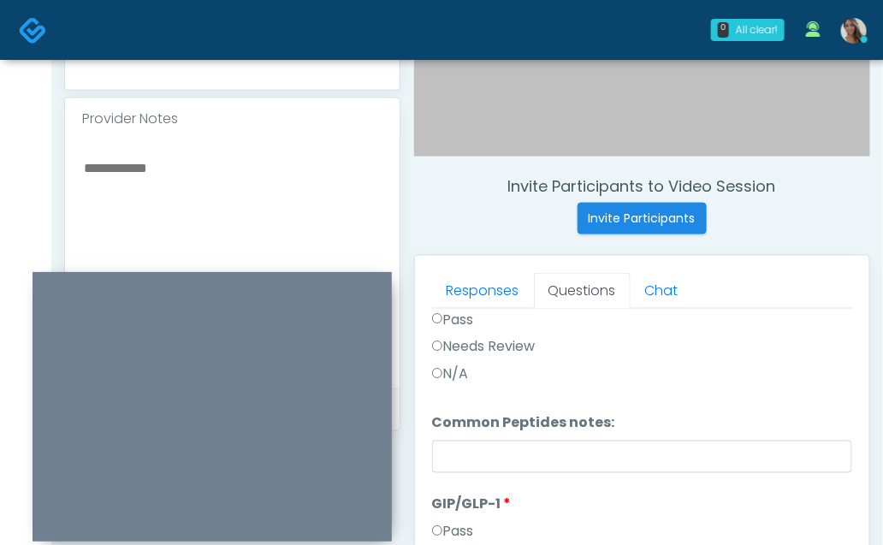
scroll to position [0, 0]
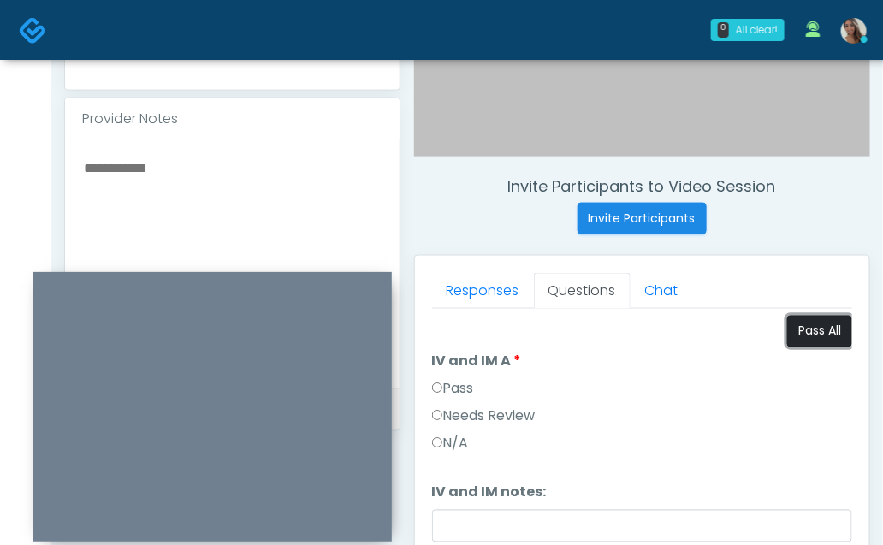
click at [814, 338] on button "Pass All" at bounding box center [820, 332] width 65 height 32
click at [214, 223] on textarea at bounding box center [232, 261] width 300 height 209
paste textarea "*****"
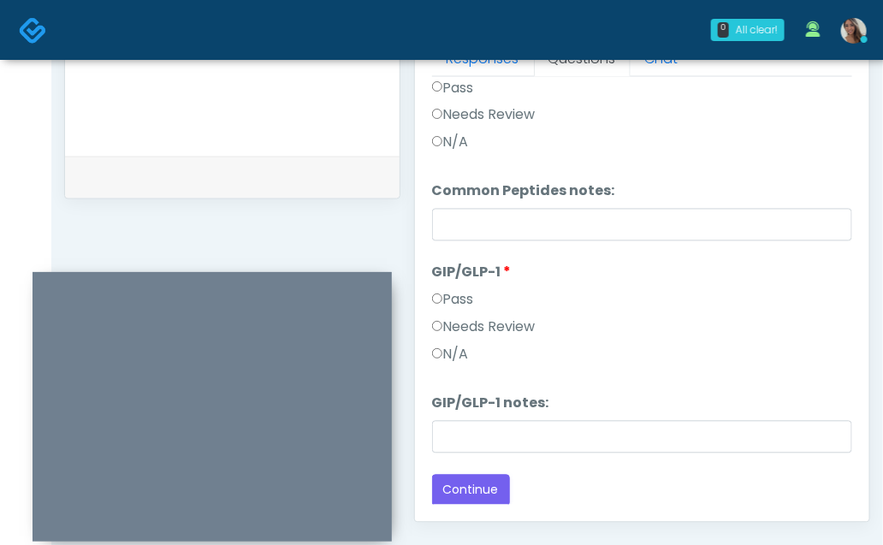
scroll to position [799, 0]
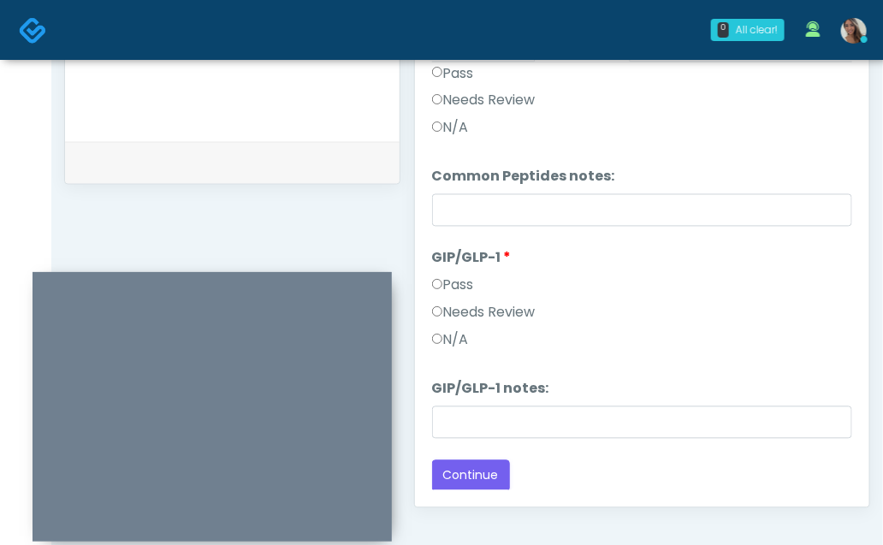
type textarea "********"
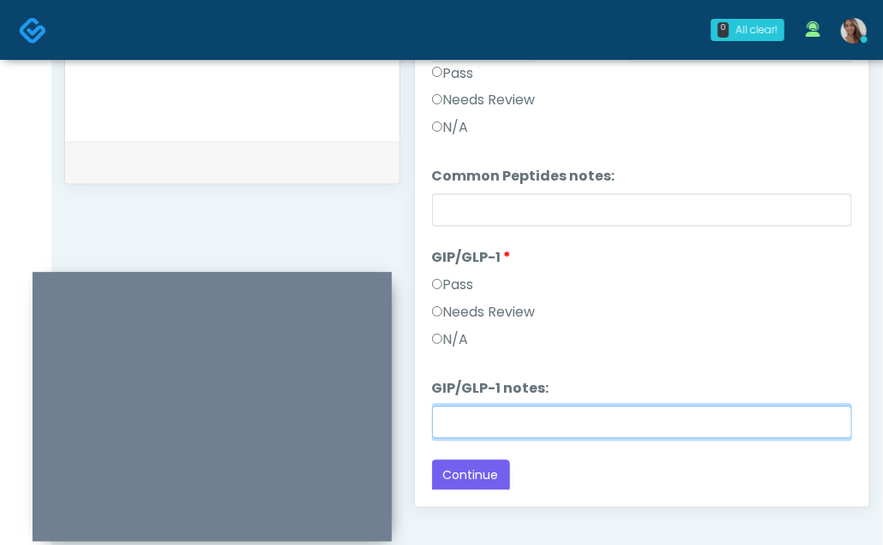
click at [497, 426] on input "GIP/GLP-1 notes:" at bounding box center [642, 423] width 421 height 33
paste input "********"
type input "********"
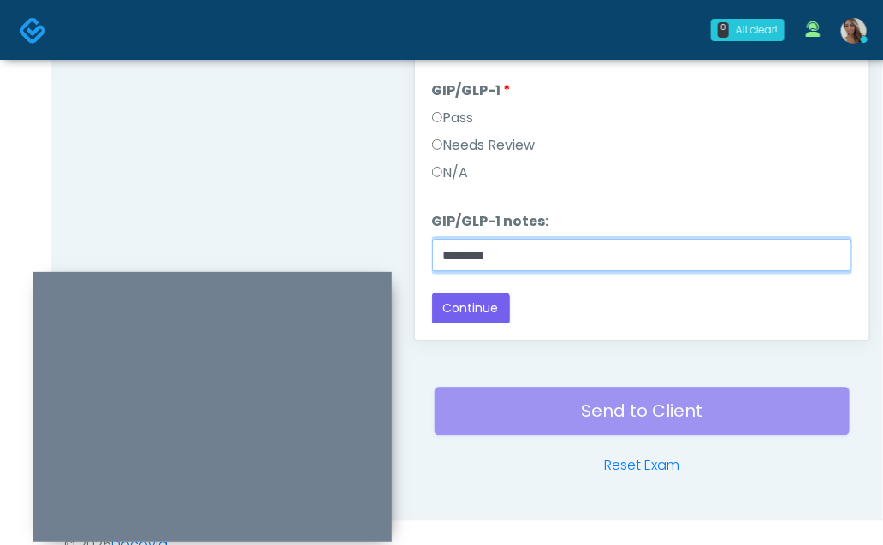
scroll to position [987, 0]
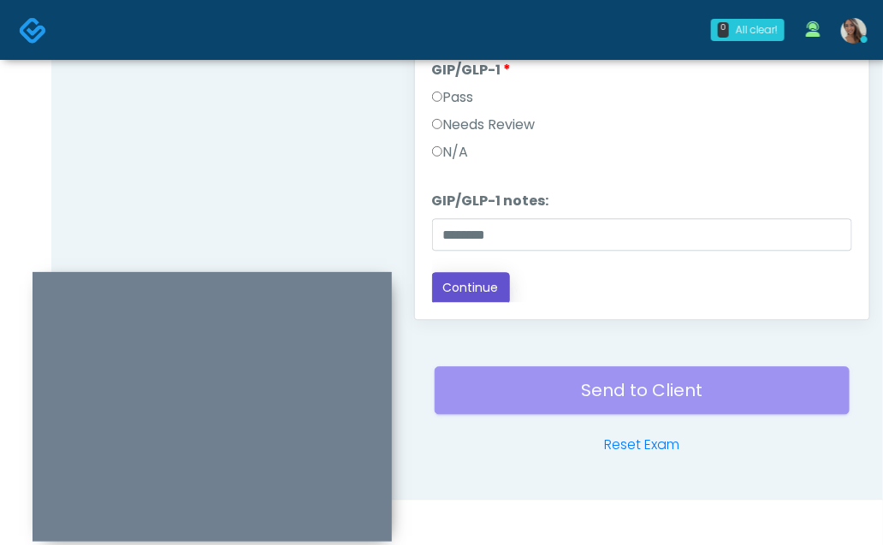
click at [493, 279] on button "Continue" at bounding box center [471, 288] width 78 height 32
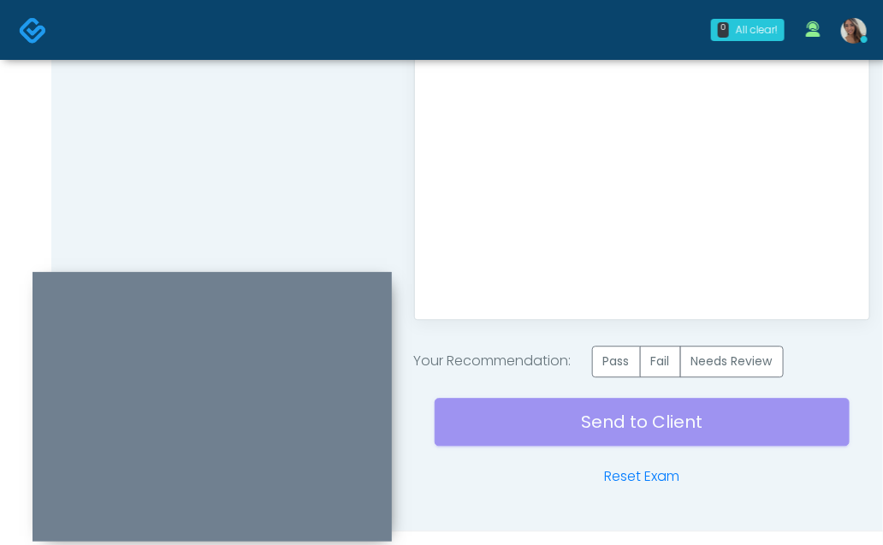
scroll to position [0, 0]
click at [616, 358] on label "Pass" at bounding box center [616, 362] width 49 height 32
click at [583, 411] on div "Send to Client Reset Exam" at bounding box center [643, 433] width 416 height 110
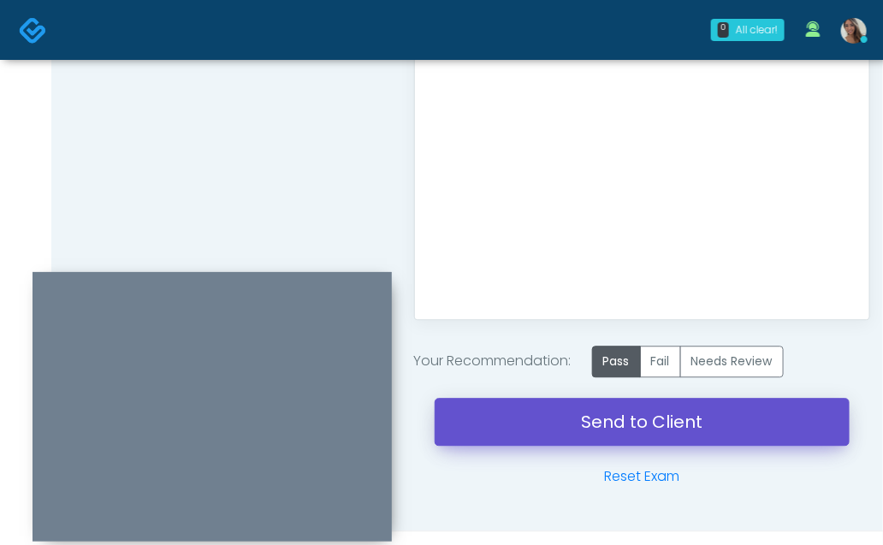
click at [549, 414] on link "Send to Client" at bounding box center [643, 422] width 416 height 48
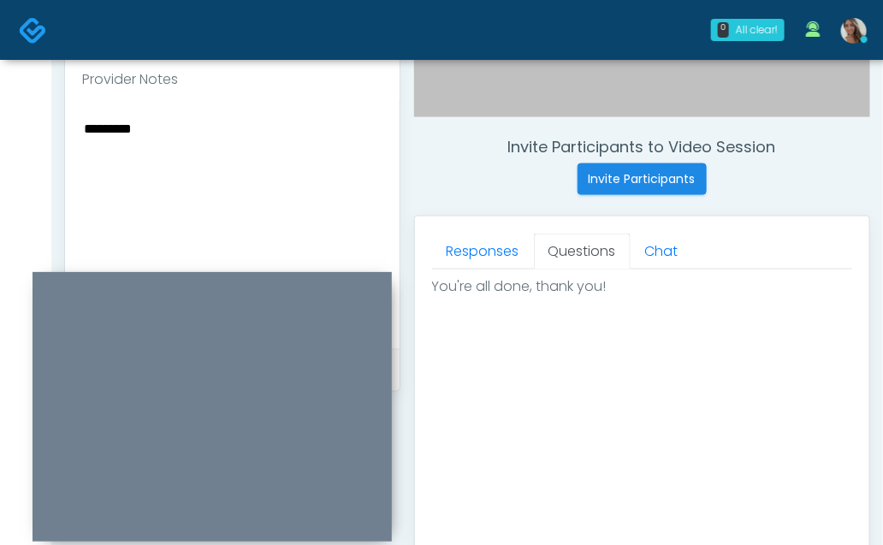
scroll to position [590, 0]
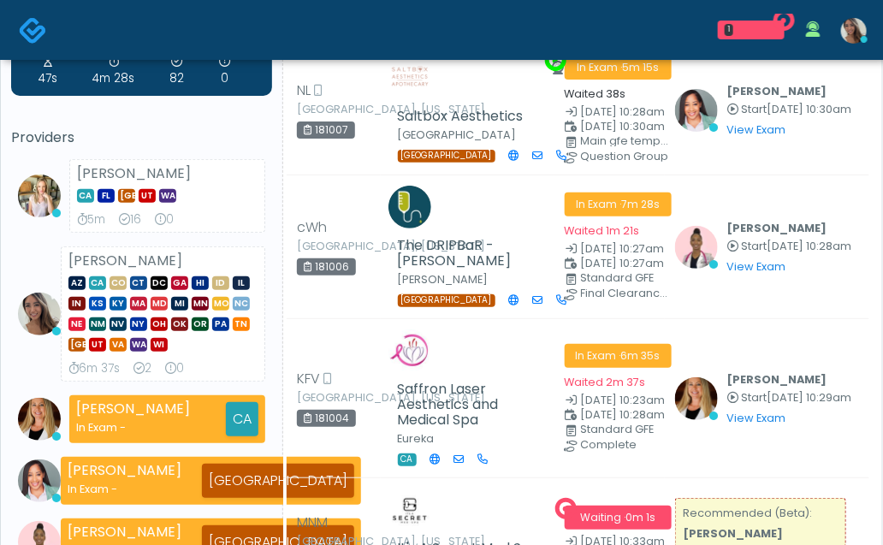
scroll to position [182, 0]
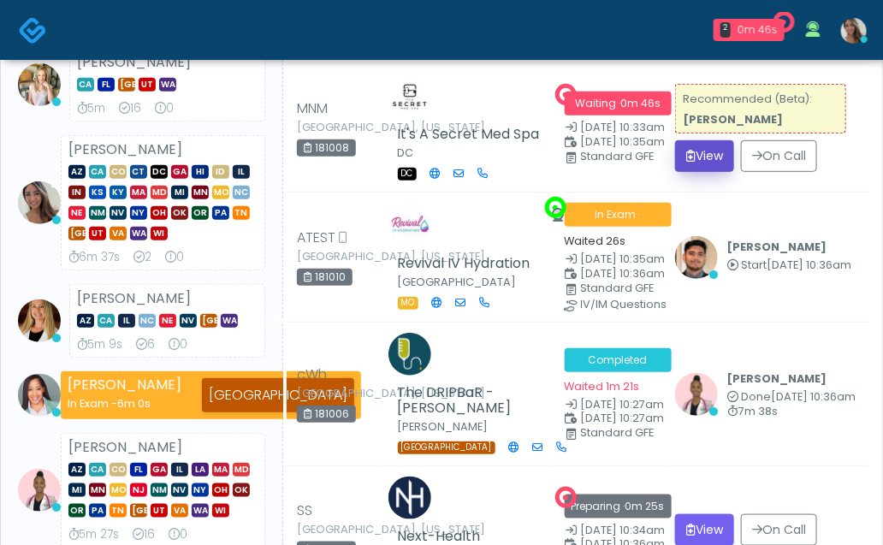
click at [695, 160] on button "View" at bounding box center [704, 156] width 59 height 32
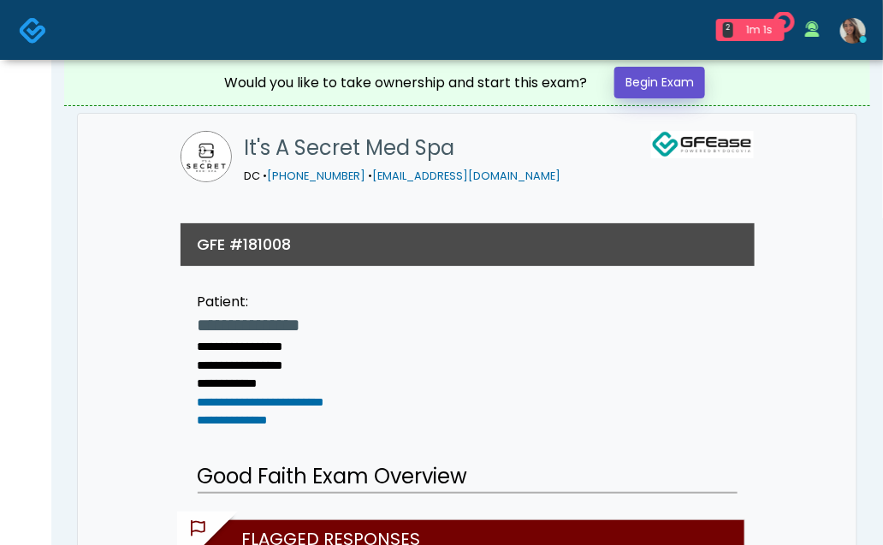
click at [662, 93] on link "Begin Exam" at bounding box center [660, 83] width 91 height 32
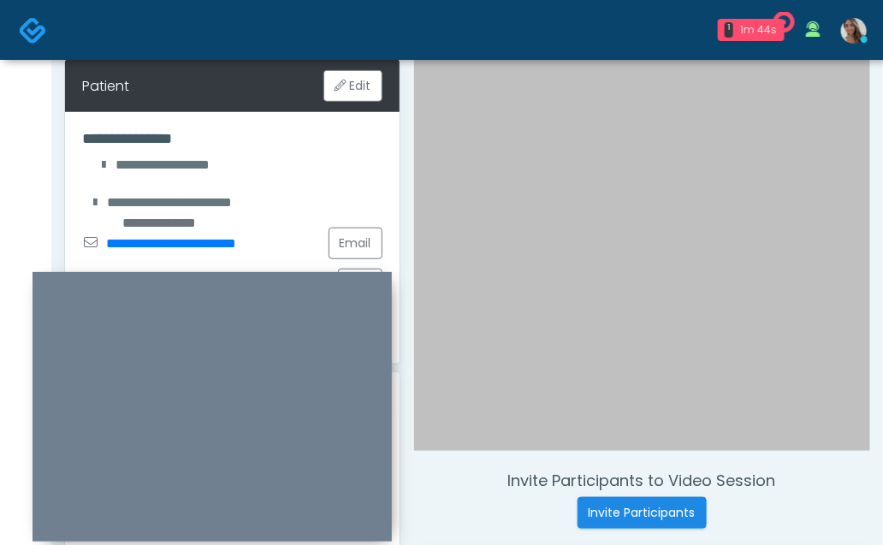
scroll to position [305, 0]
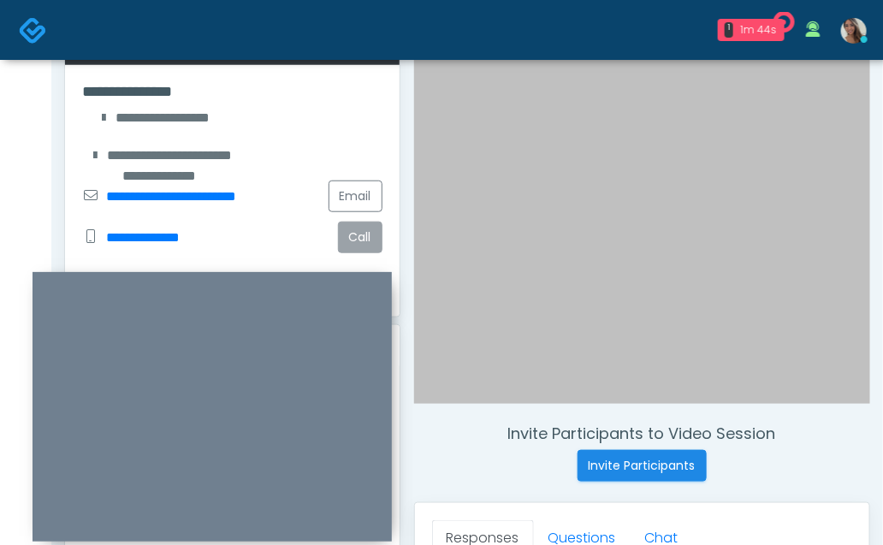
click at [365, 230] on button "Call" at bounding box center [360, 238] width 45 height 32
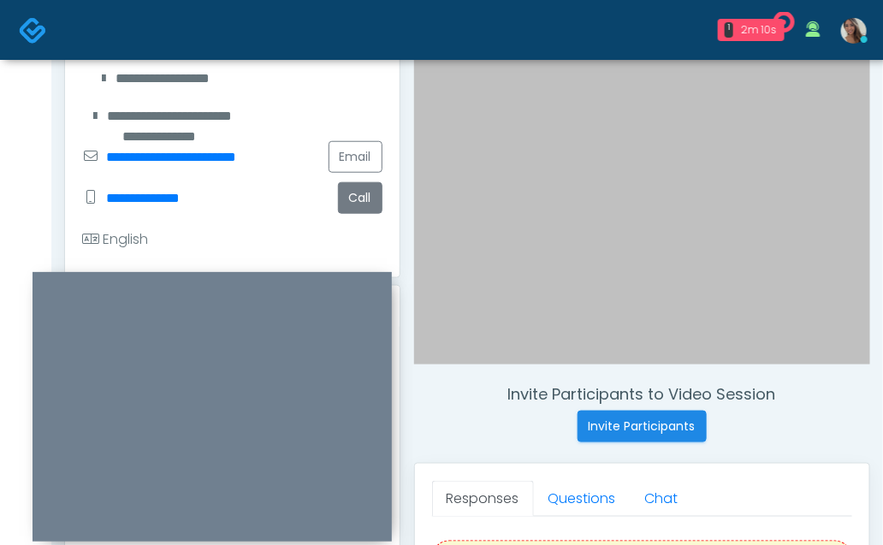
scroll to position [336, 0]
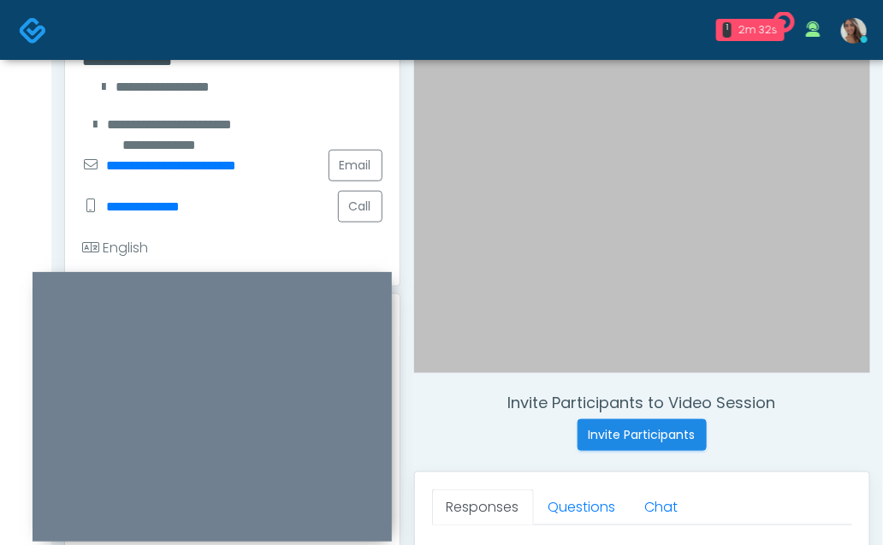
click at [691, 287] on div at bounding box center [642, 87] width 457 height 572
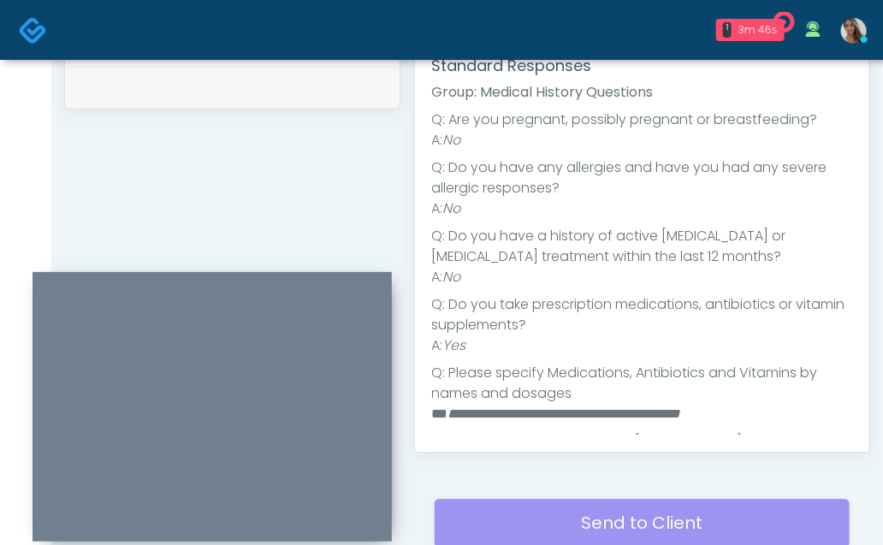
scroll to position [480, 0]
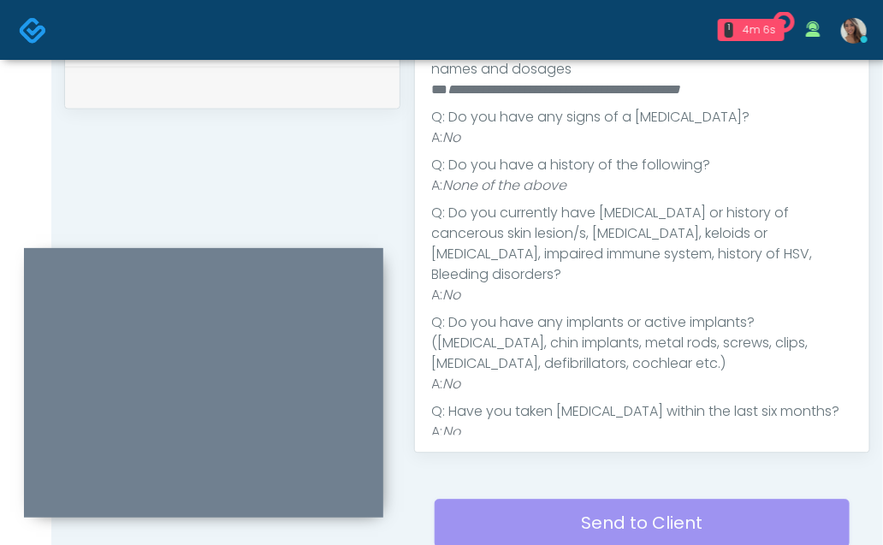
click at [315, 259] on div at bounding box center [204, 383] width 360 height 270
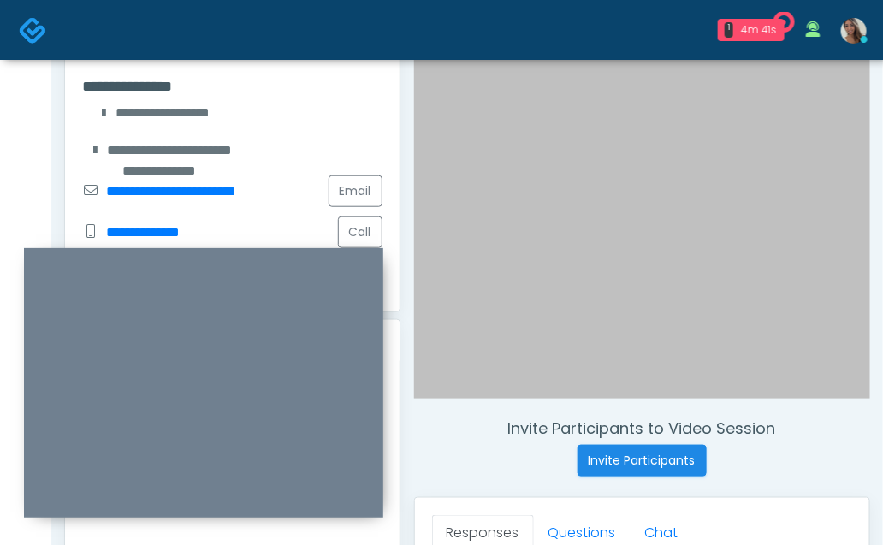
scroll to position [0, 0]
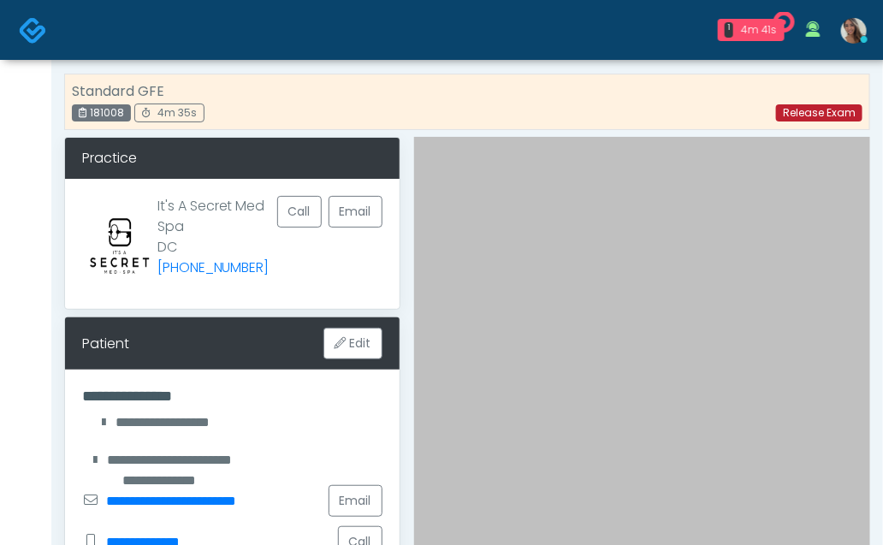
click at [826, 117] on link "Release Exam" at bounding box center [819, 112] width 86 height 17
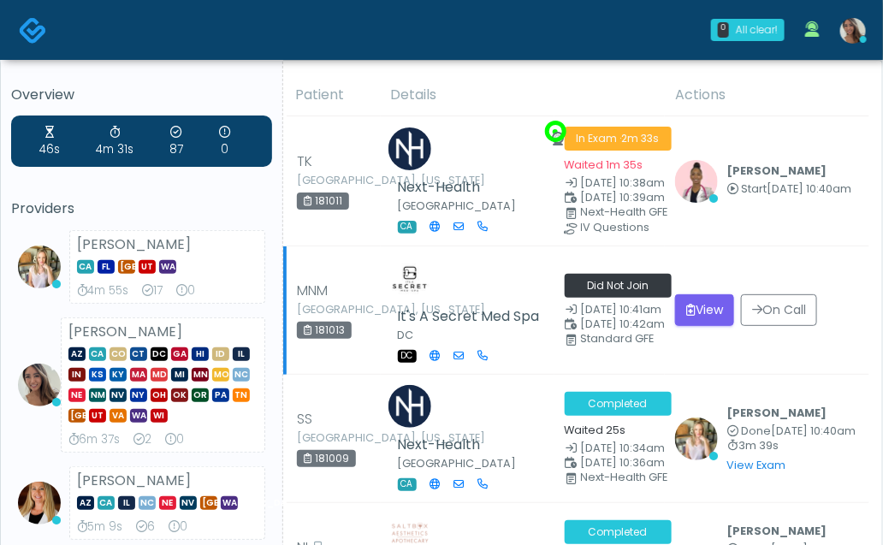
click at [370, 306] on small "[GEOGRAPHIC_DATA], [US_STATE]" at bounding box center [344, 310] width 94 height 10
click at [330, 330] on div "181013" at bounding box center [324, 330] width 55 height 17
copy div "181013"
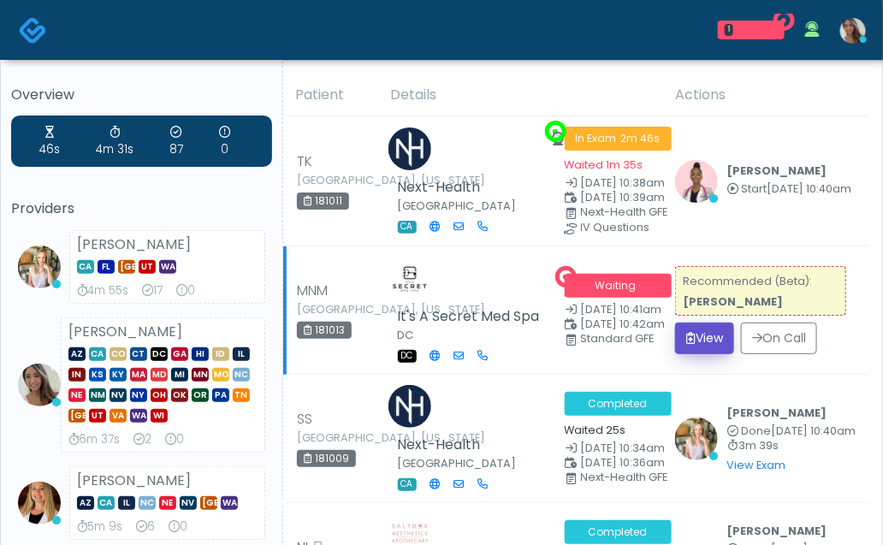
click at [711, 338] on button "View" at bounding box center [704, 339] width 59 height 32
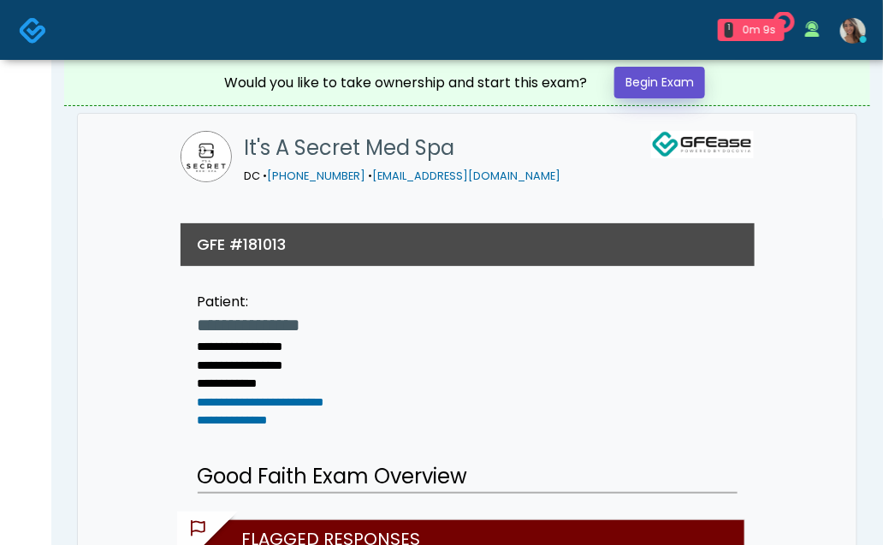
click at [655, 80] on link "Begin Exam" at bounding box center [660, 83] width 91 height 32
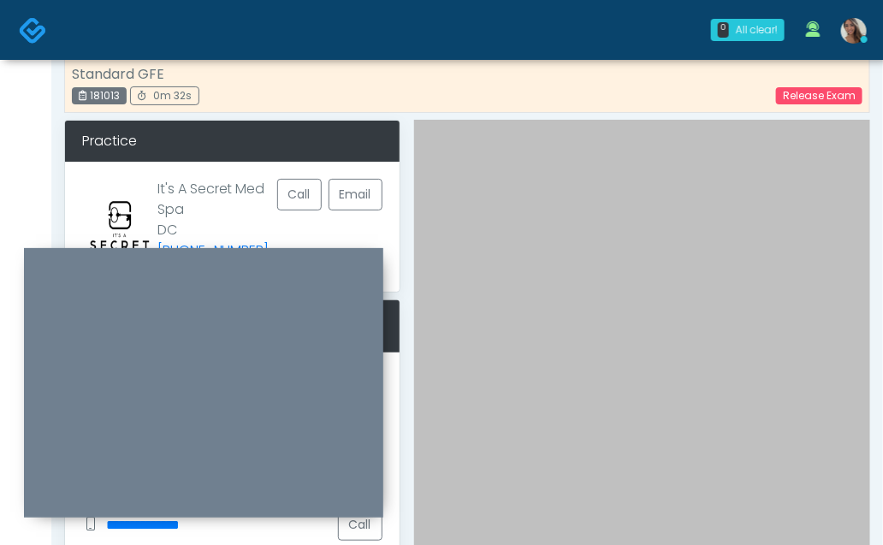
scroll to position [7, 0]
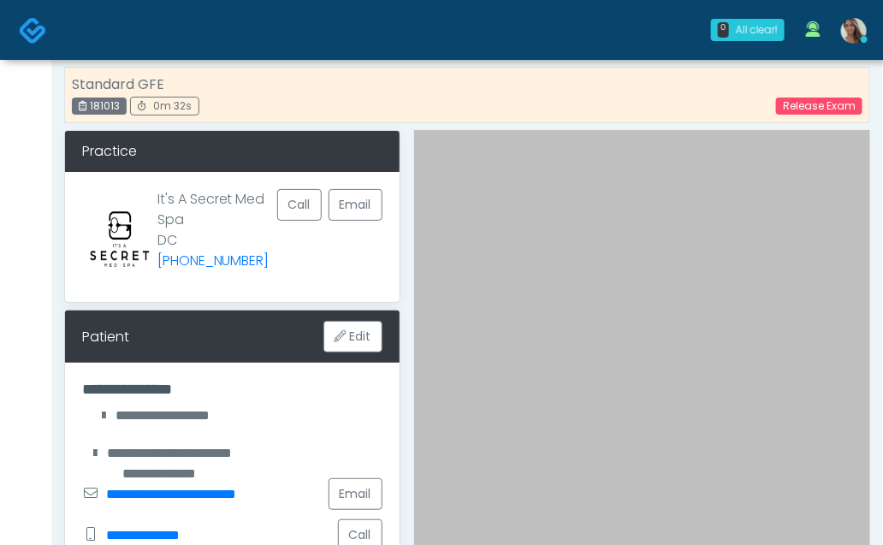
click at [102, 105] on div "181013" at bounding box center [99, 106] width 55 height 17
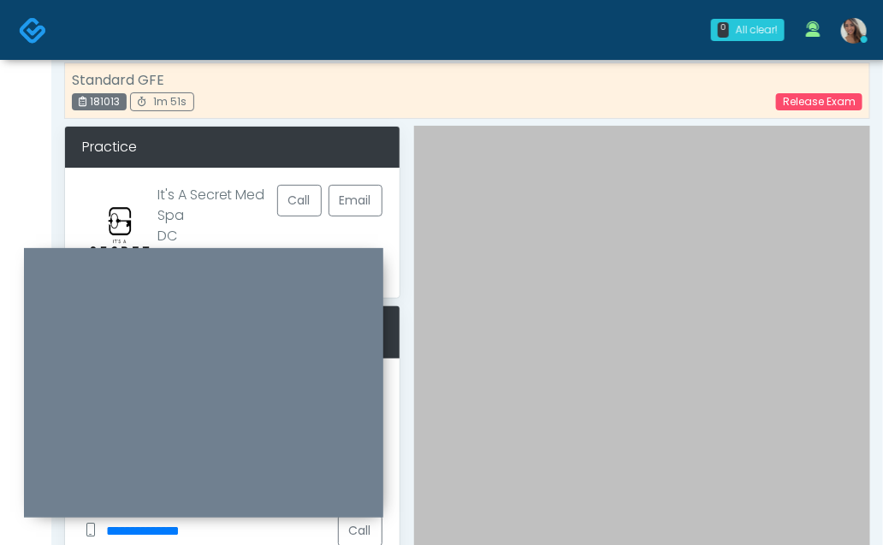
scroll to position [0, 0]
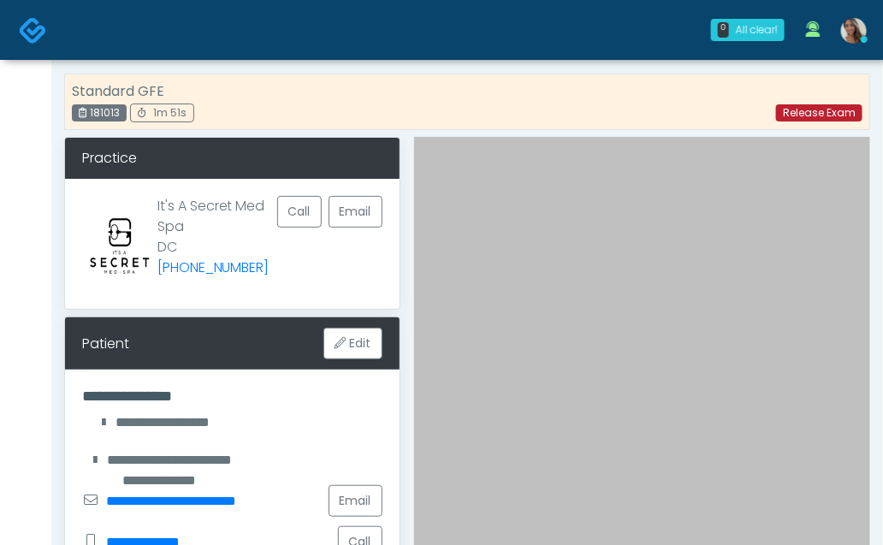
click at [841, 111] on link "Release Exam" at bounding box center [819, 112] width 86 height 17
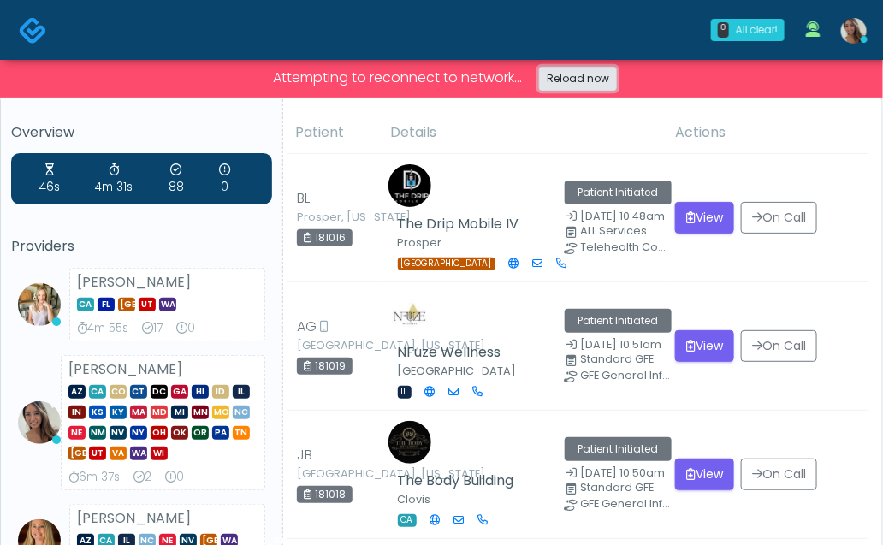
click at [599, 75] on link "Reload now" at bounding box center [578, 79] width 78 height 24
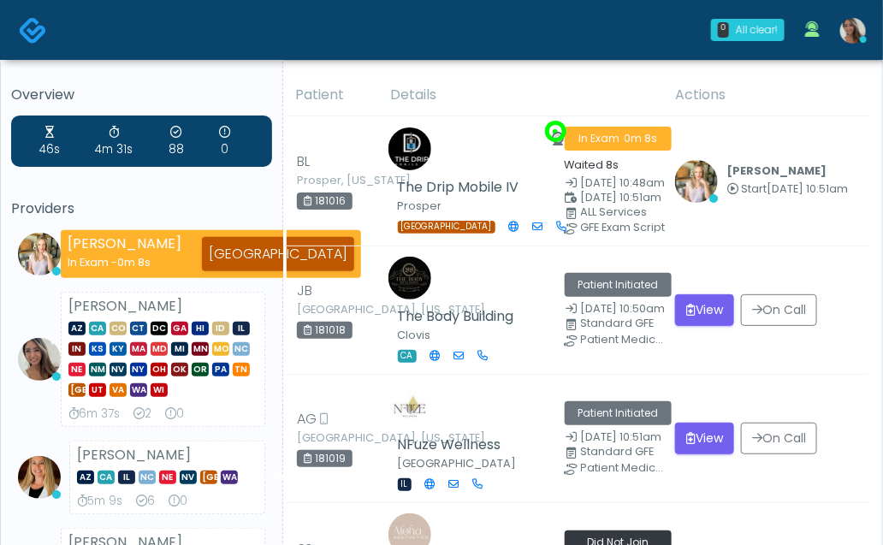
click at [594, 39] on div "0 All clear! All clear! [PERSON_NAME] In Exam - 0m 8s [GEOGRAPHIC_DATA] [PERSON…" at bounding box center [467, 30] width 818 height 56
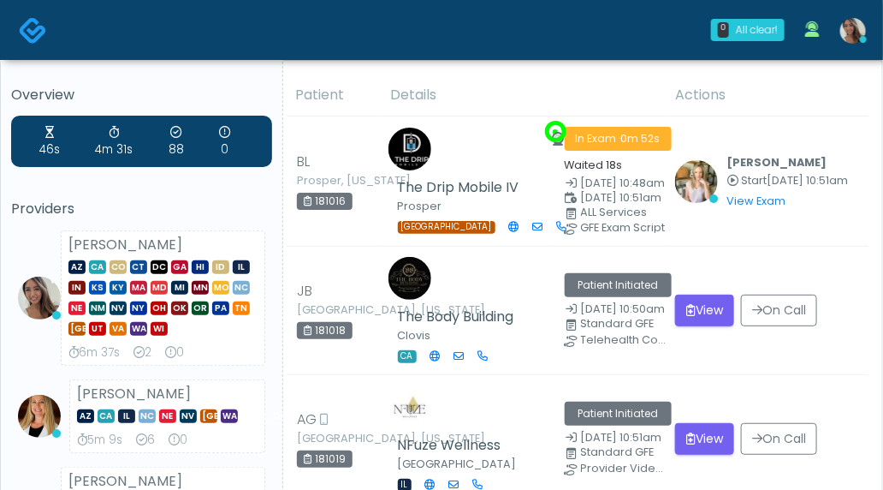
click at [504, 58] on nav "0 All clear! All clear! Samantha Ly AZ CA CO CT DC GA HI ID IL IN KS KY MA MD M…" at bounding box center [441, 30] width 883 height 60
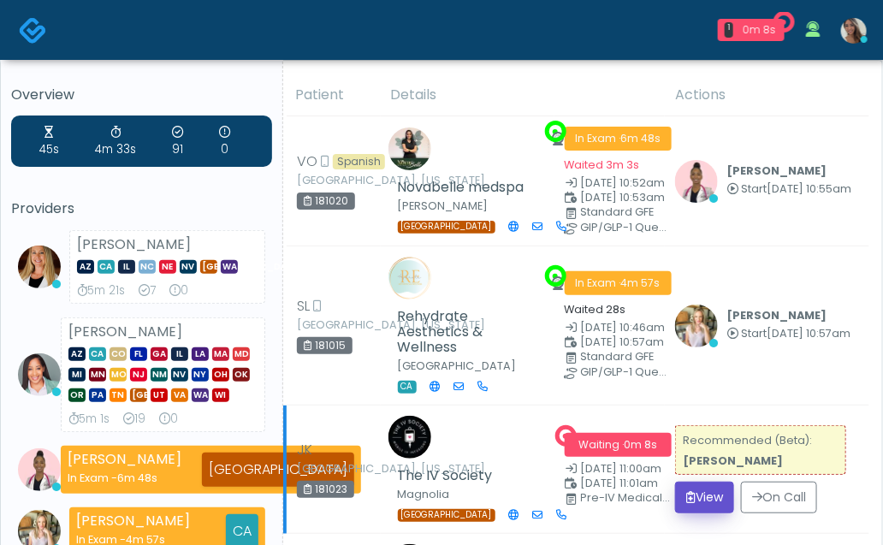
click at [724, 482] on button "View" at bounding box center [704, 498] width 59 height 32
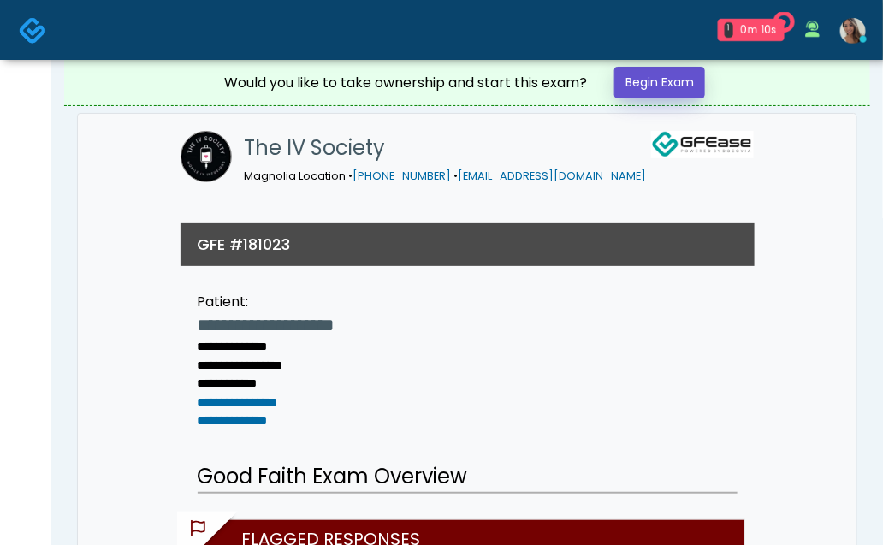
click at [684, 92] on link "Begin Exam" at bounding box center [660, 83] width 91 height 32
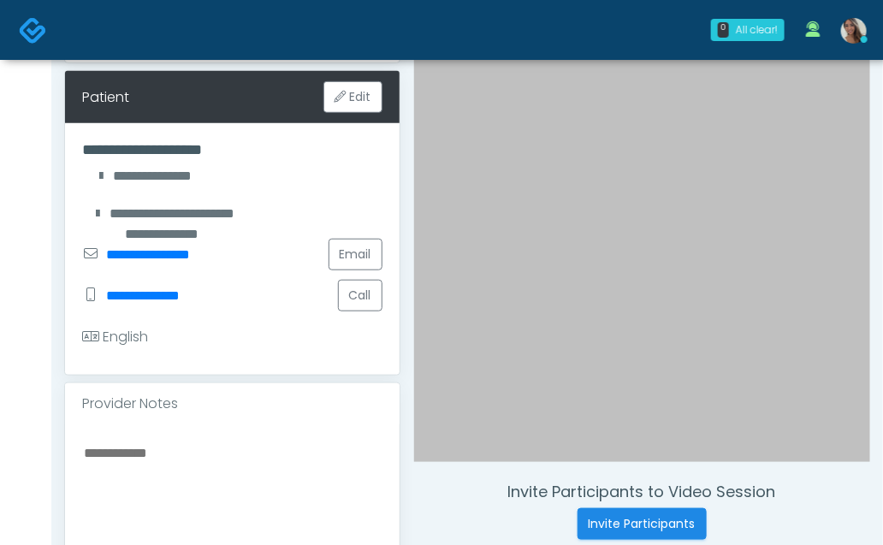
scroll to position [246, 0]
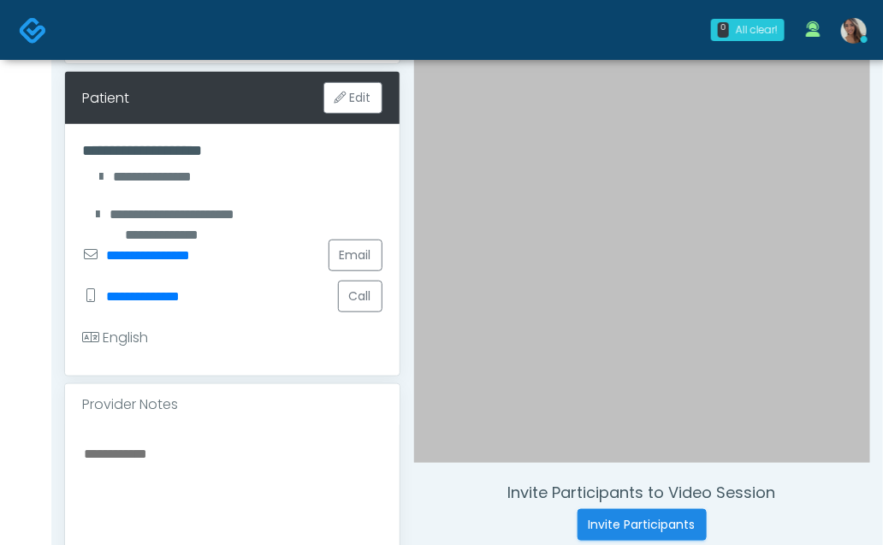
click at [317, 460] on textarea at bounding box center [232, 547] width 300 height 209
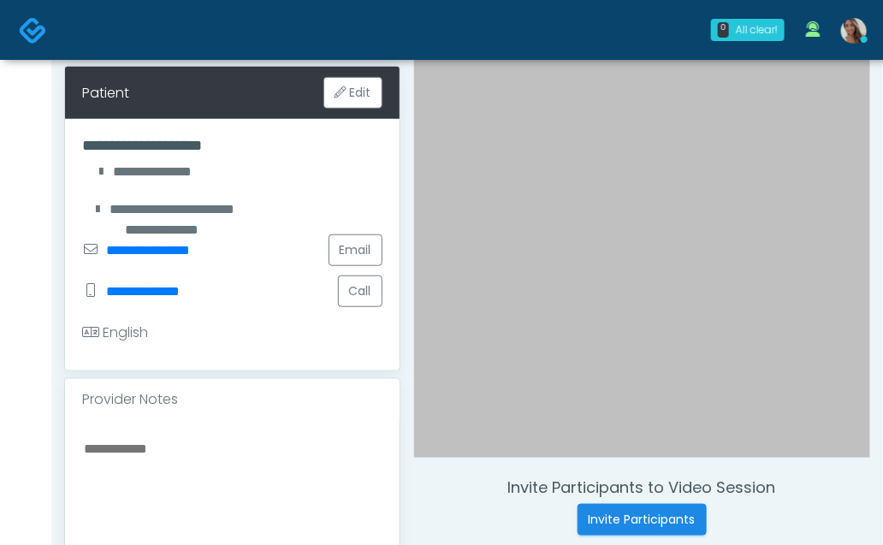
scroll to position [254, 0]
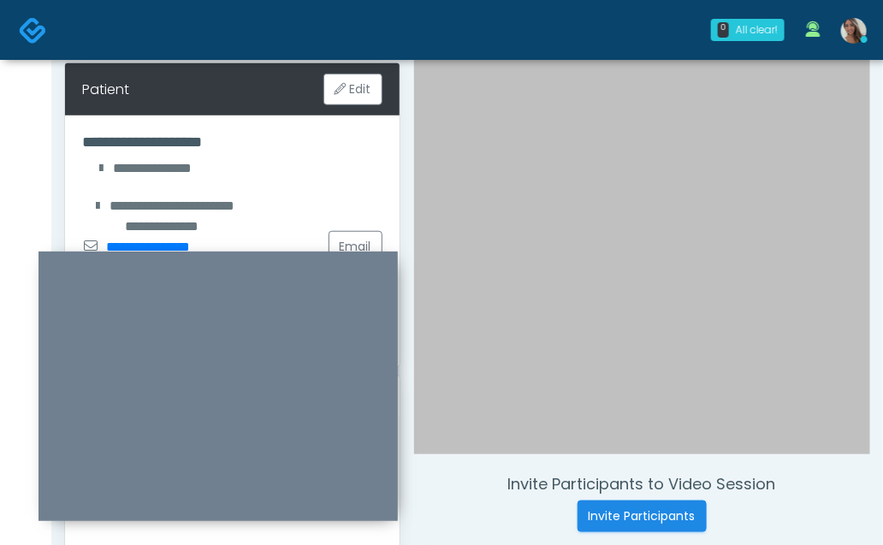
drag, startPoint x: 226, startPoint y: 259, endPoint x: 258, endPoint y: 259, distance: 31.7
click at [241, 265] on div at bounding box center [219, 387] width 360 height 270
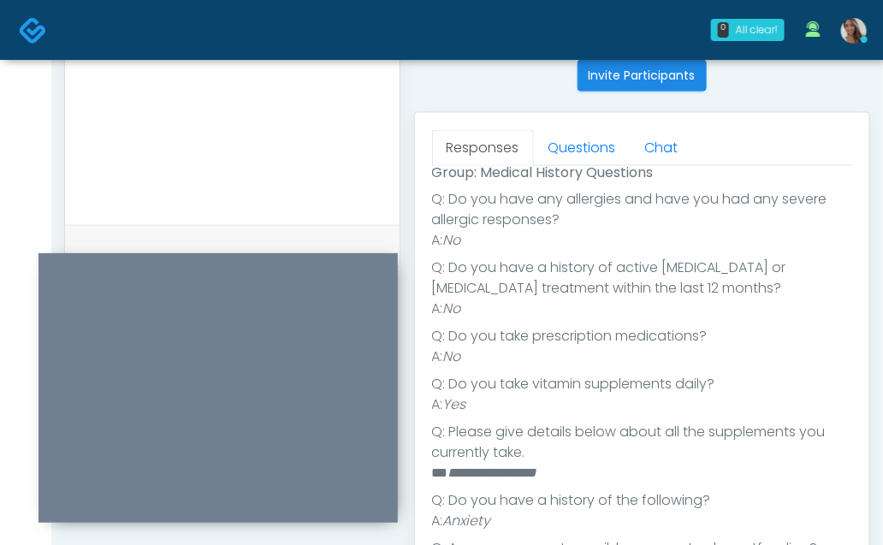
scroll to position [698, 0]
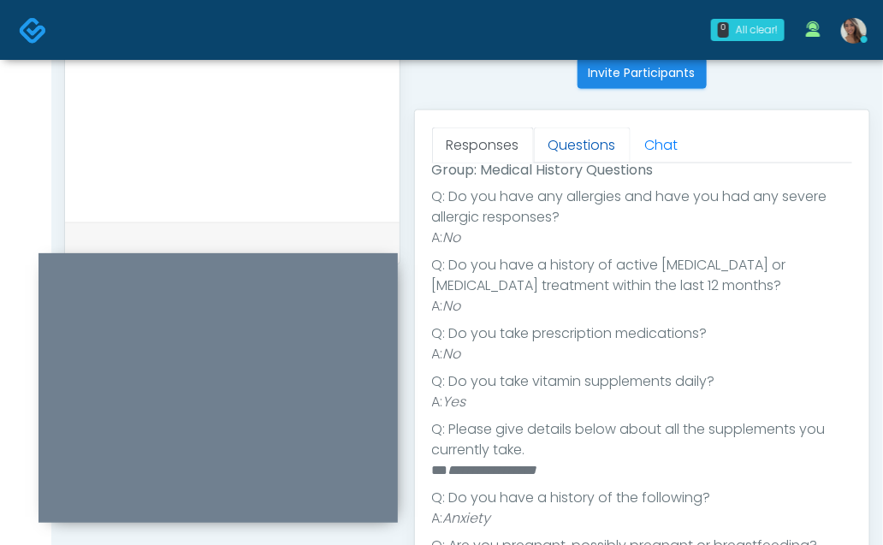
click at [587, 136] on link "Questions" at bounding box center [582, 146] width 97 height 36
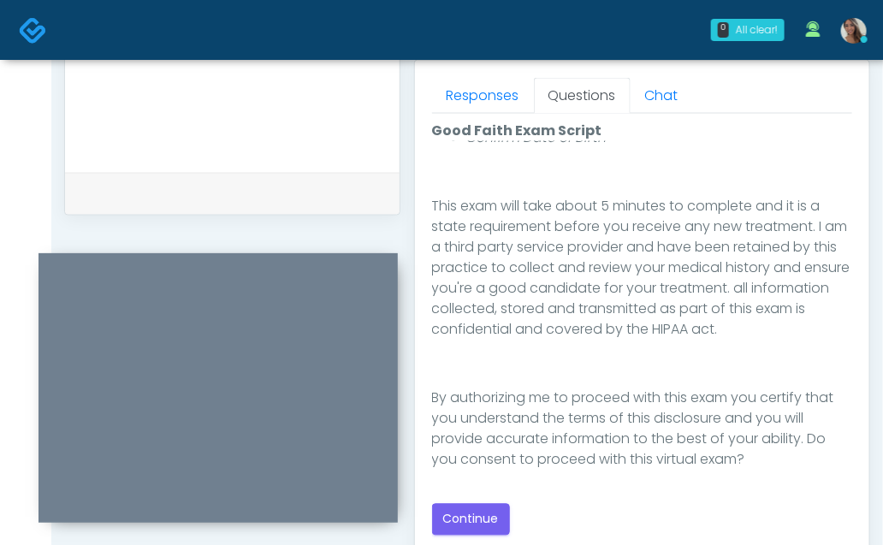
scroll to position [753, 0]
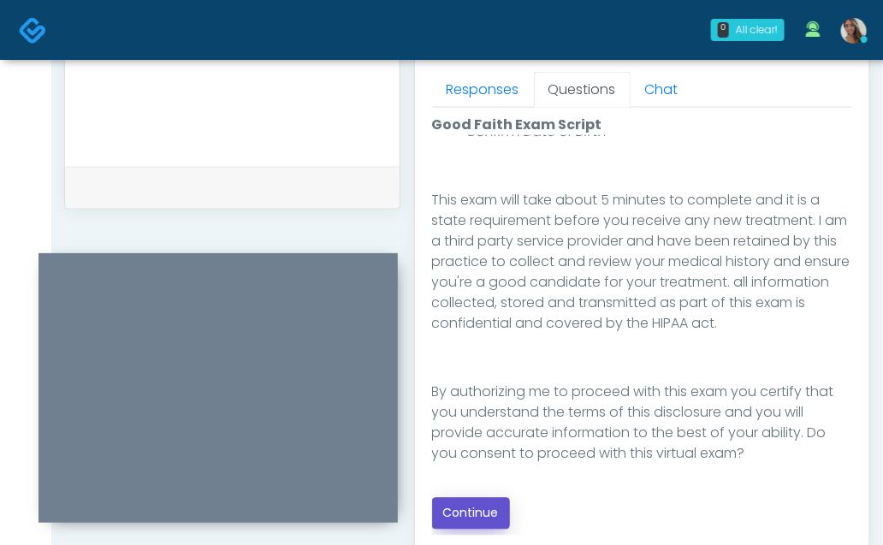
click at [464, 514] on button "Continue" at bounding box center [471, 514] width 78 height 32
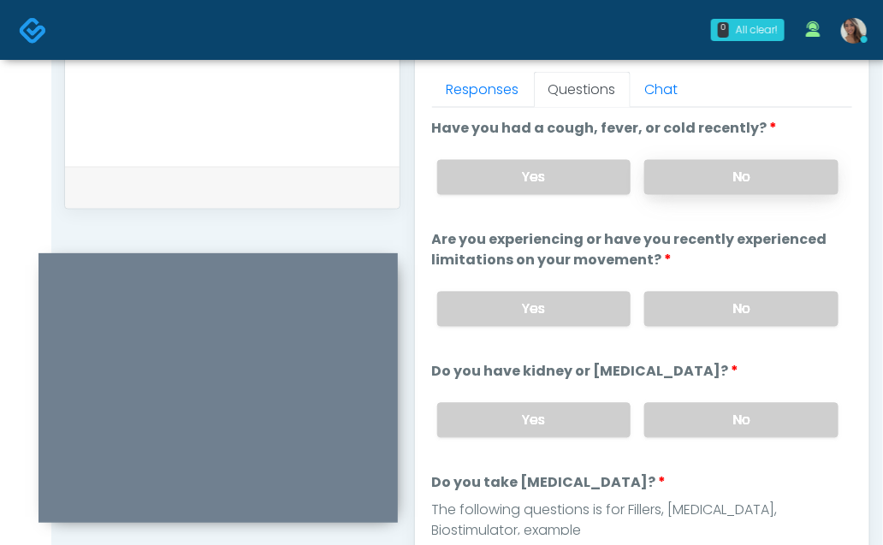
click at [732, 171] on label "No" at bounding box center [742, 177] width 194 height 35
click at [709, 318] on label "No" at bounding box center [742, 309] width 194 height 35
click at [693, 415] on label "No" at bounding box center [742, 420] width 194 height 35
click at [580, 176] on label "Yes" at bounding box center [534, 177] width 194 height 35
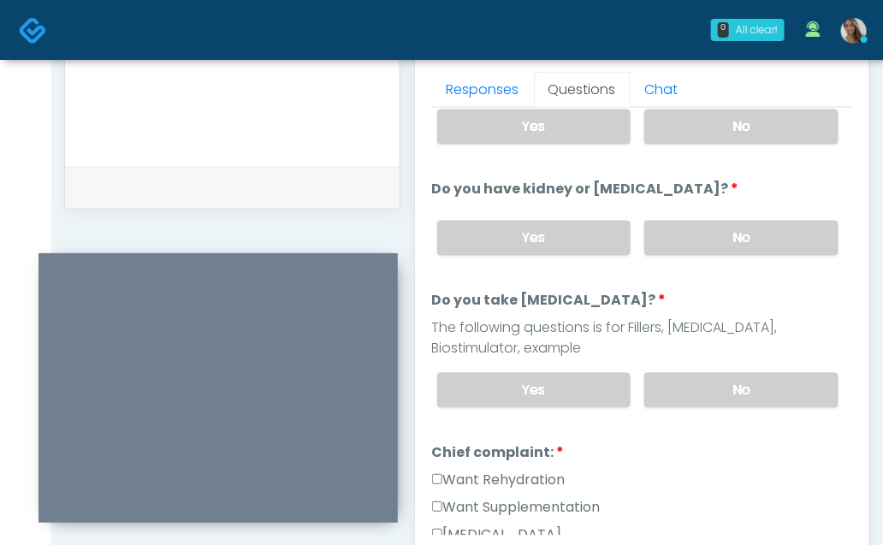
scroll to position [189, 0]
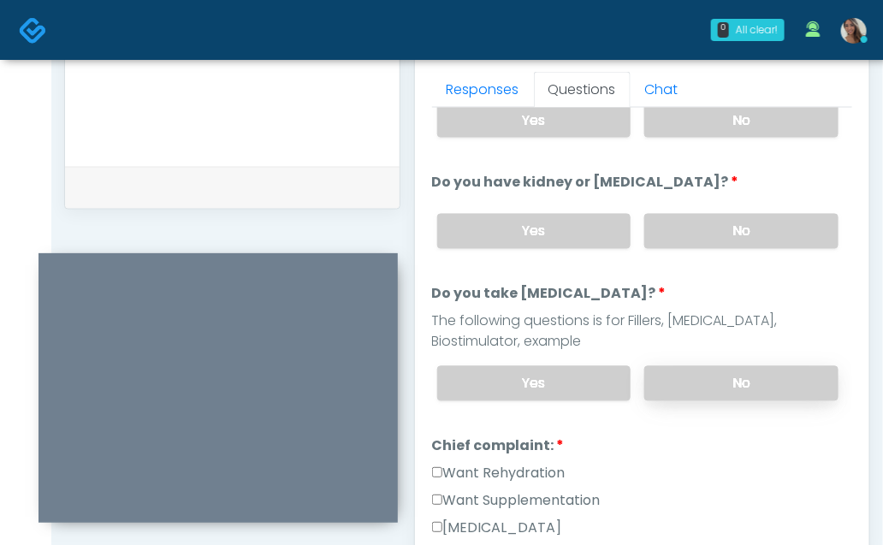
click at [729, 375] on label "No" at bounding box center [742, 383] width 194 height 35
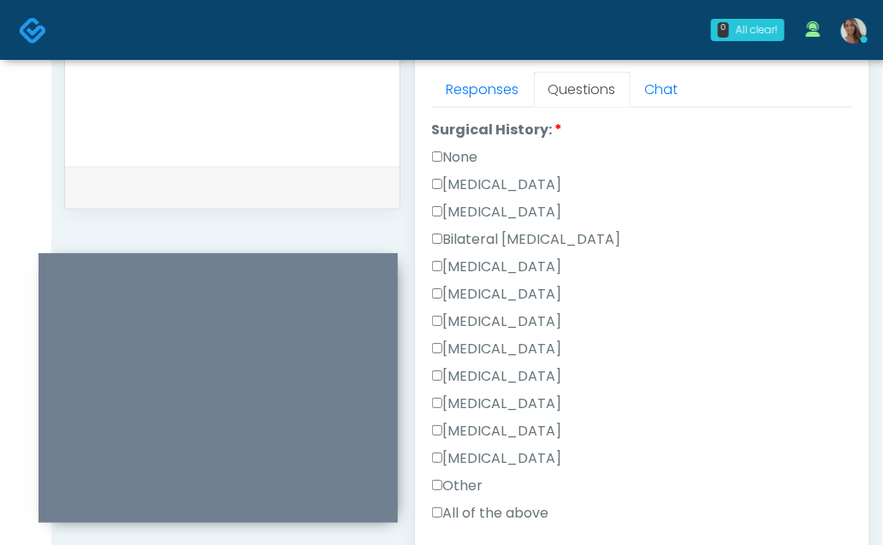
scroll to position [989, 0]
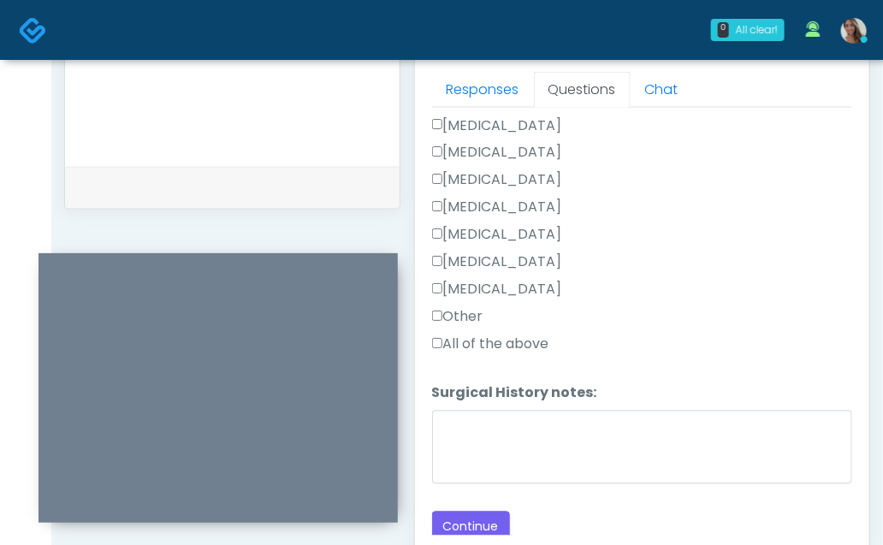
click at [467, 310] on label "Other" at bounding box center [457, 317] width 51 height 21
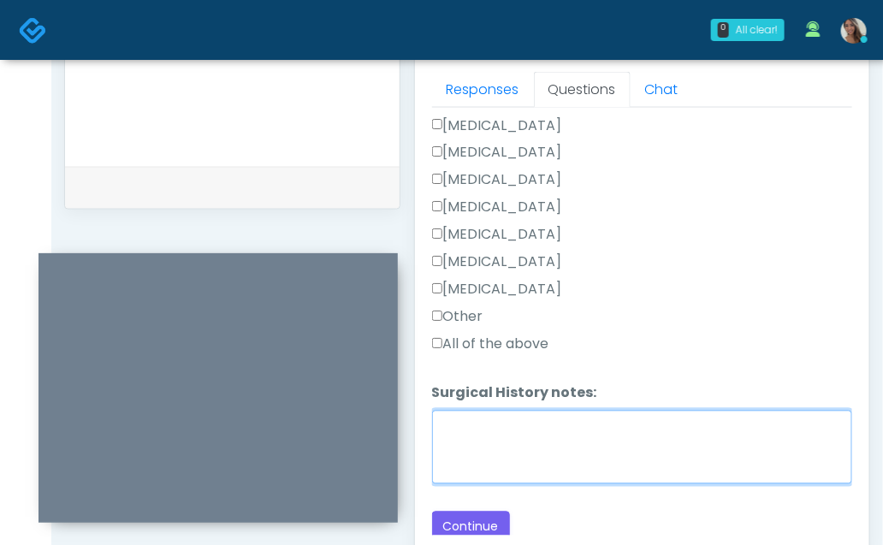
click at [493, 475] on textarea "Surgical History notes:" at bounding box center [642, 448] width 421 height 74
click at [627, 424] on textarea "*********" at bounding box center [642, 448] width 421 height 74
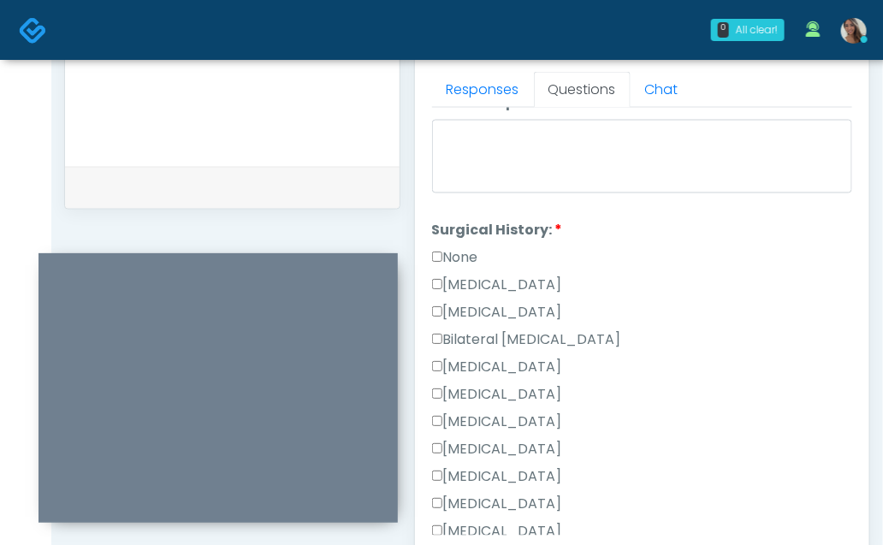
type textarea "**********"
click at [514, 283] on label "Cesarean Section" at bounding box center [497, 286] width 130 height 21
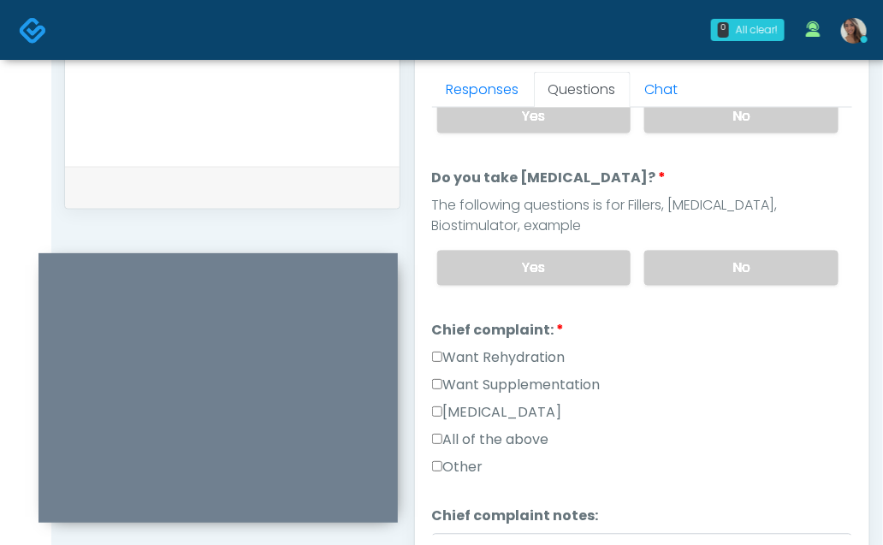
scroll to position [310, 0]
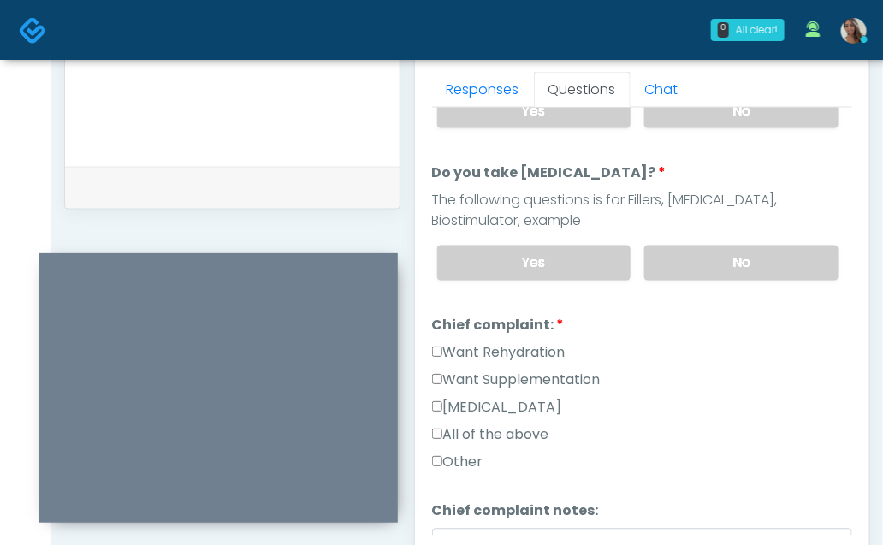
click at [528, 380] on label "Want Supplementation" at bounding box center [516, 381] width 169 height 21
click at [535, 352] on label "Want Rehydration" at bounding box center [499, 353] width 134 height 21
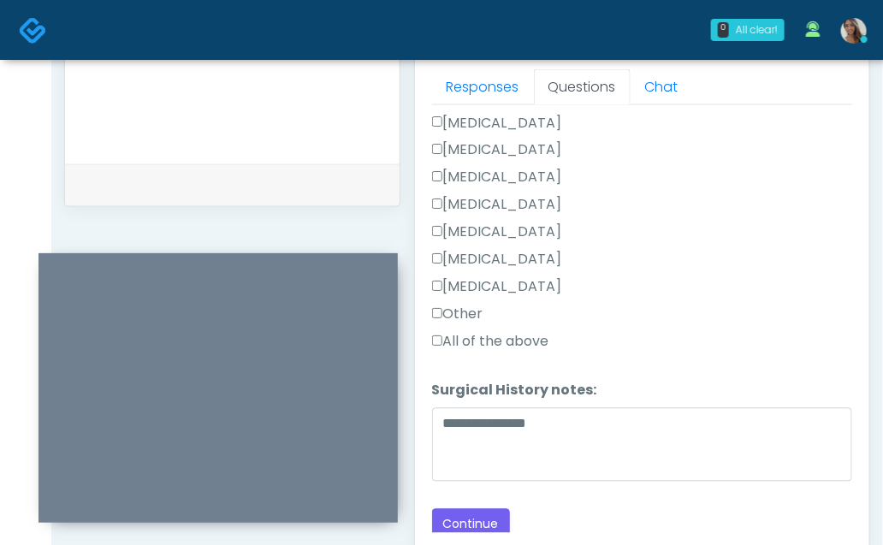
scroll to position [758, 0]
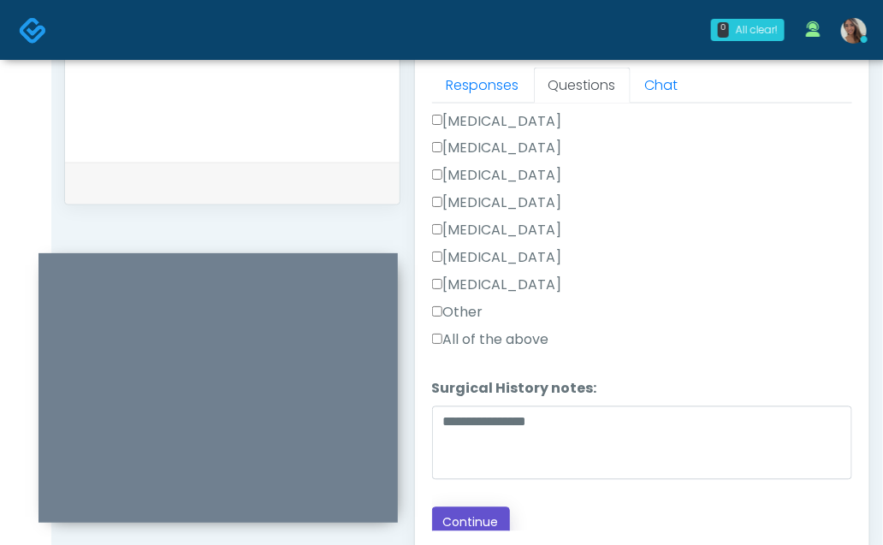
drag, startPoint x: 476, startPoint y: 514, endPoint x: 586, endPoint y: 366, distance: 183.5
click at [476, 514] on button "Continue" at bounding box center [471, 524] width 78 height 32
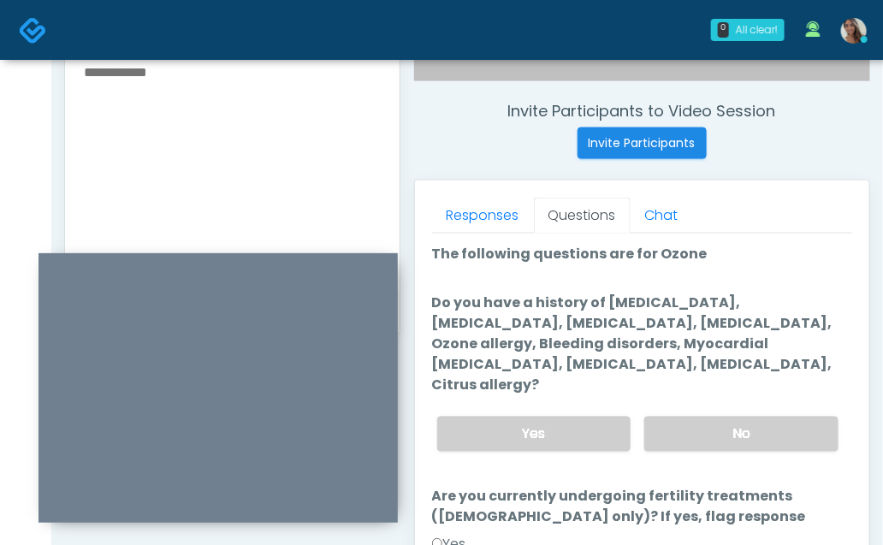
scroll to position [636, 0]
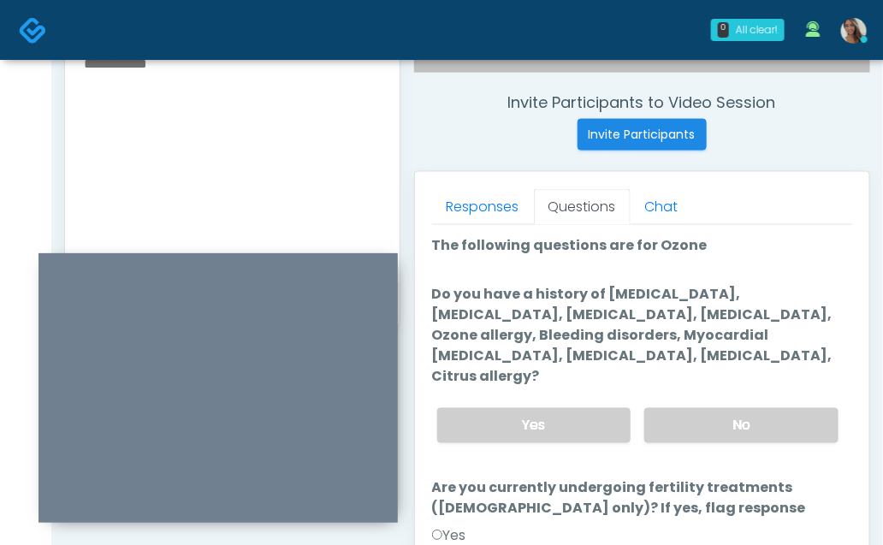
click at [161, 150] on textarea at bounding box center [232, 156] width 300 height 209
type textarea "**********"
click at [753, 408] on label "No" at bounding box center [742, 425] width 194 height 35
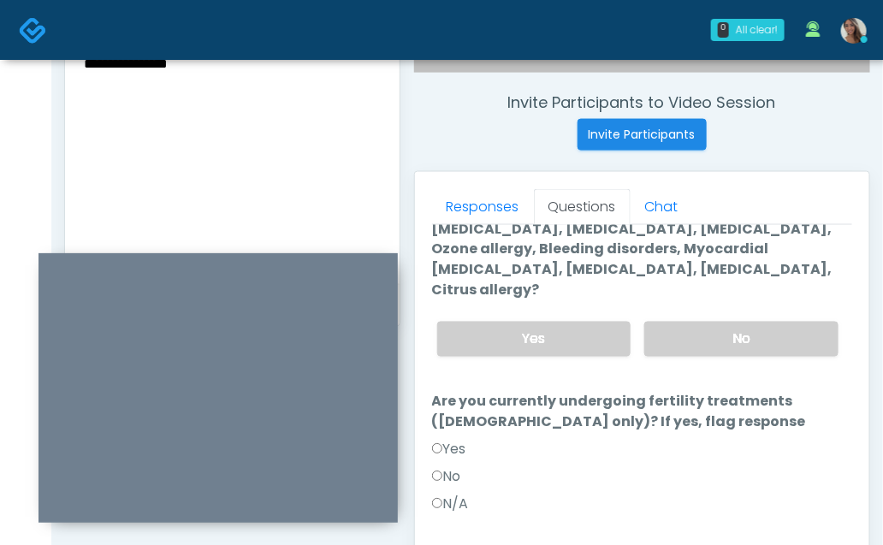
scroll to position [91, 0]
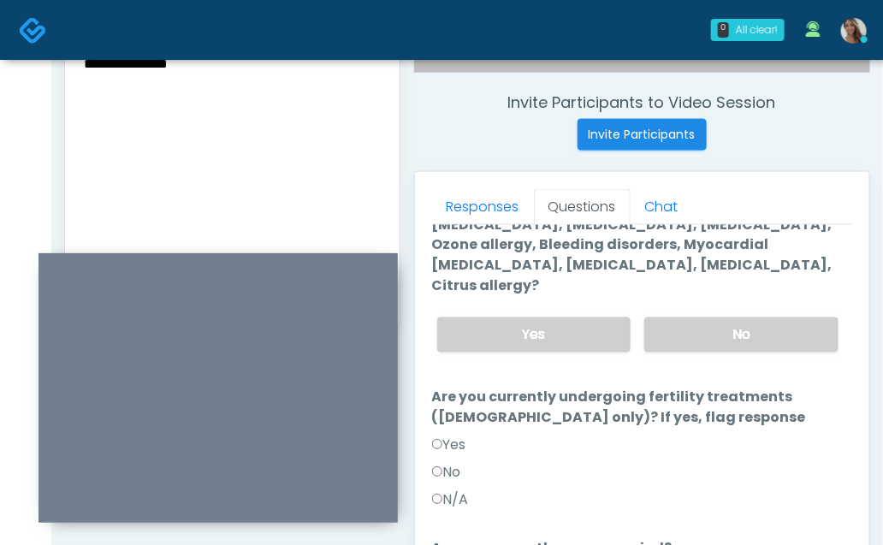
click at [461, 463] on label "No" at bounding box center [446, 473] width 29 height 21
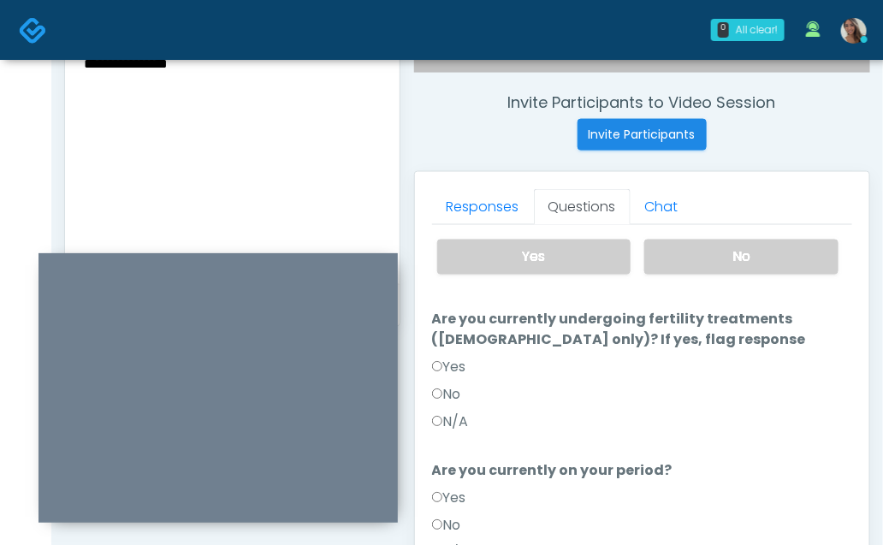
scroll to position [227, 0]
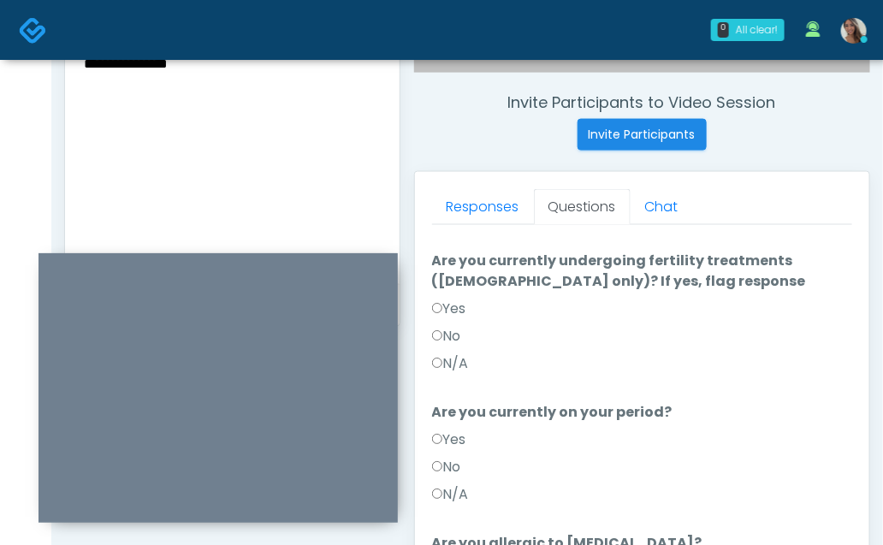
click at [470, 458] on div "No" at bounding box center [642, 471] width 421 height 27
click at [451, 458] on label "No" at bounding box center [446, 468] width 29 height 21
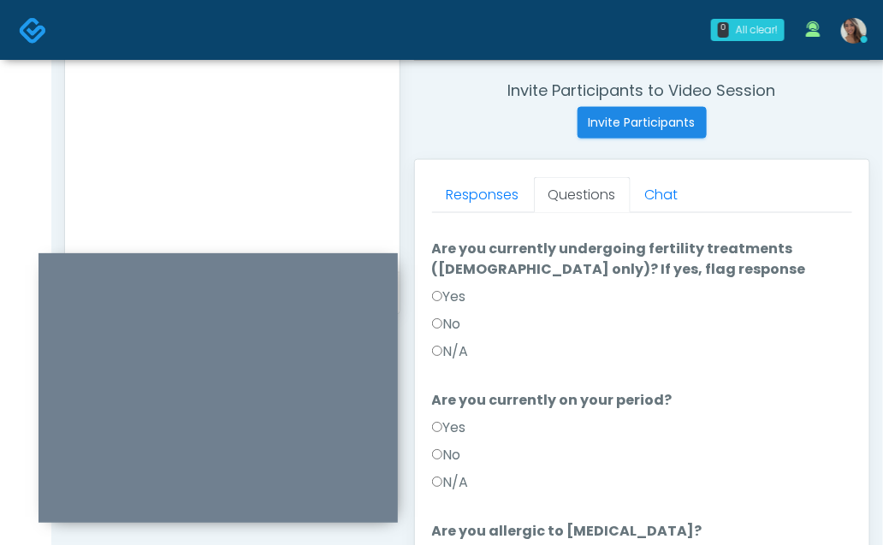
scroll to position [857, 0]
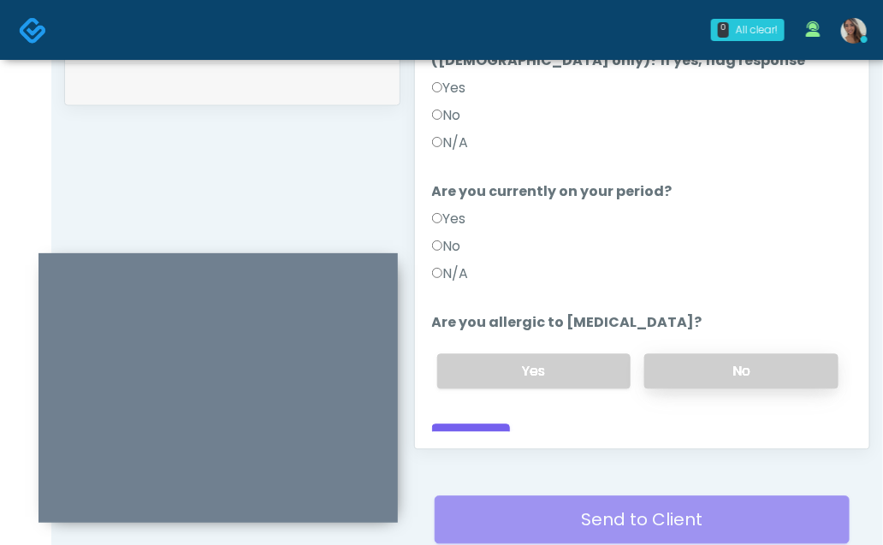
click at [690, 360] on label "No" at bounding box center [742, 371] width 194 height 35
click at [485, 425] on button "Continue" at bounding box center [471, 441] width 78 height 32
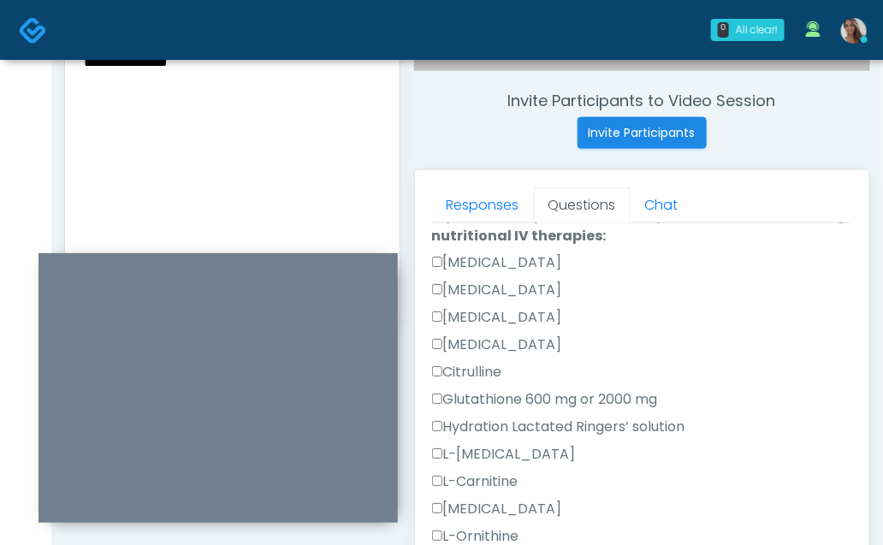
scroll to position [636, 0]
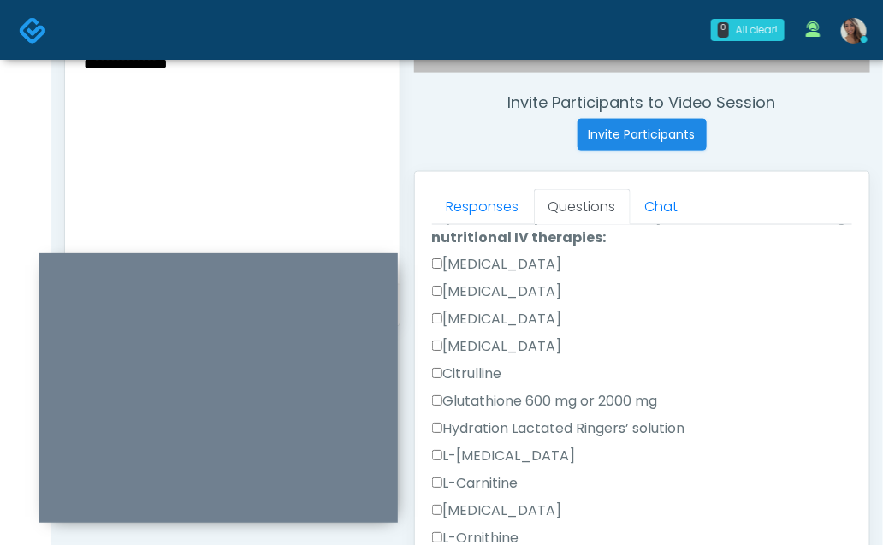
click at [223, 152] on textarea "**********" at bounding box center [232, 156] width 300 height 209
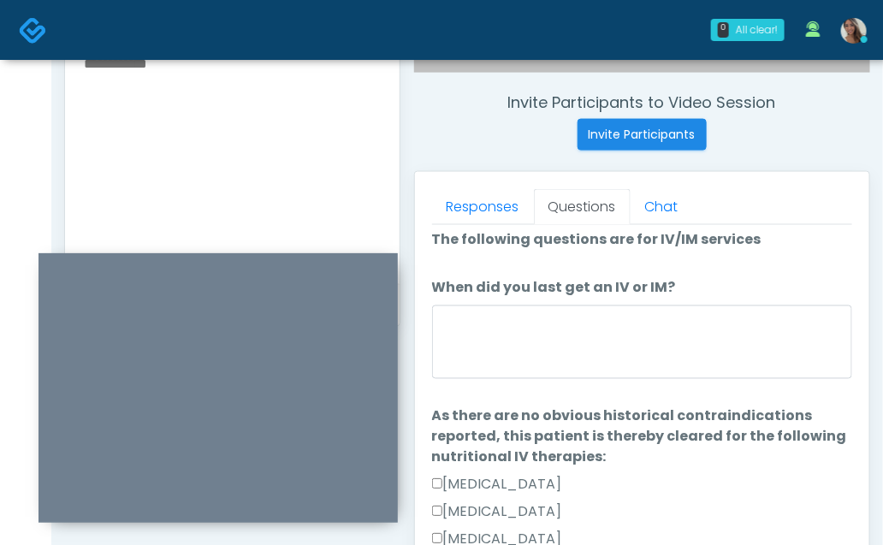
scroll to position [0, 0]
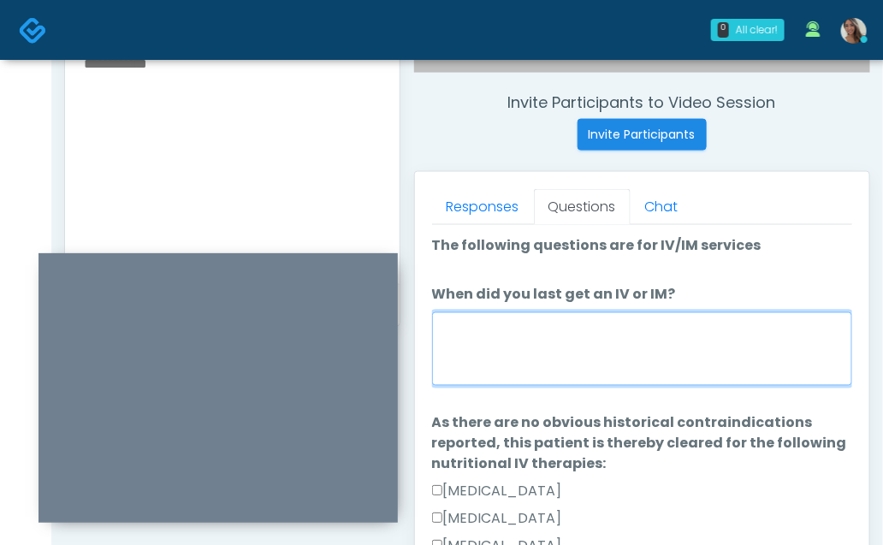
click at [595, 335] on textarea "When did you last get an IV or IM?" at bounding box center [642, 349] width 421 height 74
paste textarea "**********"
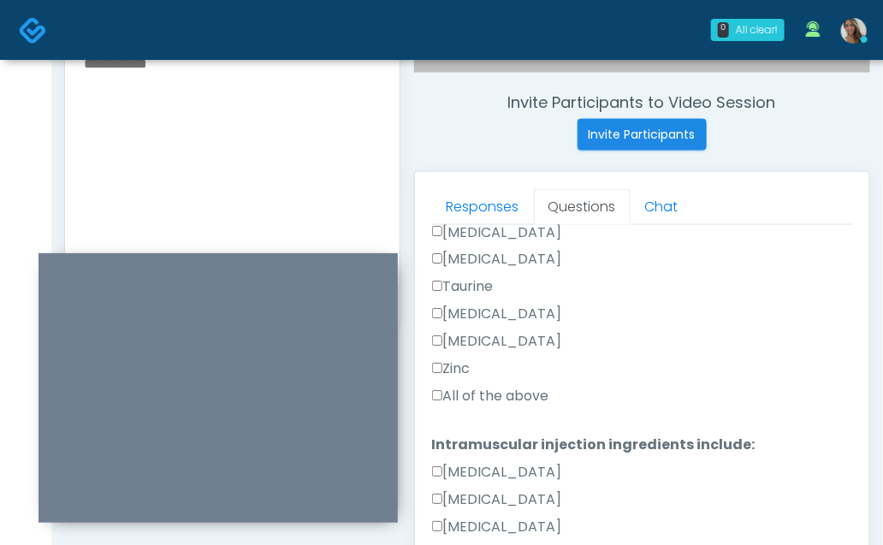
scroll to position [729, 0]
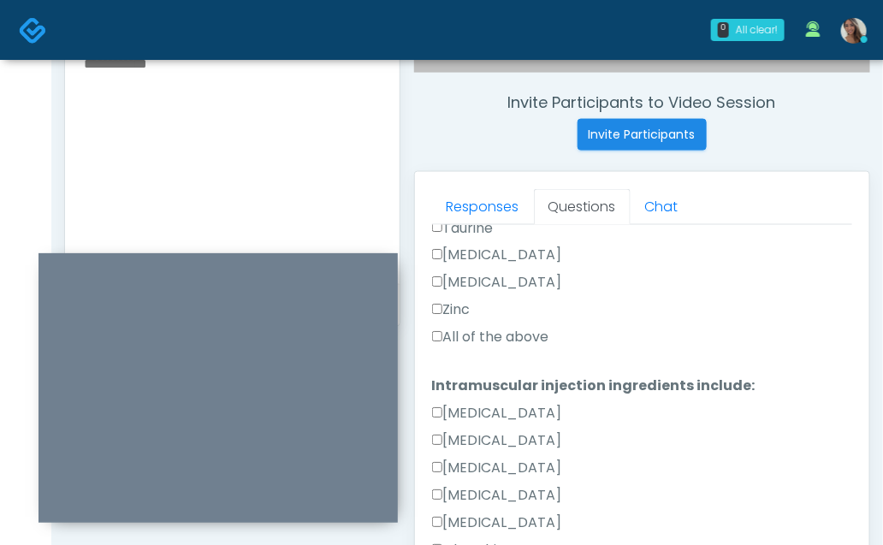
type textarea "**********"
click at [506, 330] on label "All of the above" at bounding box center [490, 338] width 117 height 21
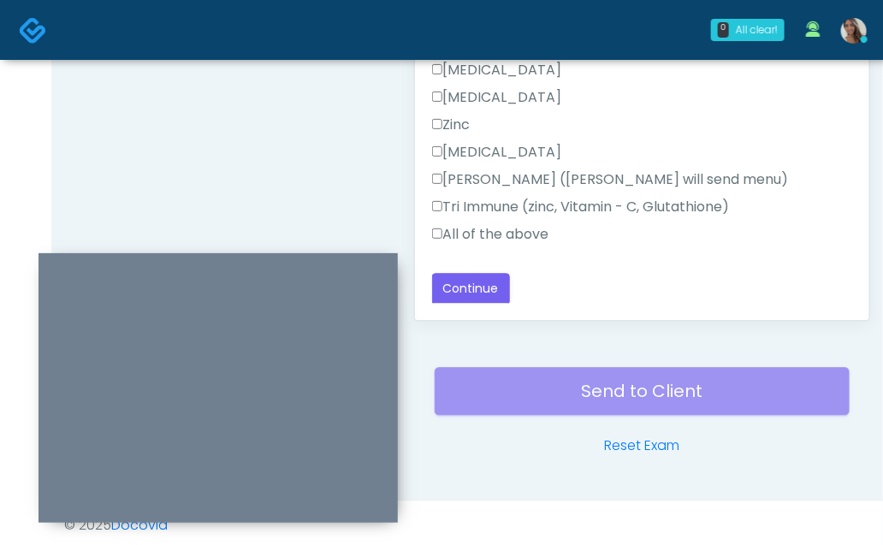
scroll to position [994, 0]
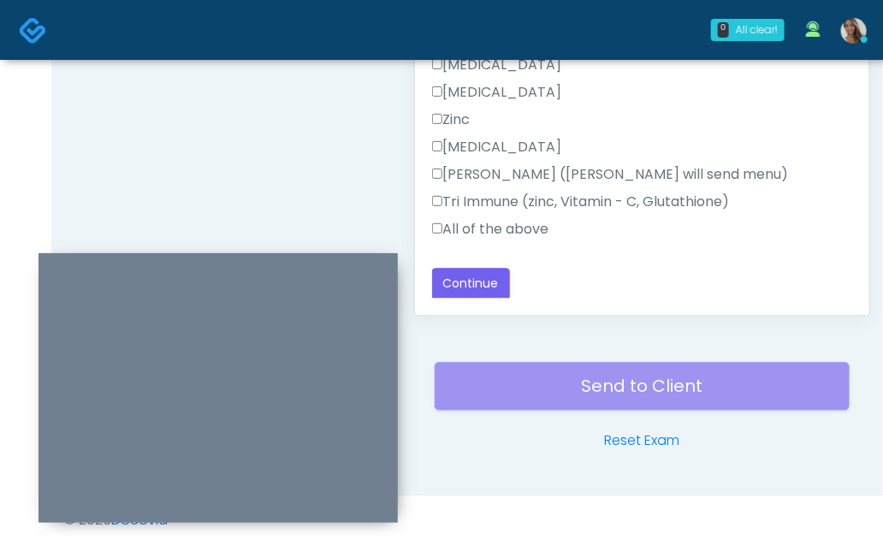
click at [511, 237] on div "All of the above" at bounding box center [642, 232] width 421 height 27
click at [514, 223] on label "All of the above" at bounding box center [490, 229] width 117 height 21
click at [492, 276] on button "Continue" at bounding box center [471, 284] width 78 height 32
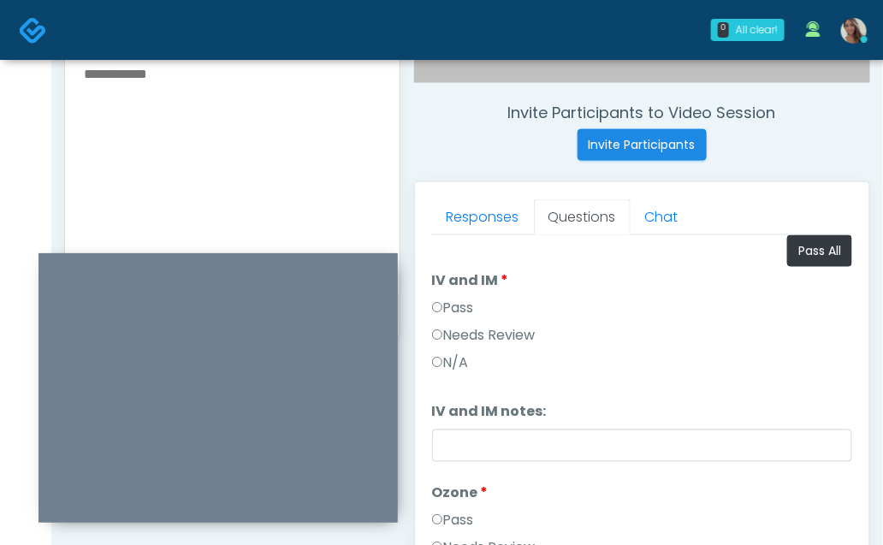
scroll to position [0, 0]
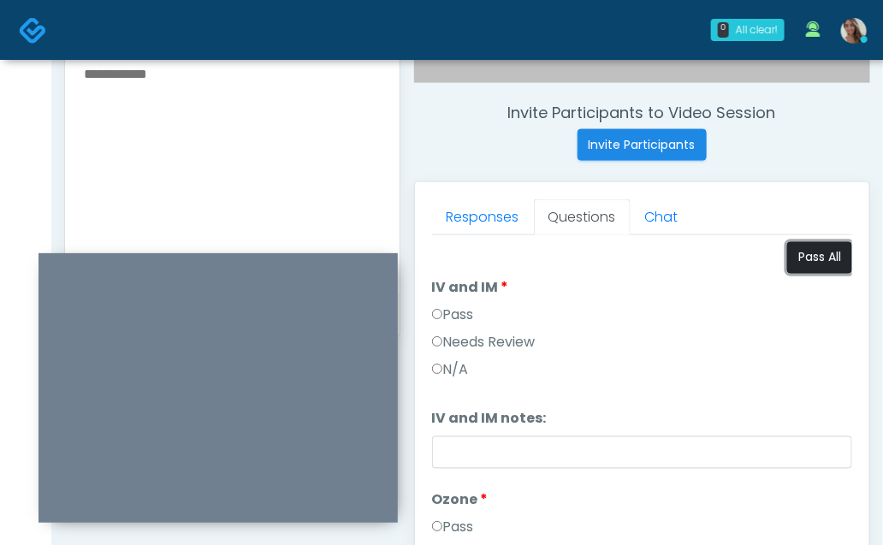
click at [809, 271] on button "Pass All" at bounding box center [820, 258] width 65 height 32
click at [273, 163] on textarea at bounding box center [232, 166] width 300 height 209
